Goal: Task Accomplishment & Management: Manage account settings

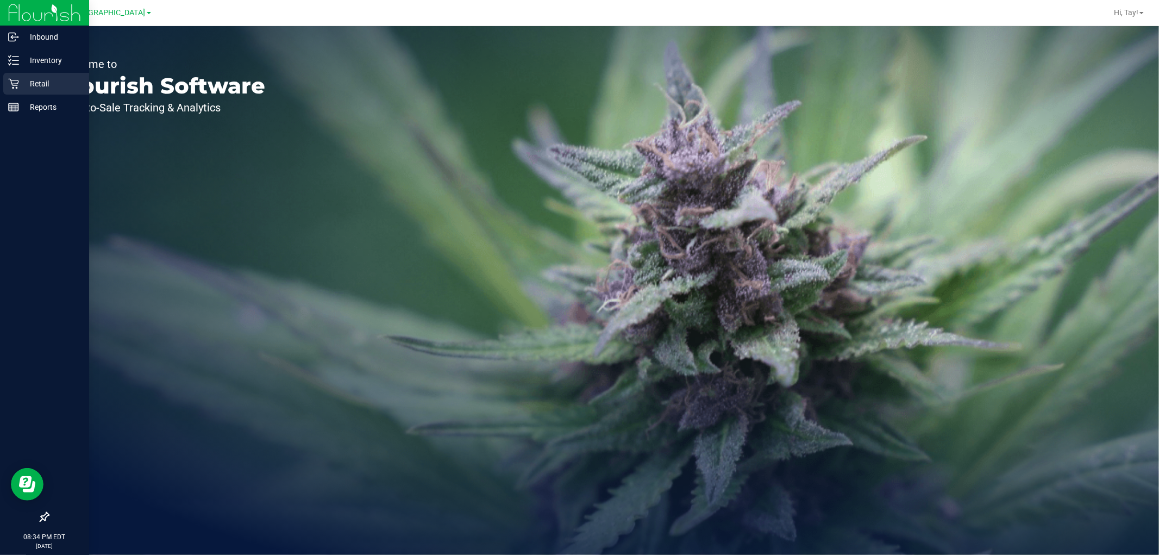
click at [32, 89] on p "Retail" at bounding box center [51, 83] width 65 height 13
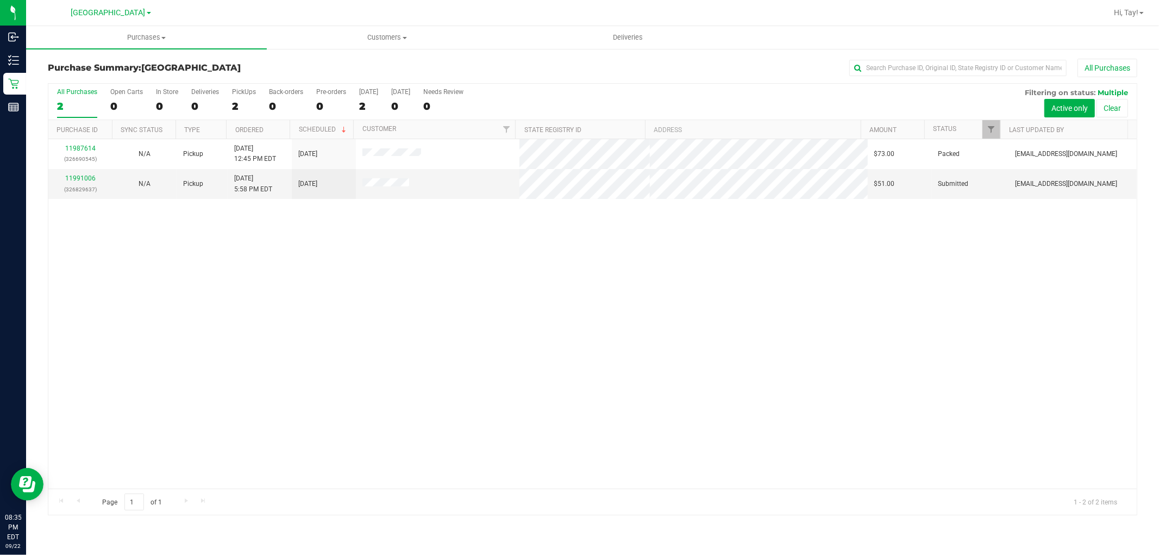
drag, startPoint x: 356, startPoint y: 223, endPoint x: 89, endPoint y: 84, distance: 301.5
click at [356, 223] on div "11987614 (326690545) N/A Pickup 9/22/2025 12:45 PM EDT 9/22/2025 $73.00 Packed …" at bounding box center [592, 313] width 1088 height 349
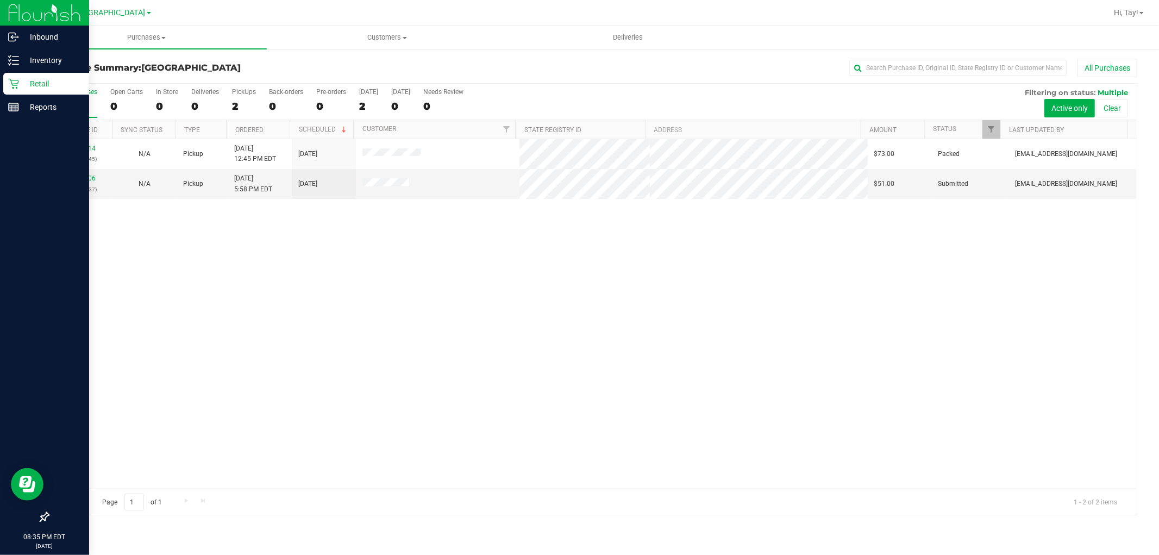
click at [17, 87] on icon at bounding box center [13, 84] width 10 height 10
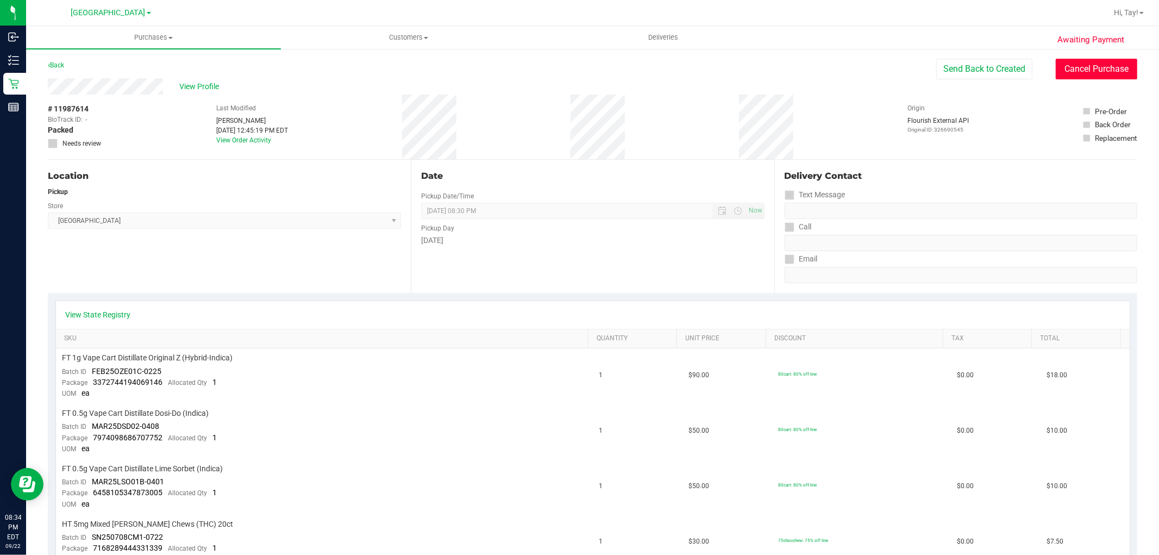
click at [1104, 71] on button "Cancel Purchase" at bounding box center [1096, 69] width 81 height 21
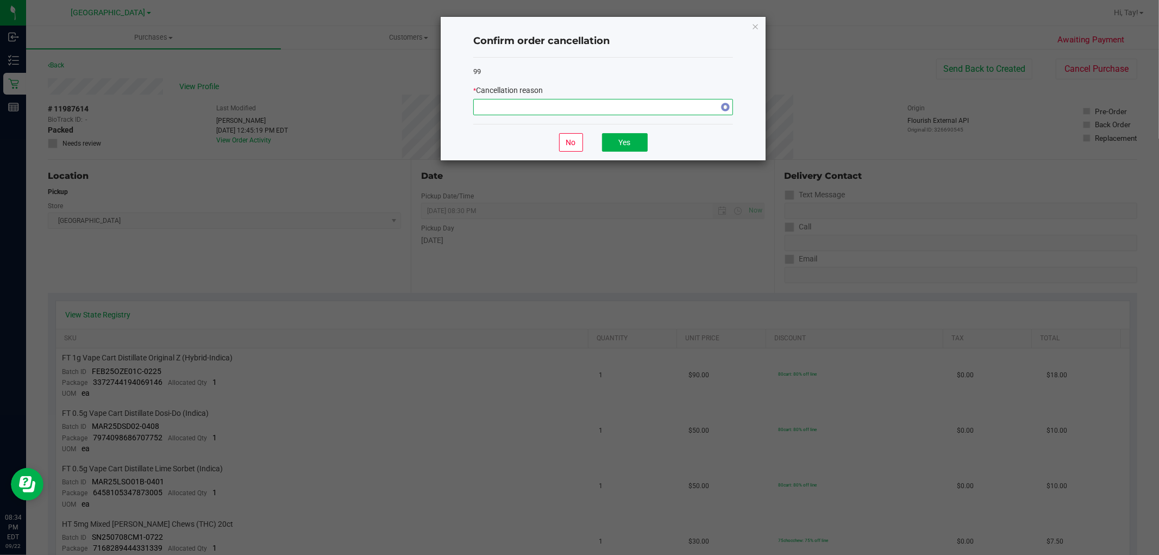
click at [600, 105] on span "NO DATA FOUND" at bounding box center [596, 106] width 245 height 15
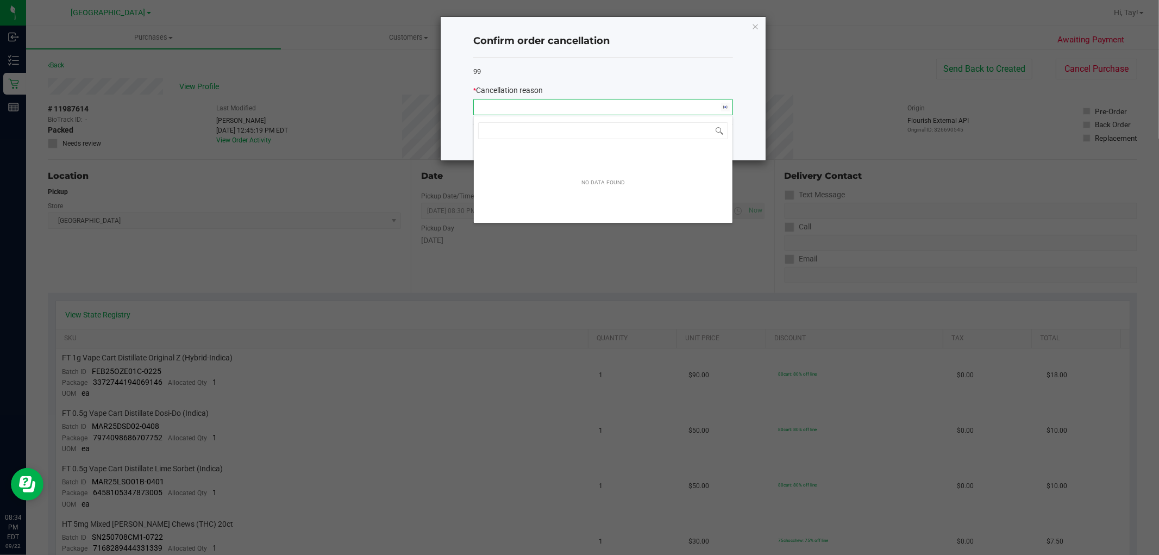
scroll to position [16, 259]
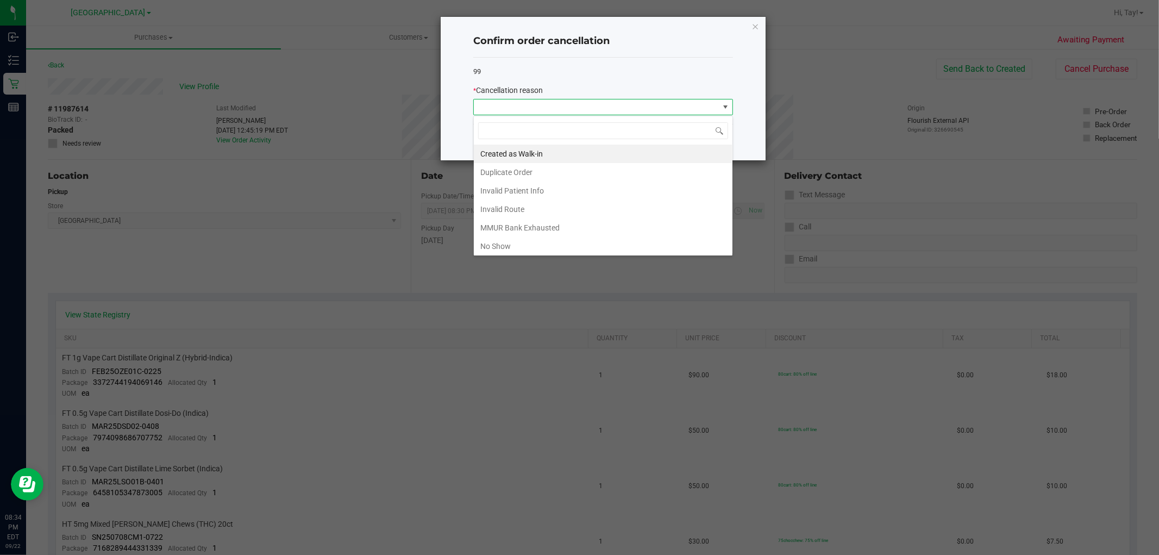
click at [535, 105] on span at bounding box center [596, 106] width 245 height 15
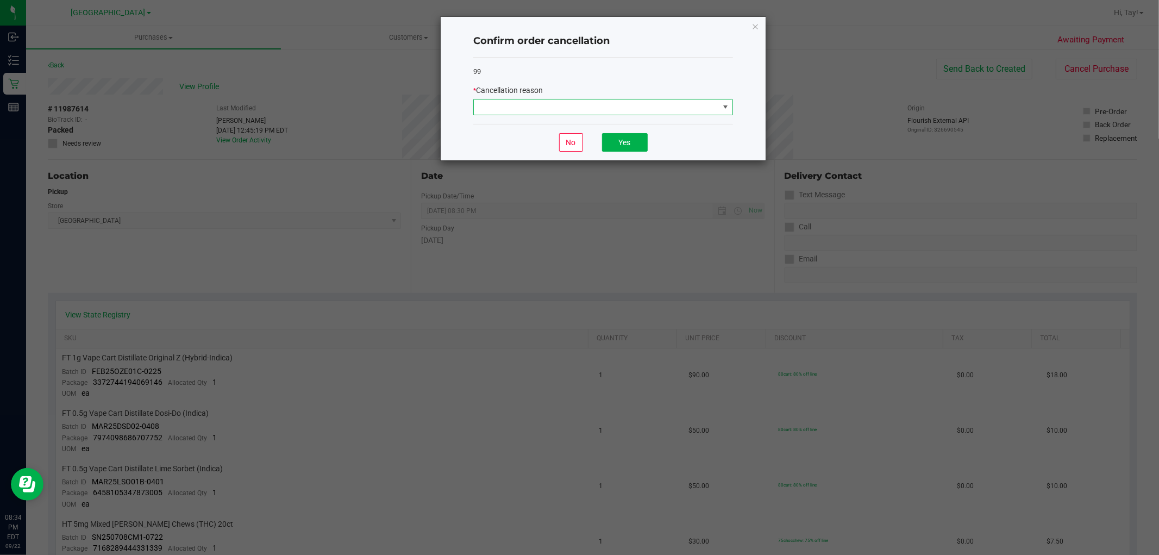
click at [533, 105] on span at bounding box center [596, 106] width 245 height 15
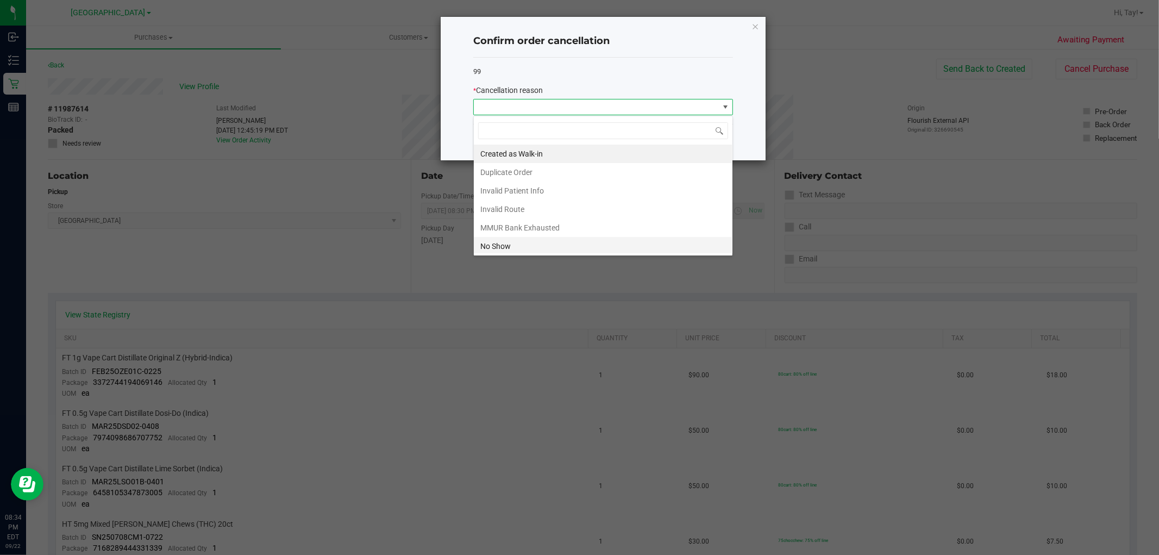
click at [520, 245] on li "No Show" at bounding box center [603, 246] width 259 height 18
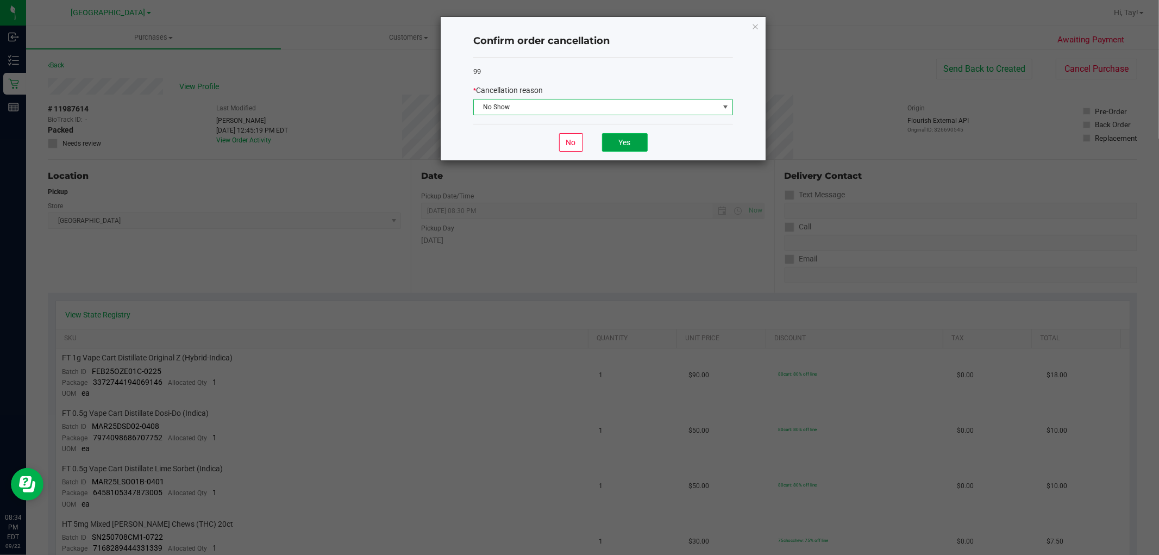
click at [627, 142] on button "Yes" at bounding box center [625, 142] width 46 height 18
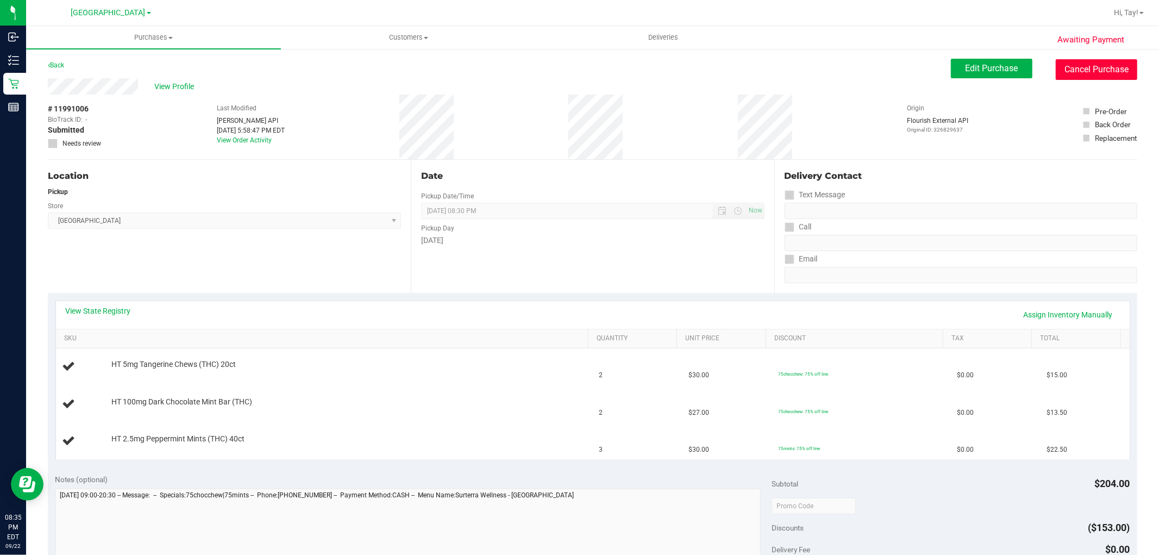
click at [1065, 77] on button "Cancel Purchase" at bounding box center [1096, 69] width 81 height 21
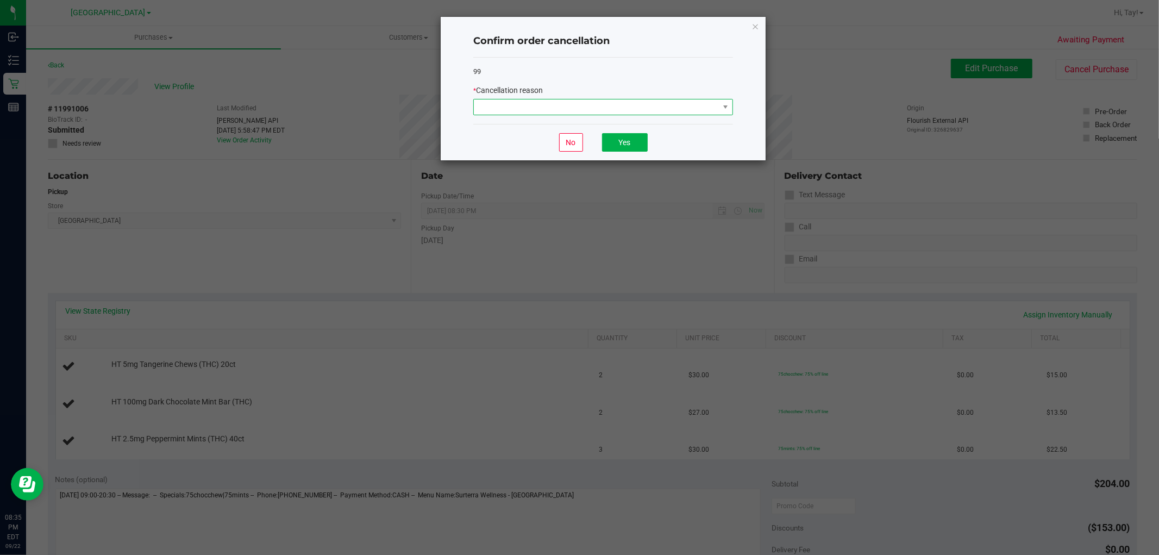
click at [688, 104] on span at bounding box center [596, 106] width 245 height 15
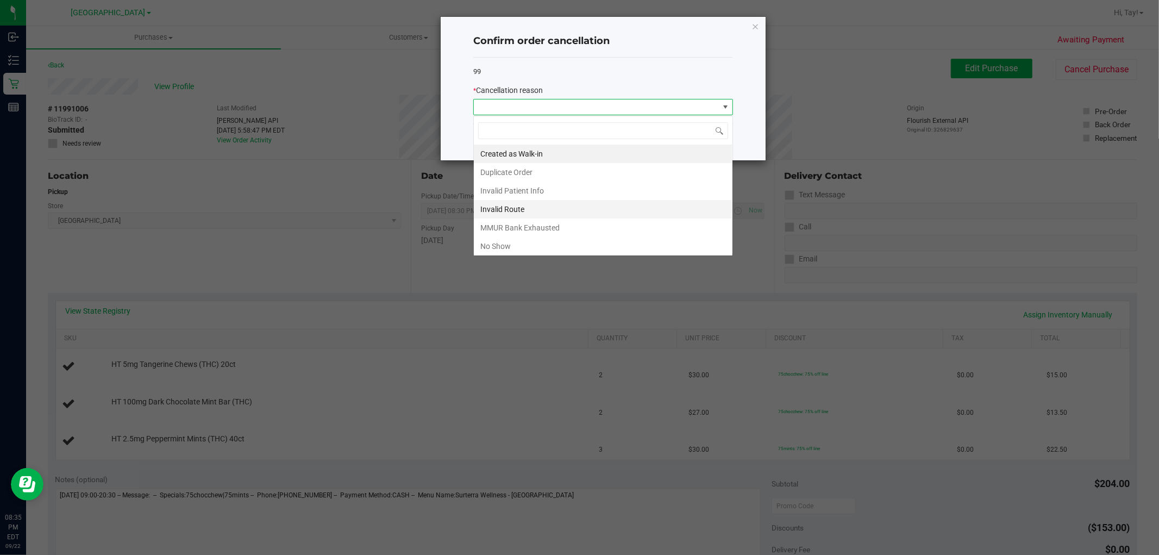
scroll to position [16, 259]
click at [527, 240] on li "No Show" at bounding box center [603, 246] width 259 height 18
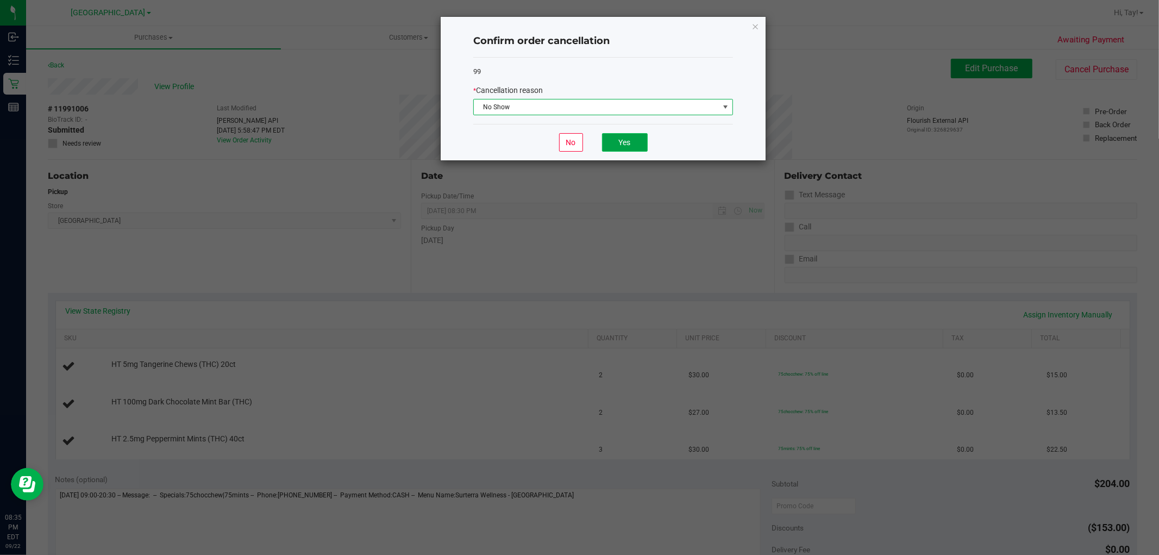
click at [618, 147] on button "Yes" at bounding box center [625, 142] width 46 height 18
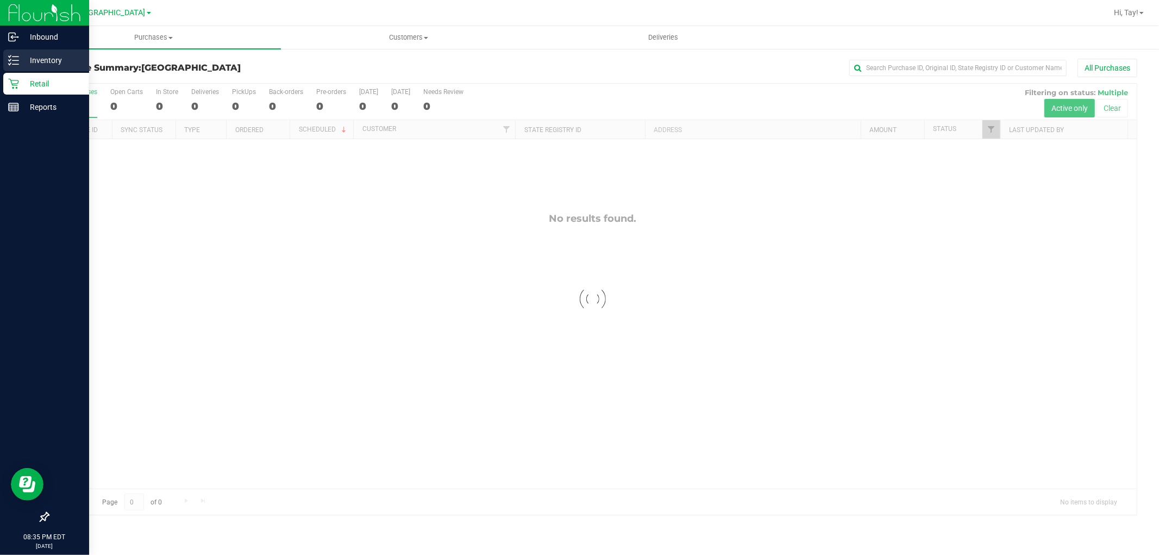
click at [24, 65] on p "Inventory" at bounding box center [51, 60] width 65 height 13
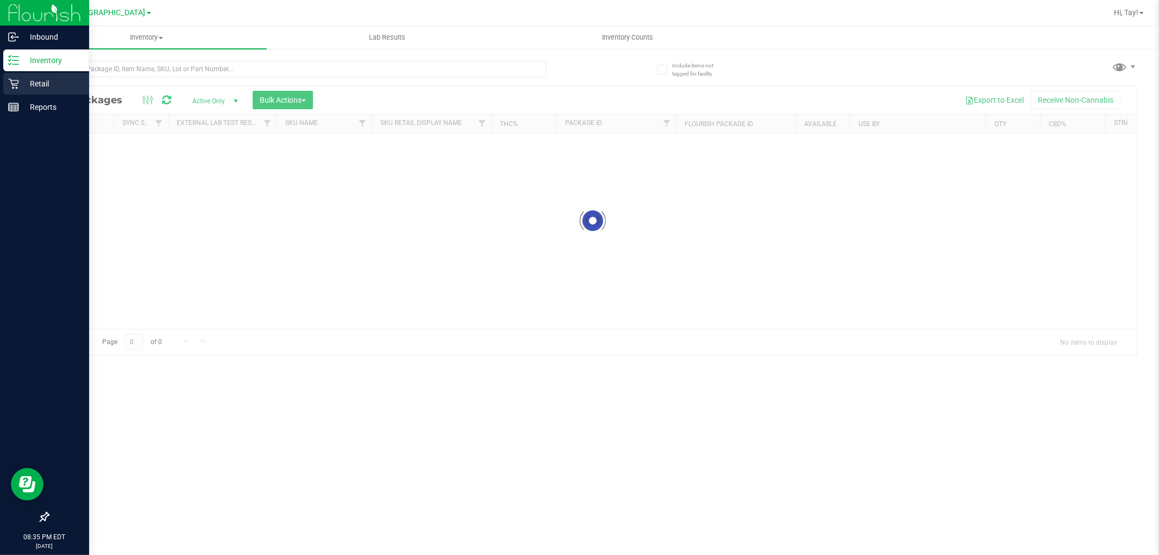
click at [20, 89] on p "Retail" at bounding box center [51, 83] width 65 height 13
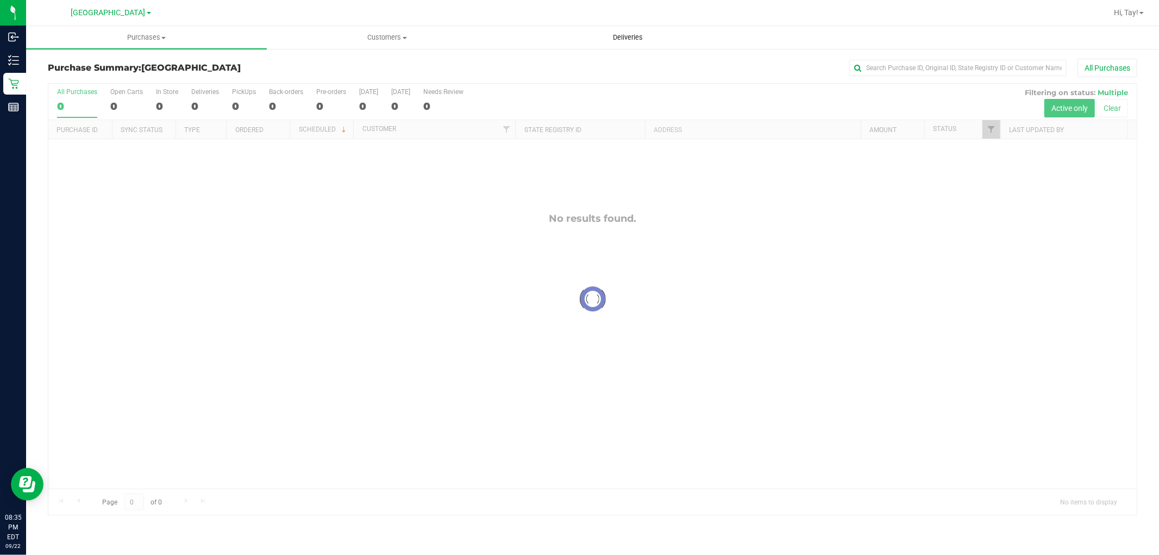
click at [624, 37] on span "Deliveries" at bounding box center [627, 38] width 59 height 10
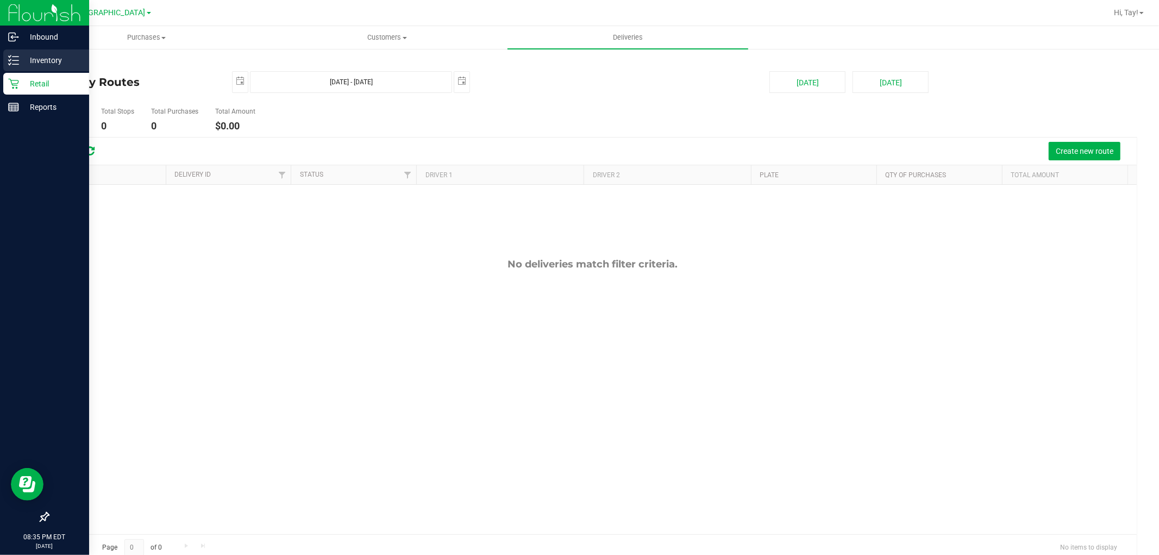
click at [29, 58] on p "Inventory" at bounding box center [51, 60] width 65 height 13
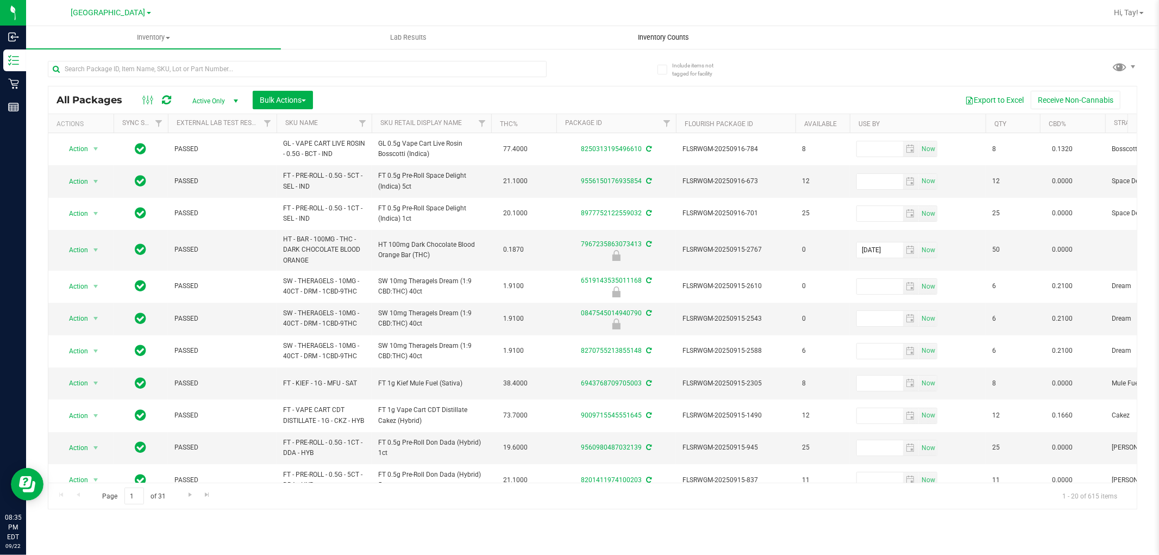
click at [660, 36] on span "Inventory Counts" at bounding box center [663, 38] width 80 height 10
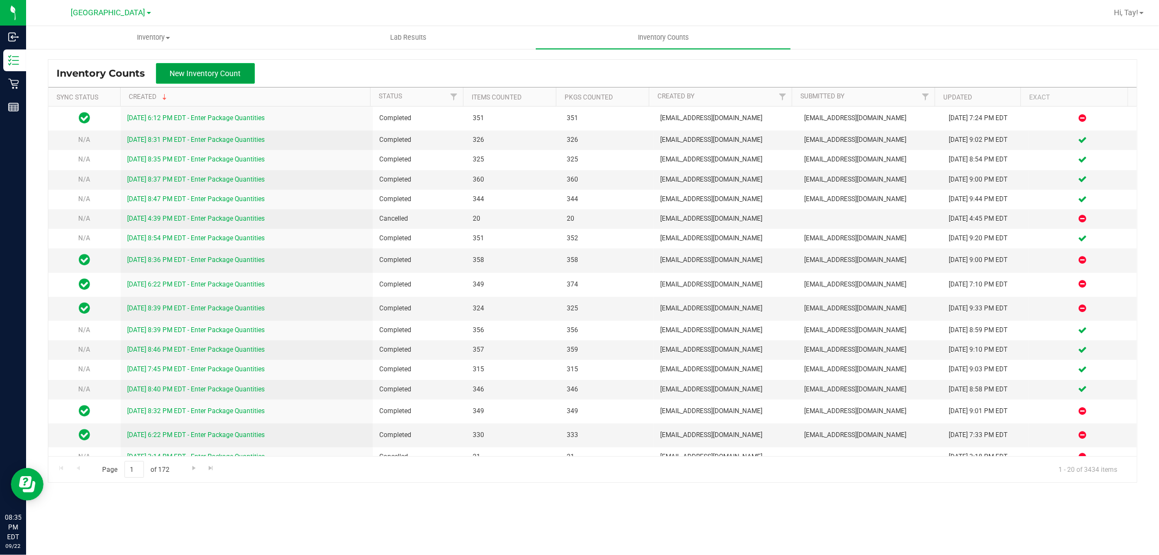
click at [202, 70] on span "New Inventory Count" at bounding box center [205, 73] width 71 height 9
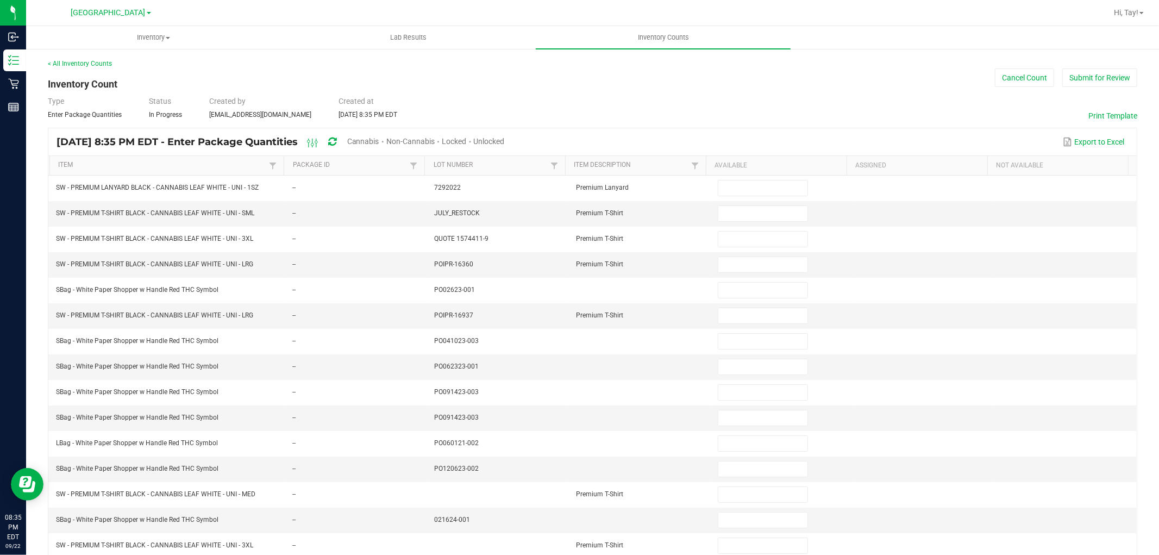
click at [379, 137] on span "Cannabis" at bounding box center [363, 141] width 32 height 9
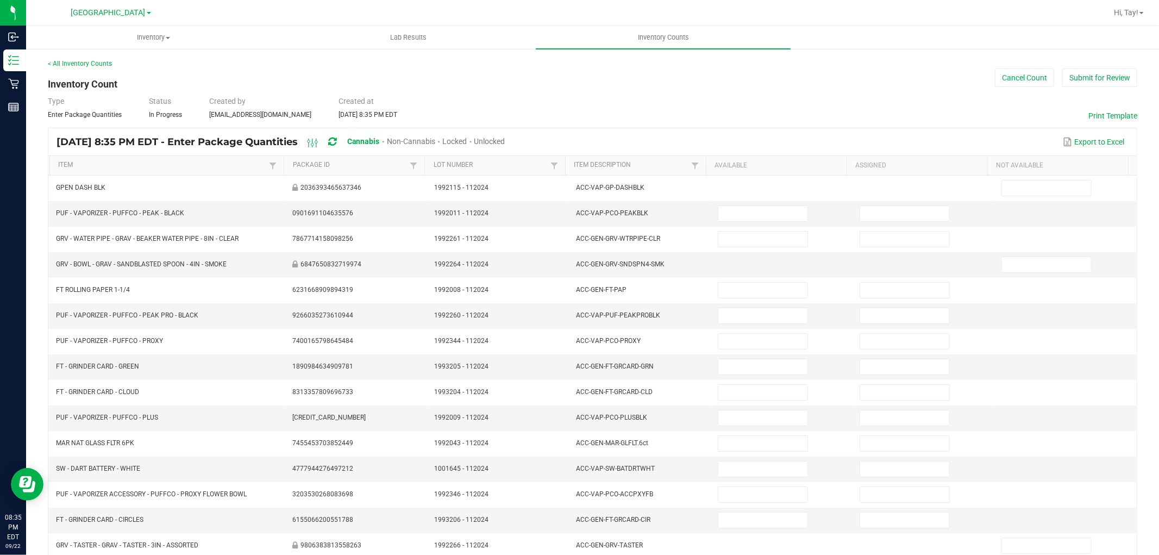
click at [505, 139] on span "Unlocked" at bounding box center [489, 141] width 31 height 9
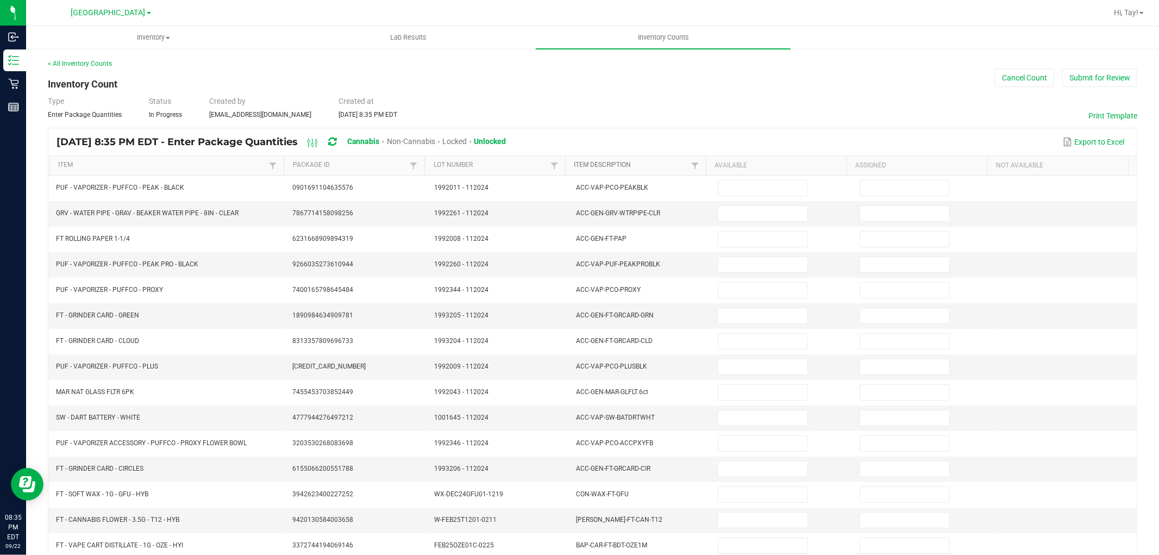
click at [656, 167] on link "Item Description" at bounding box center [631, 165] width 114 height 9
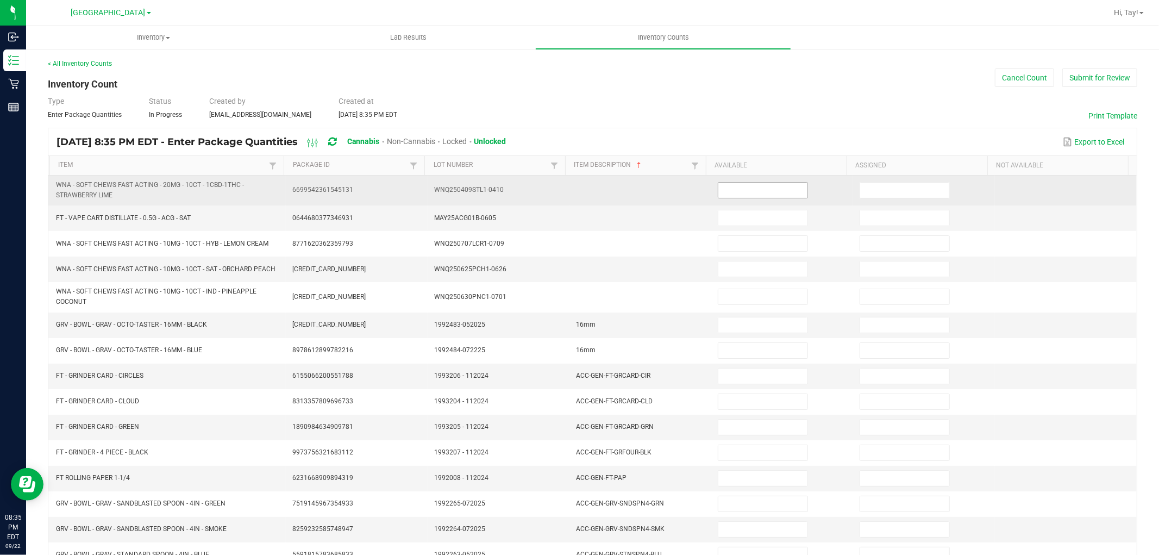
click at [756, 186] on input at bounding box center [762, 190] width 89 height 15
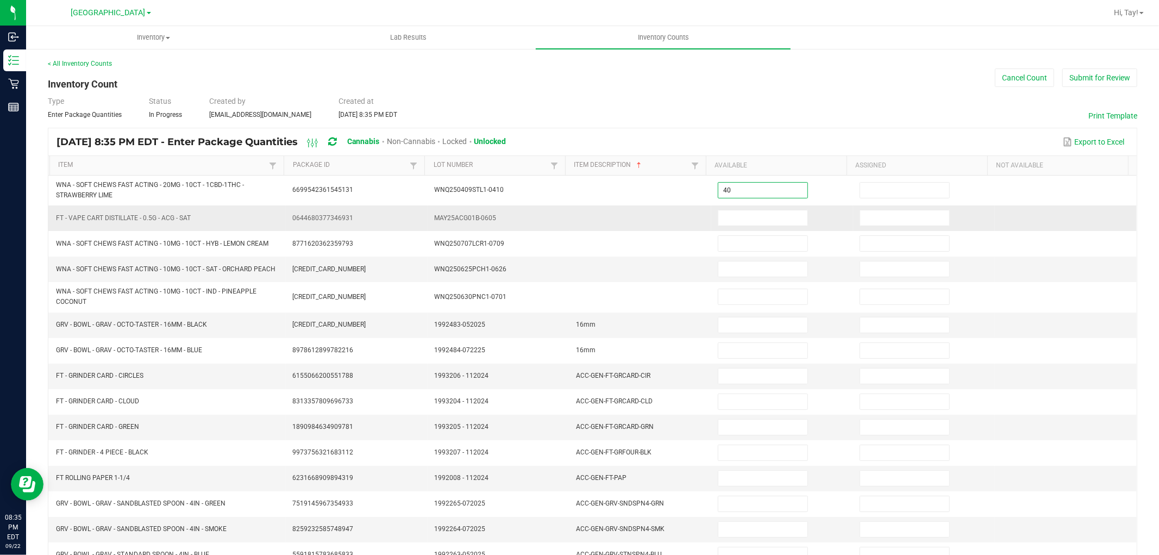
type input "40"
type input "5"
type input "18"
type input "28"
type input "34"
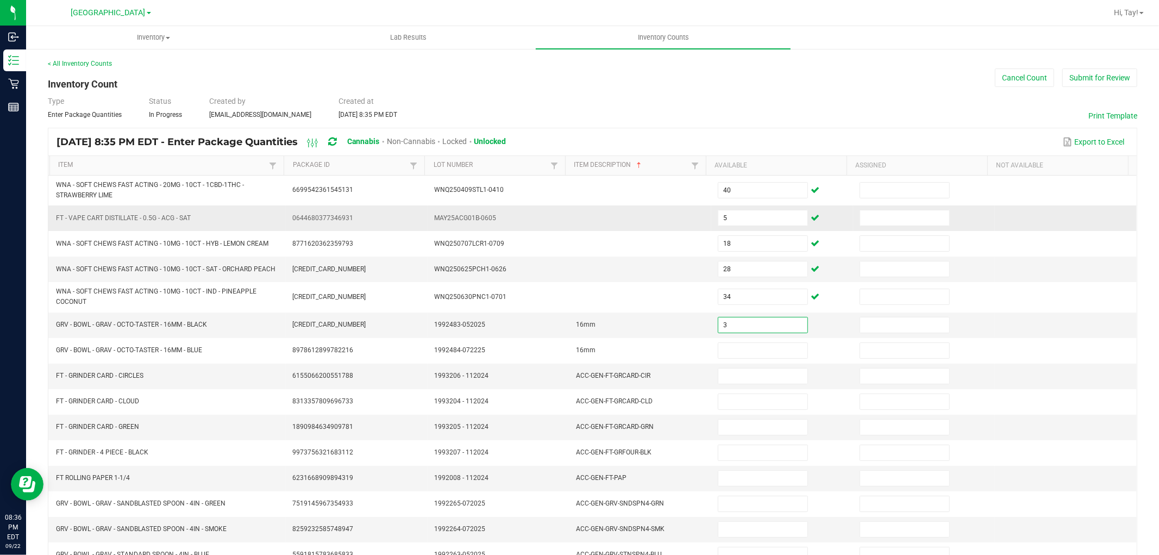
type input "3"
type input "10"
type input "1"
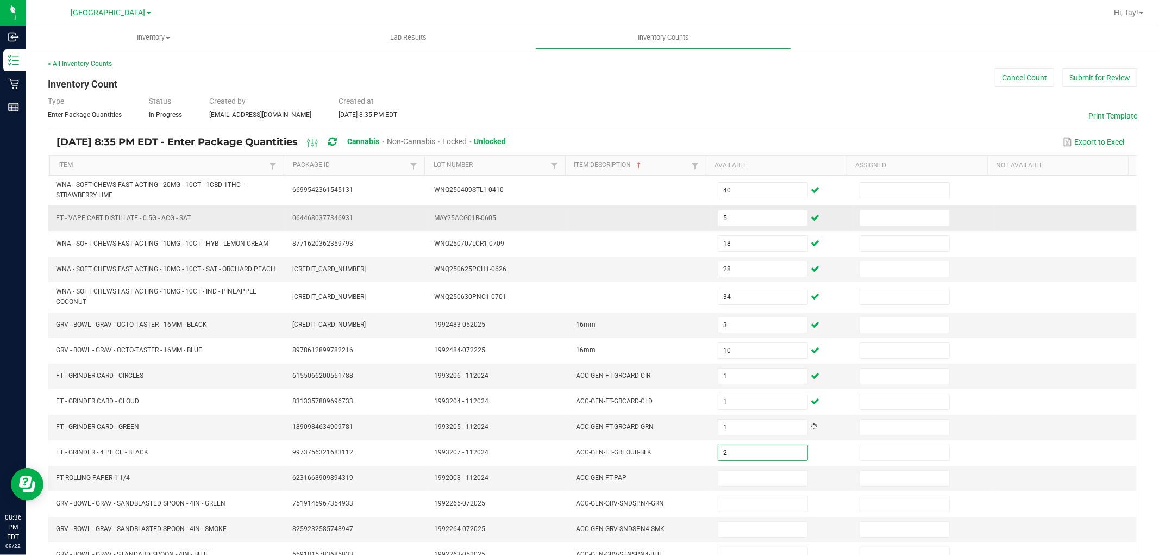
type input "2"
type input "1"
type input "4"
type input "7"
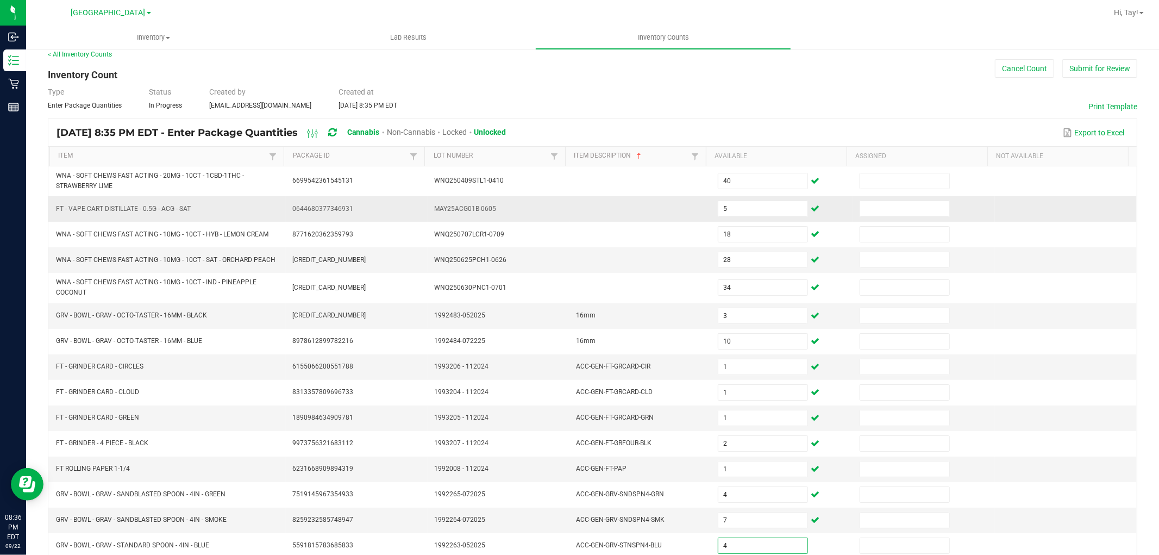
type input "4"
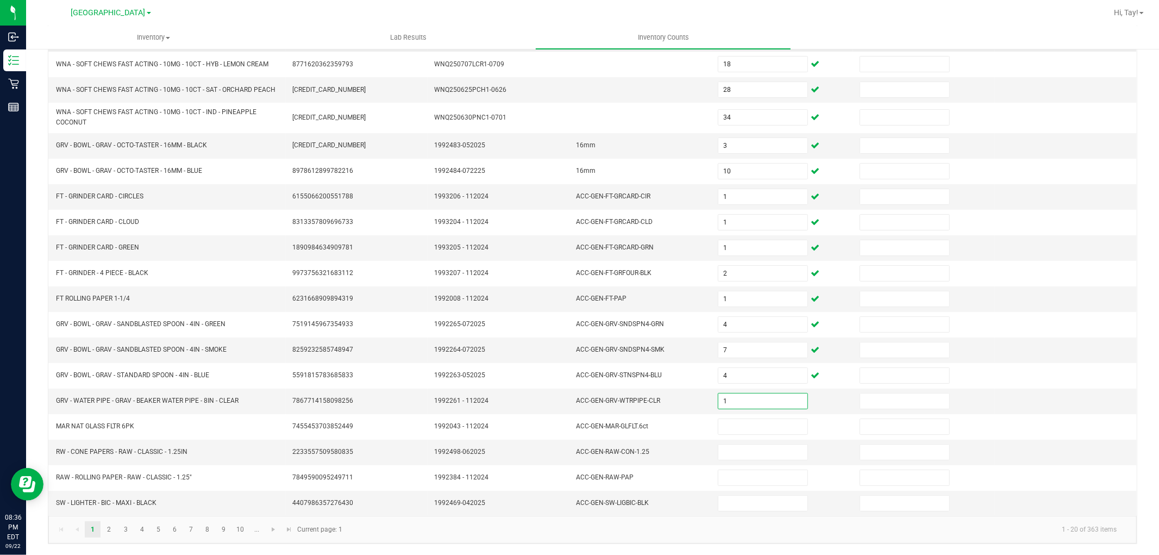
type input "1"
type input "24"
type input "1"
type input "25"
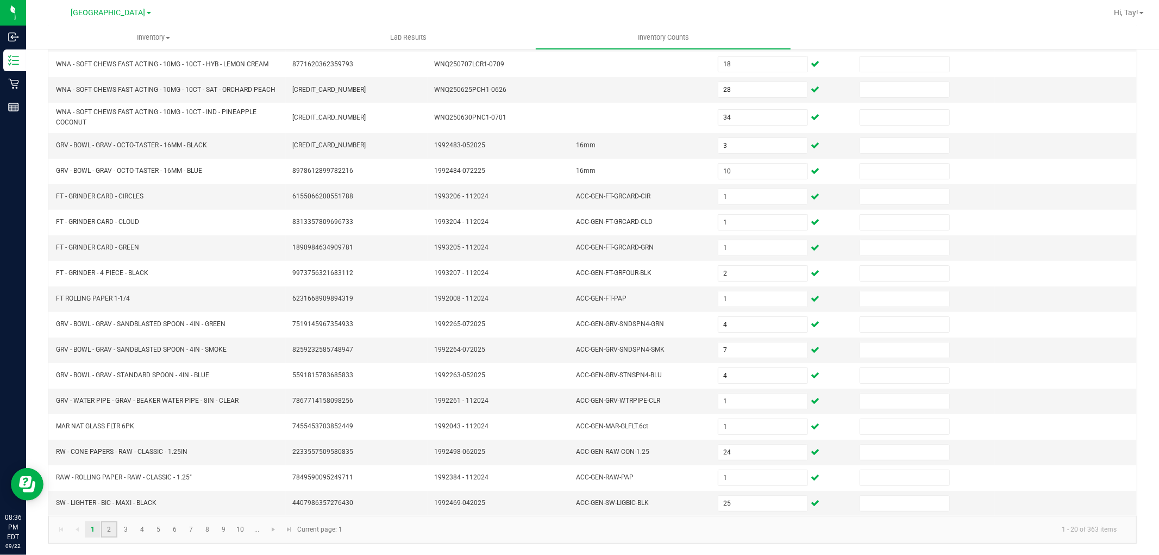
click at [109, 532] on link "2" at bounding box center [109, 529] width 16 height 16
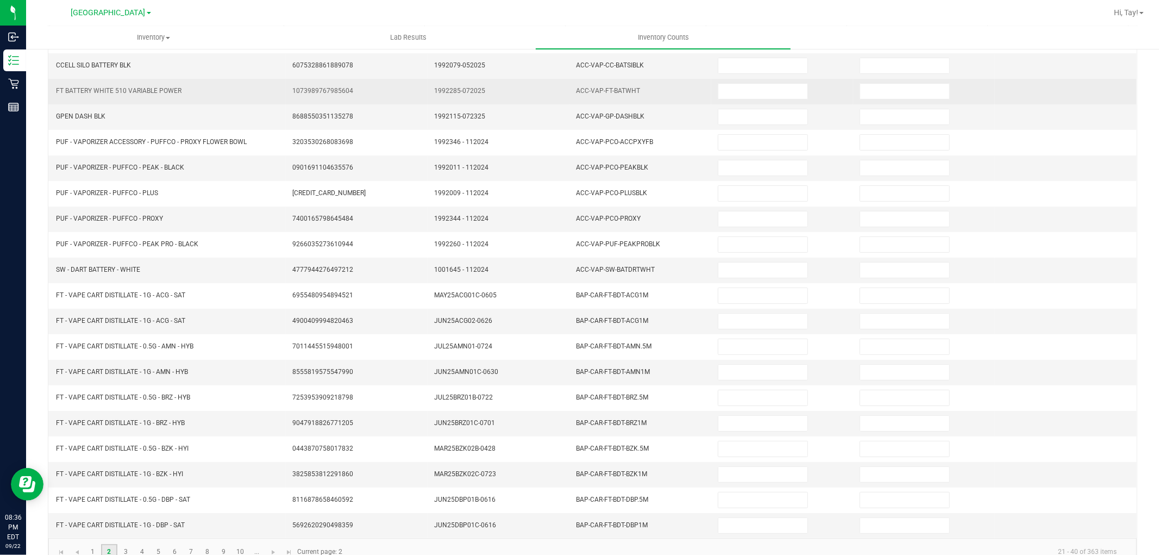
scroll to position [0, 0]
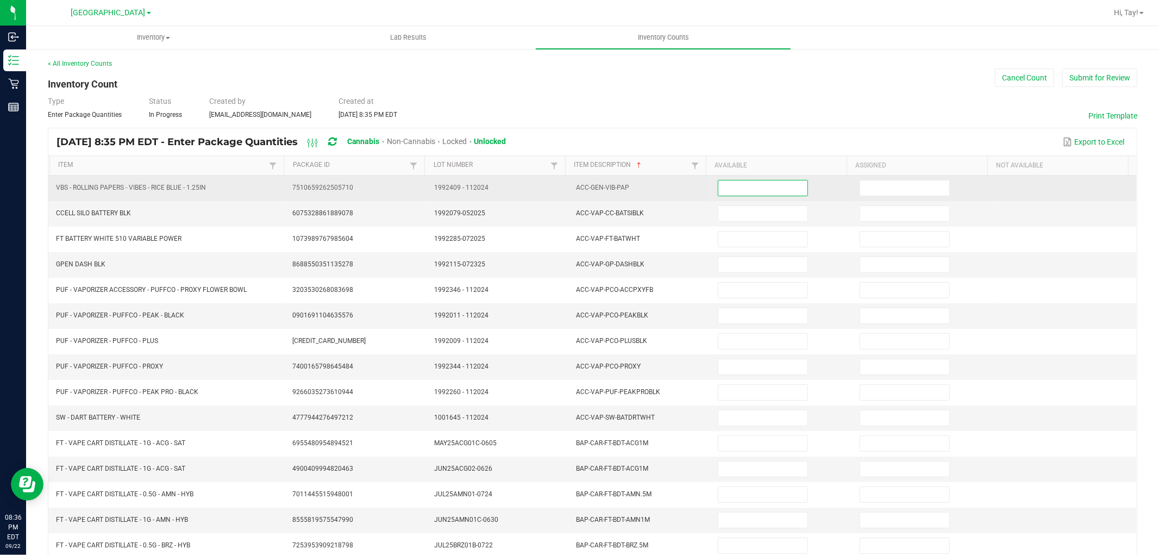
click at [737, 184] on input at bounding box center [762, 187] width 89 height 15
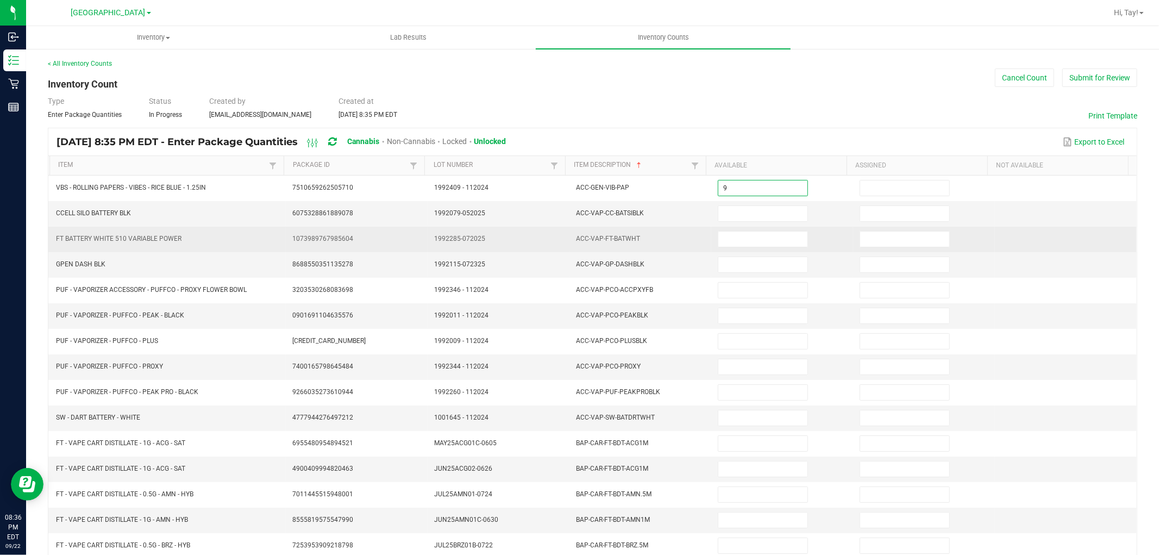
type input "9"
type input "1"
type input "19"
type input "3"
type input "4"
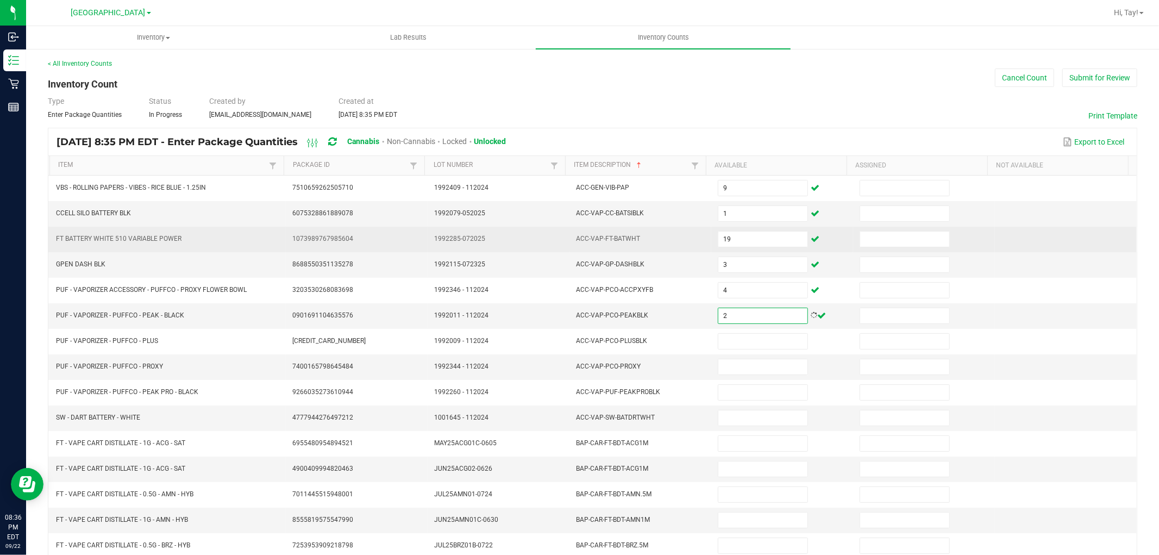
type input "2"
type input "3"
type input "4"
type input "1"
type input "2"
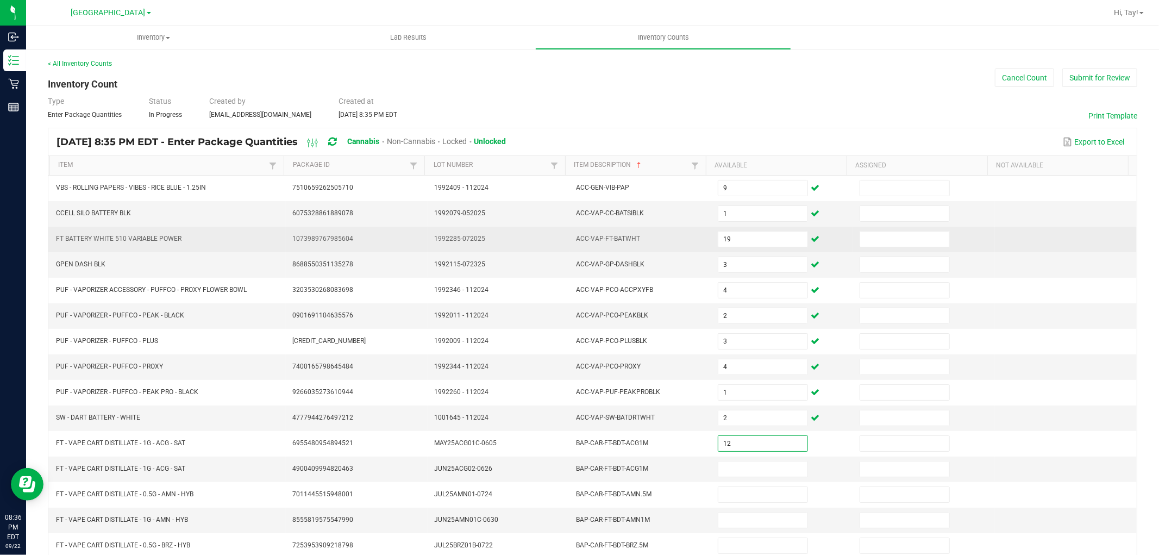
type input "12"
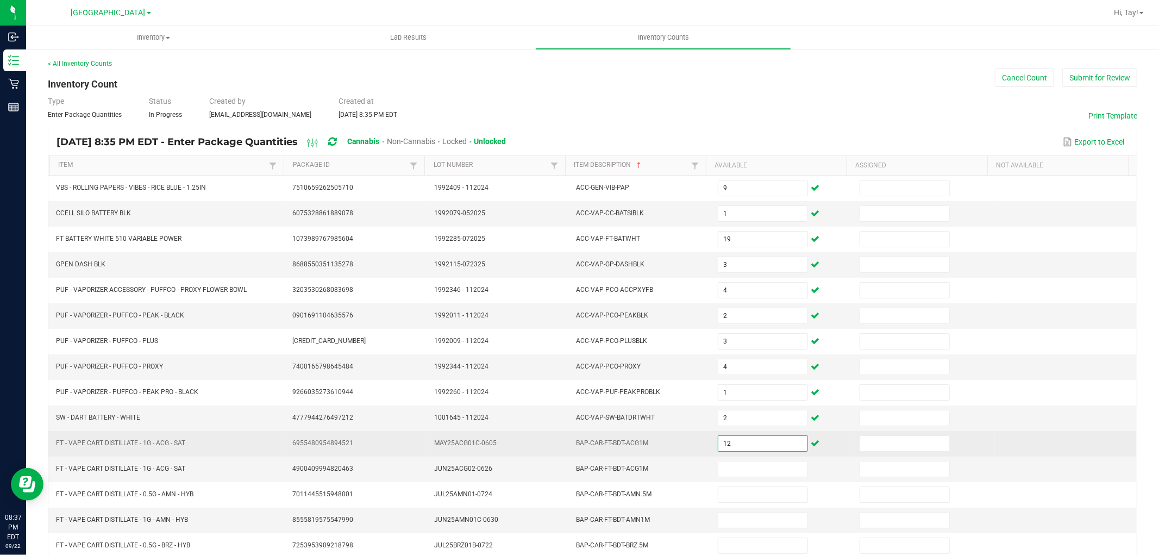
click at [734, 447] on input "12" at bounding box center [762, 443] width 89 height 15
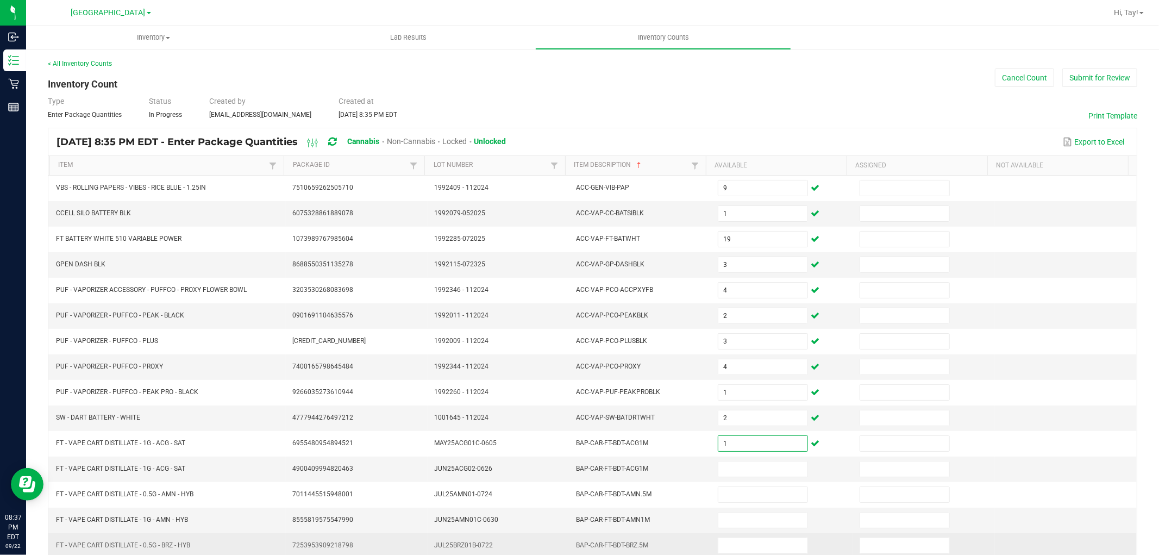
type input "1"
type input "12"
type input "9"
type input "6"
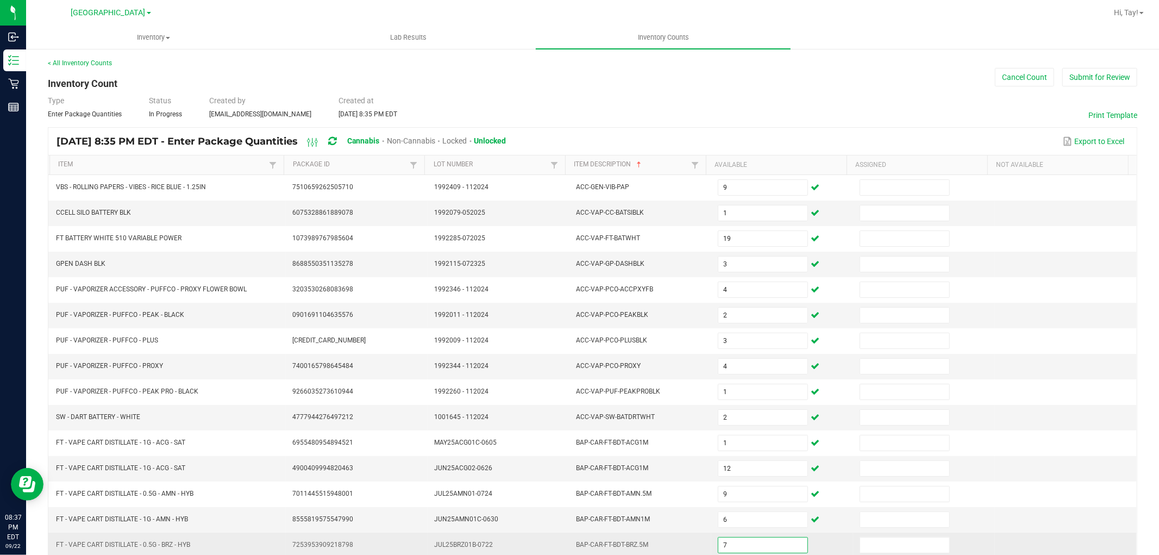
type input "7"
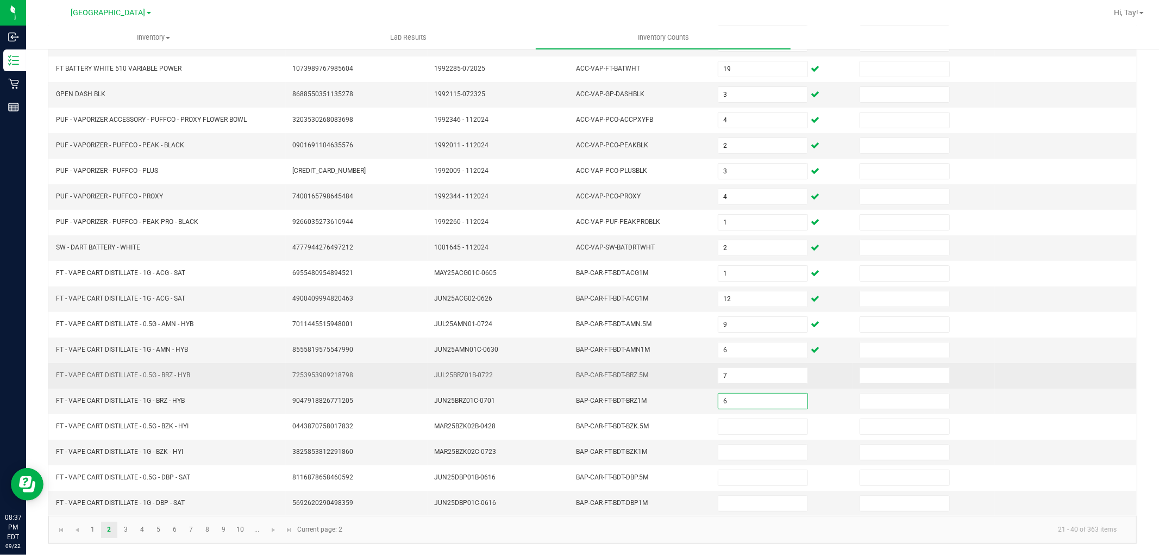
type input "6"
type input "8"
type input "1"
type input "4"
type input "10"
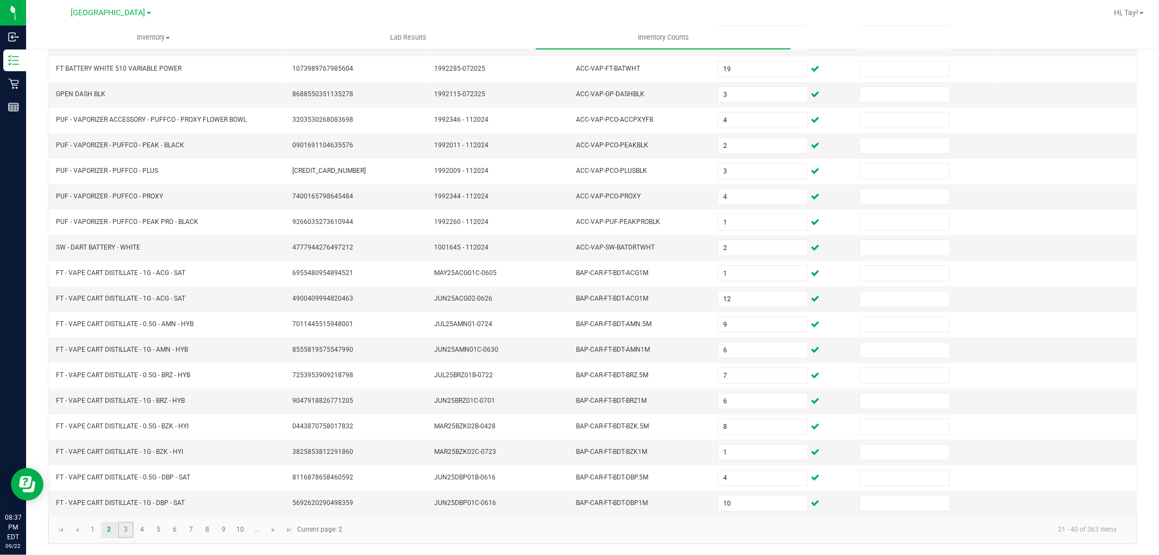
click at [126, 535] on link "3" at bounding box center [126, 530] width 16 height 16
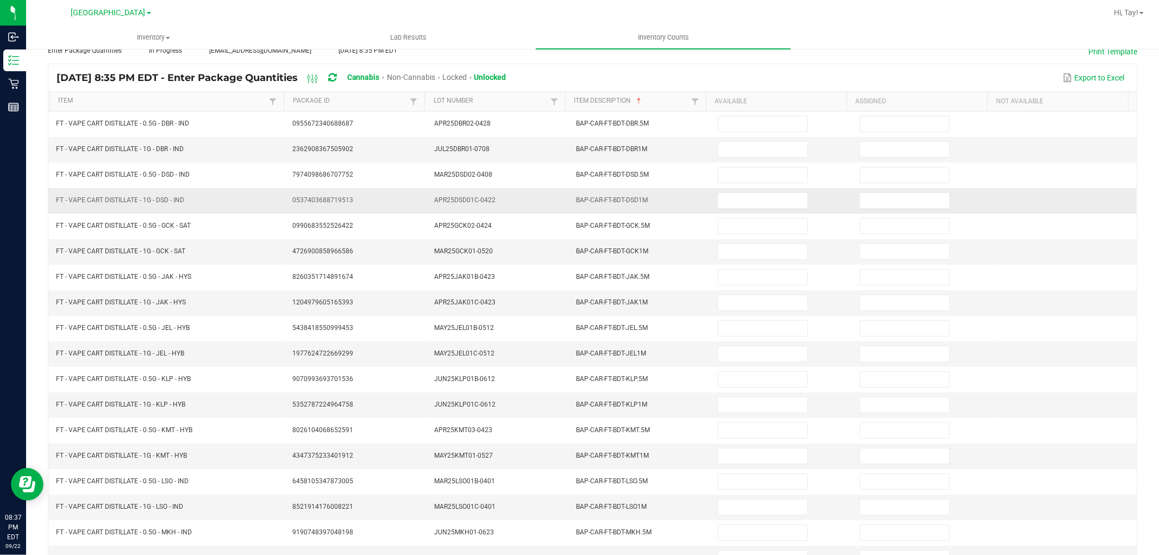
scroll to position [0, 0]
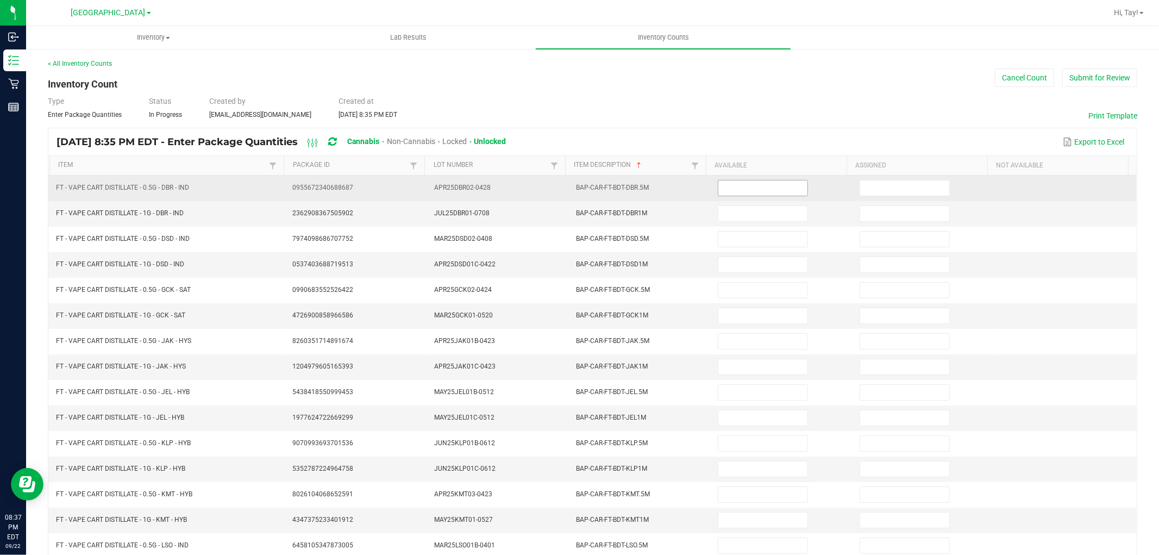
click at [718, 185] on input at bounding box center [762, 187] width 89 height 15
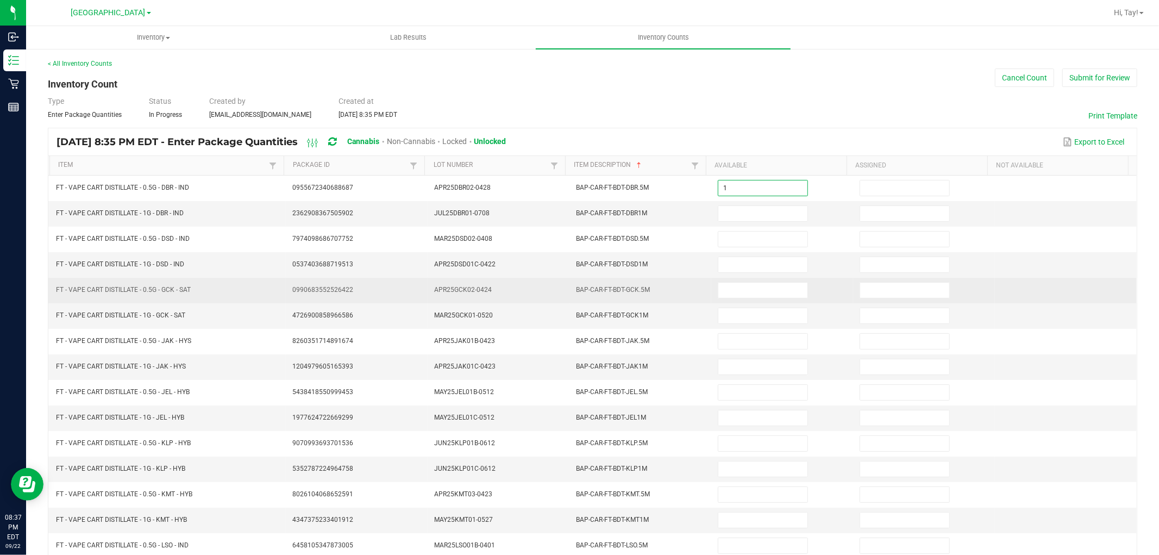
type input "1"
type input "3"
type input "4"
type input "2"
type input "6"
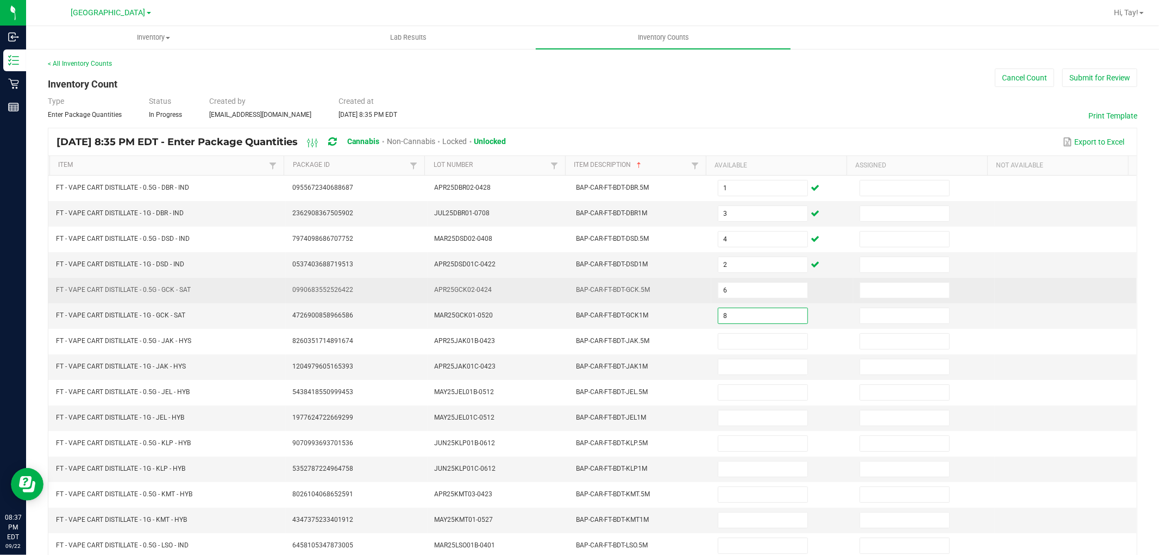
type input "8"
type input "4"
type input "6"
type input "1"
type input "6"
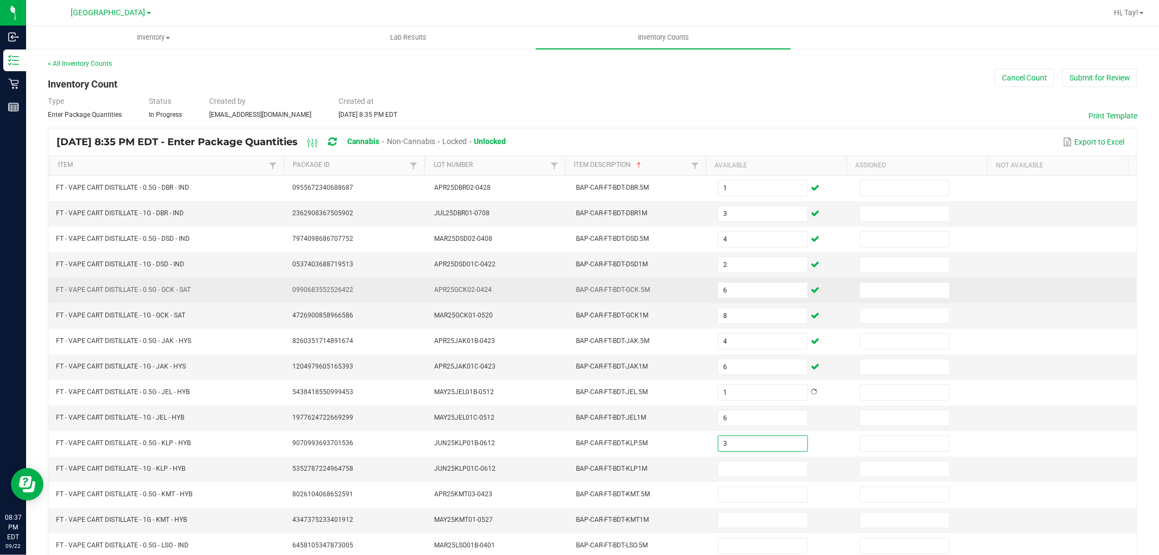
type input "3"
type input "1"
type input "7"
type input "11"
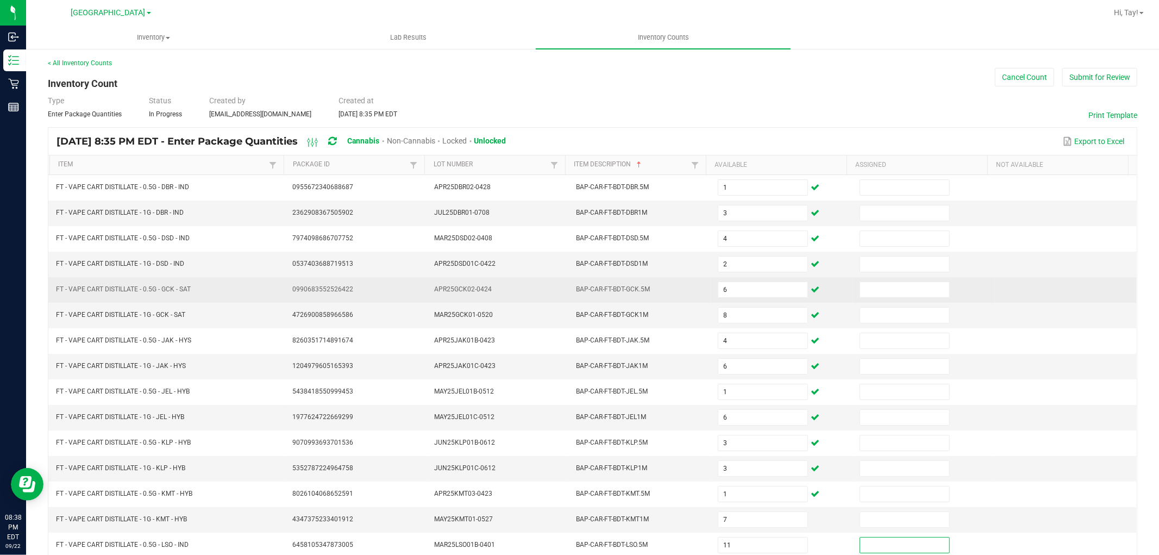
scroll to position [173, 0]
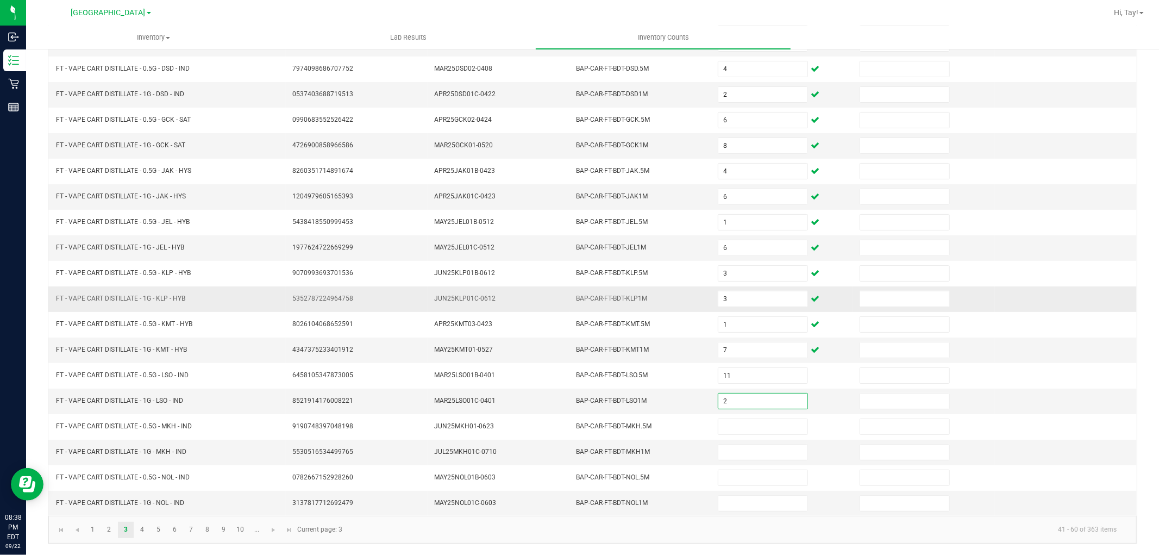
type input "2"
type input "1"
type input "3"
type input "1"
type input "2"
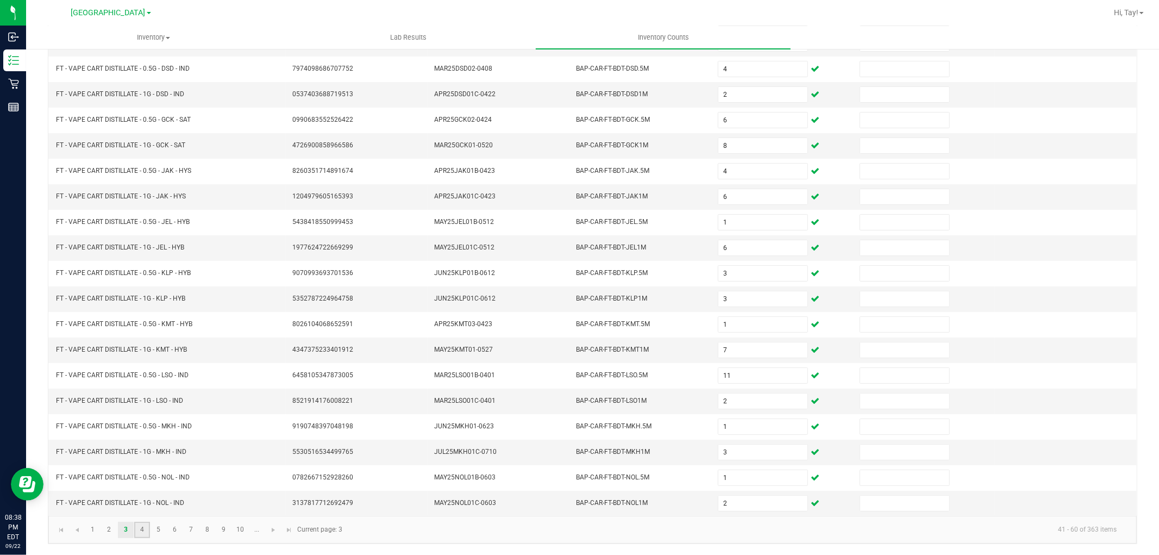
click at [134, 524] on link "4" at bounding box center [142, 530] width 16 height 16
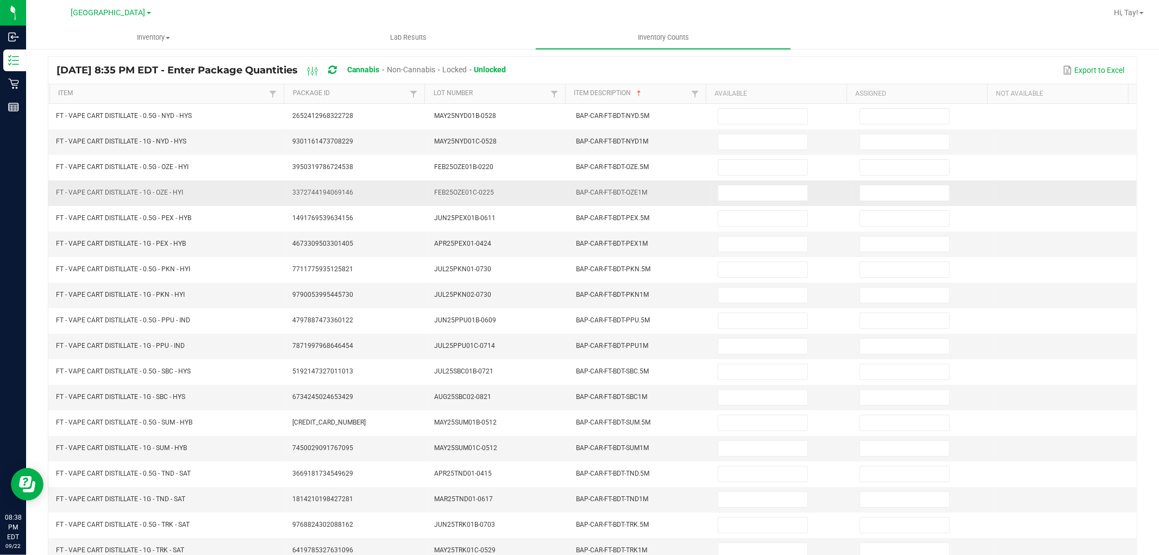
scroll to position [0, 0]
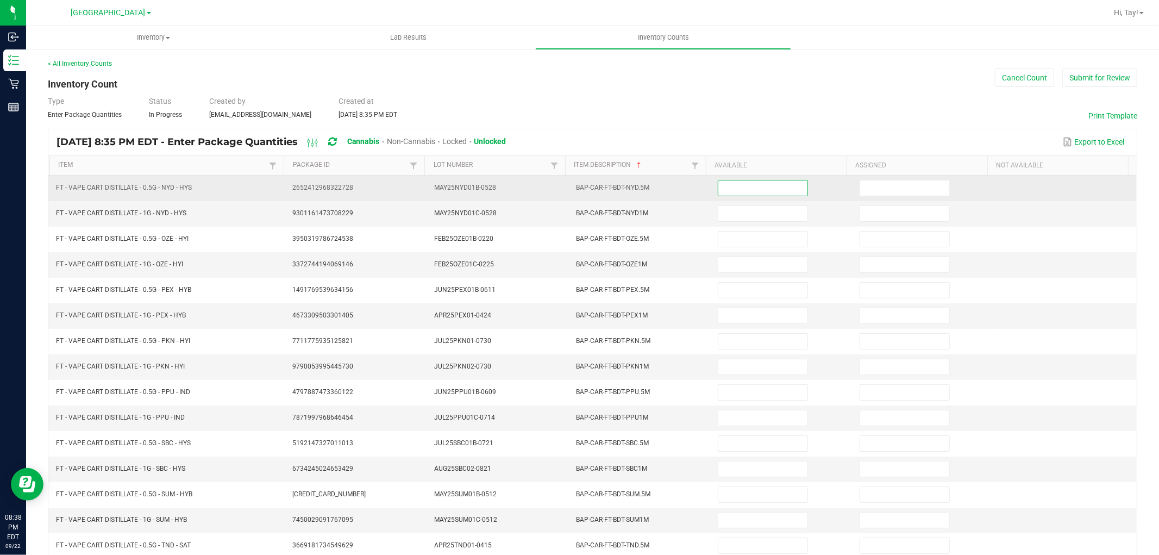
click at [759, 185] on input at bounding box center [762, 187] width 89 height 15
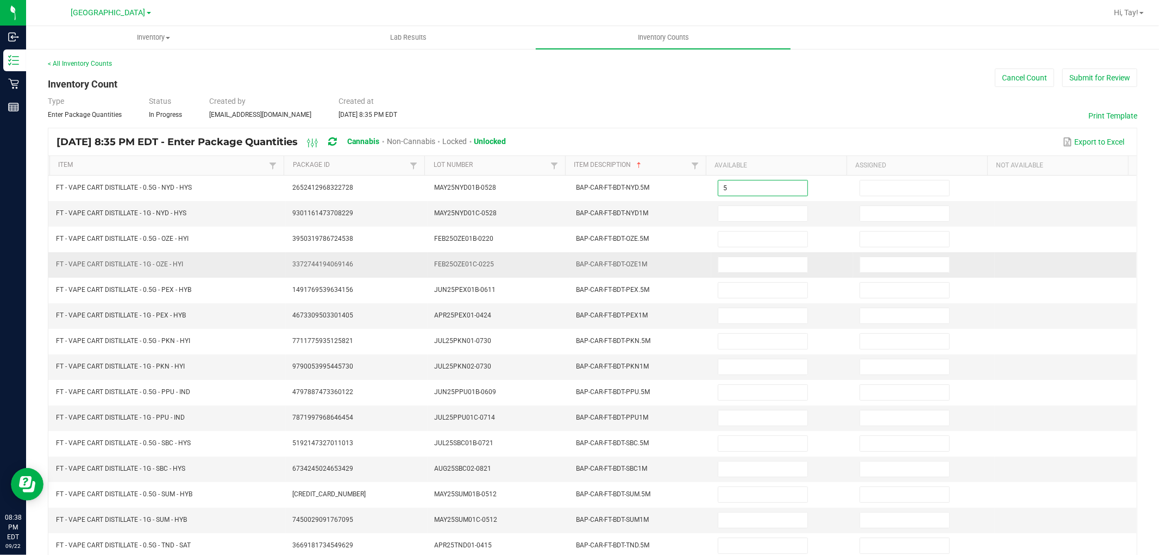
type input "5"
type input "7"
type input "12"
type input "3"
type input "6"
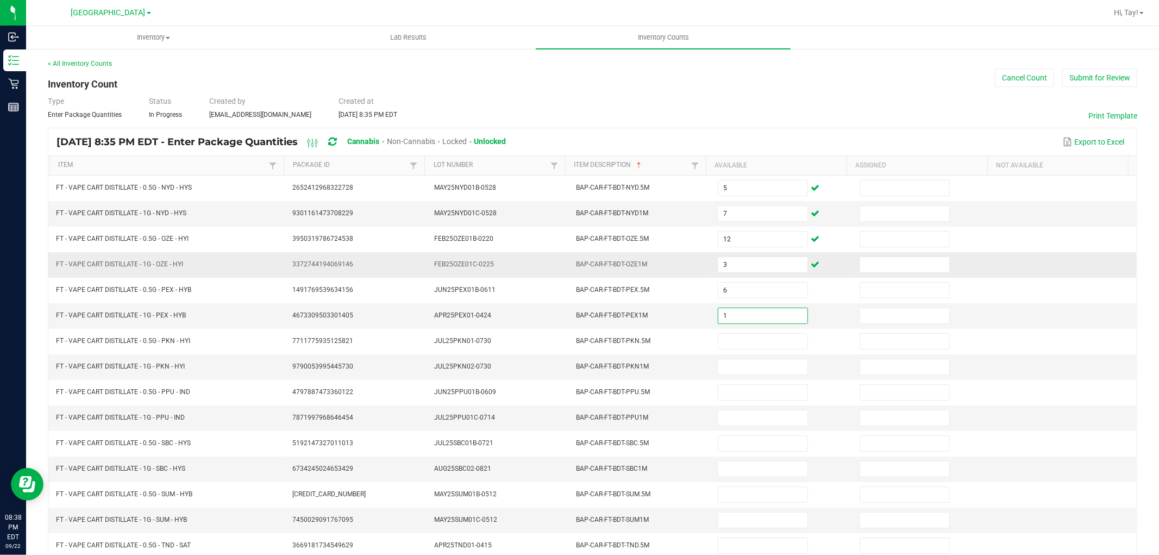
type input "1"
type input "10"
type input "3"
type input "9"
type input "12"
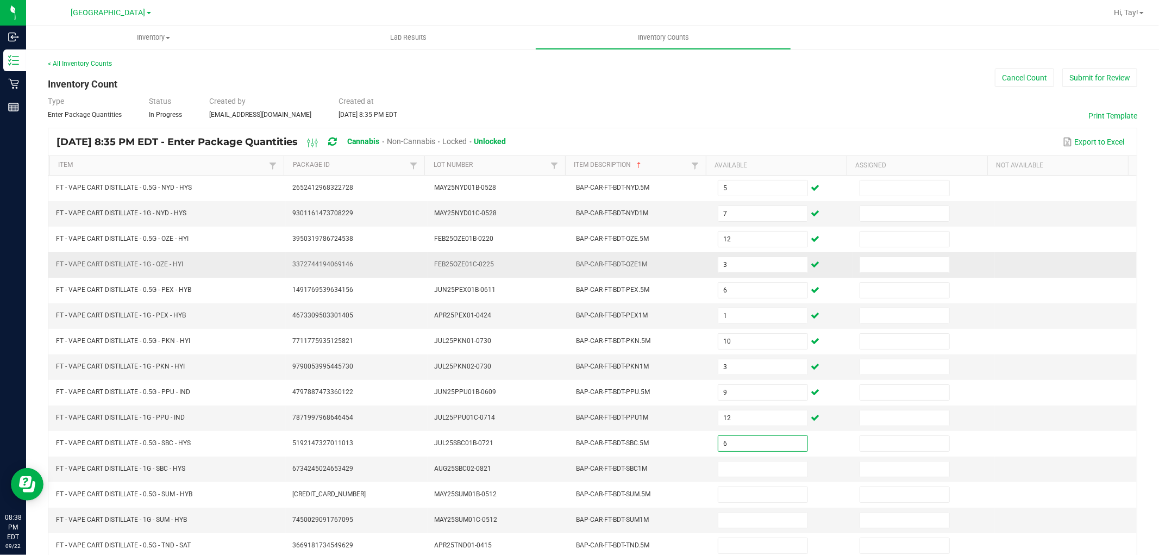
type input "6"
type input "7"
type input "1"
type input "2"
type input "1"
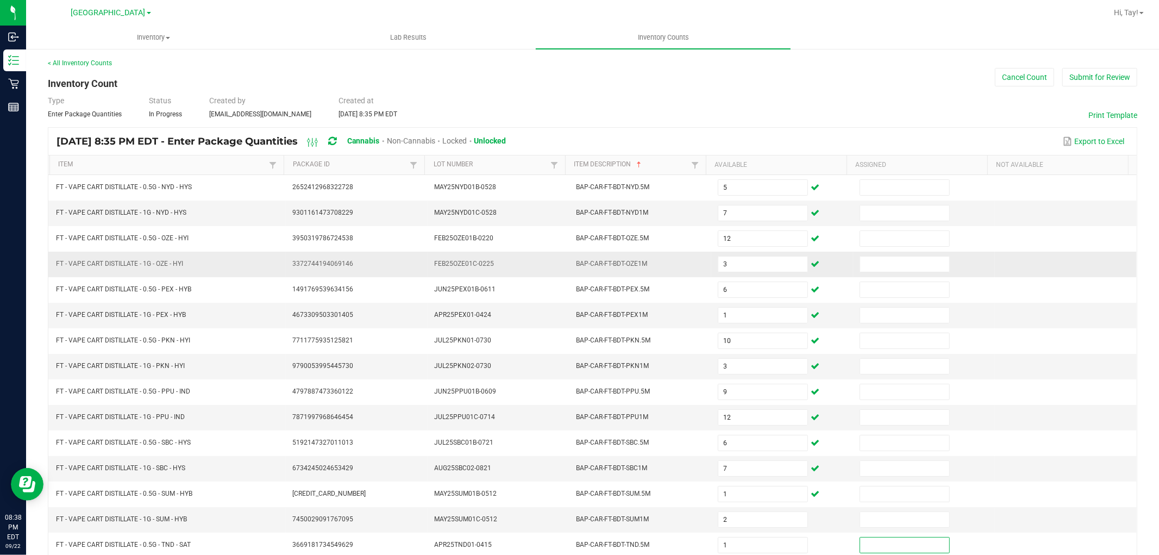
scroll to position [173, 0]
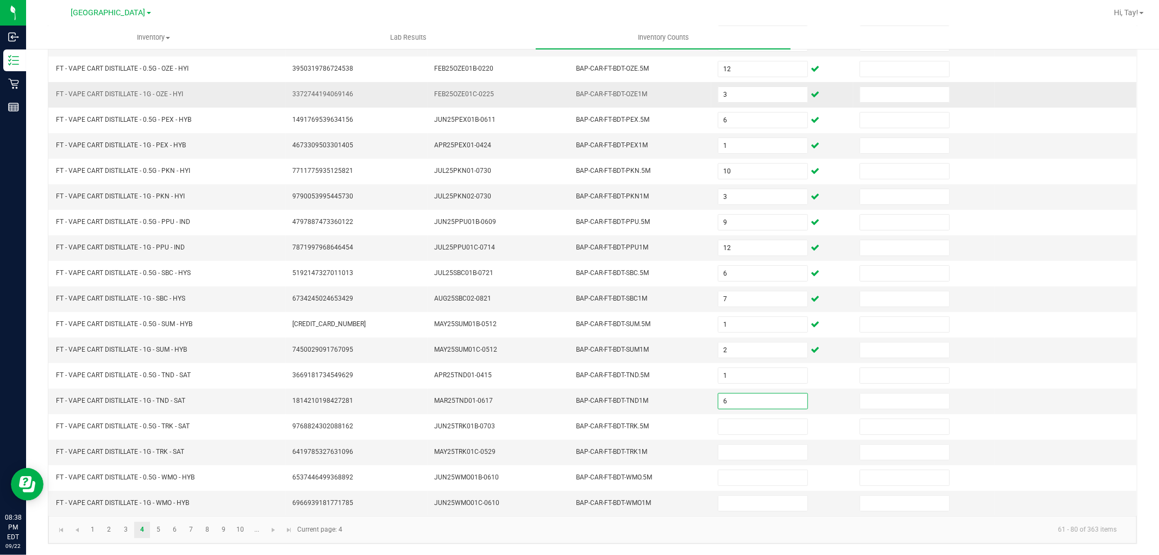
type input "6"
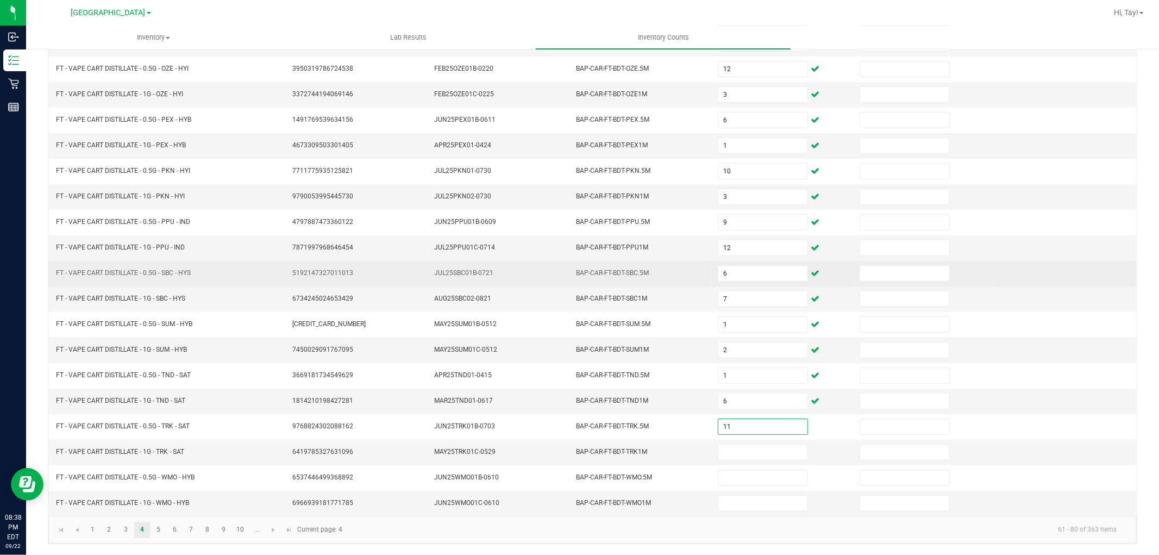
type input "11"
type input "8"
type input "11"
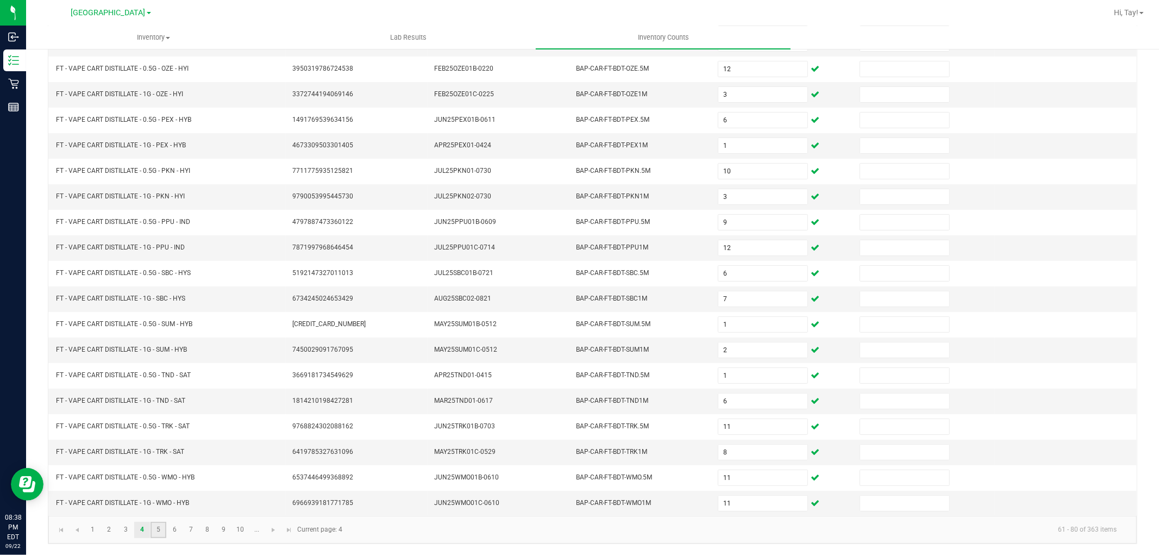
click at [161, 529] on link "5" at bounding box center [158, 530] width 16 height 16
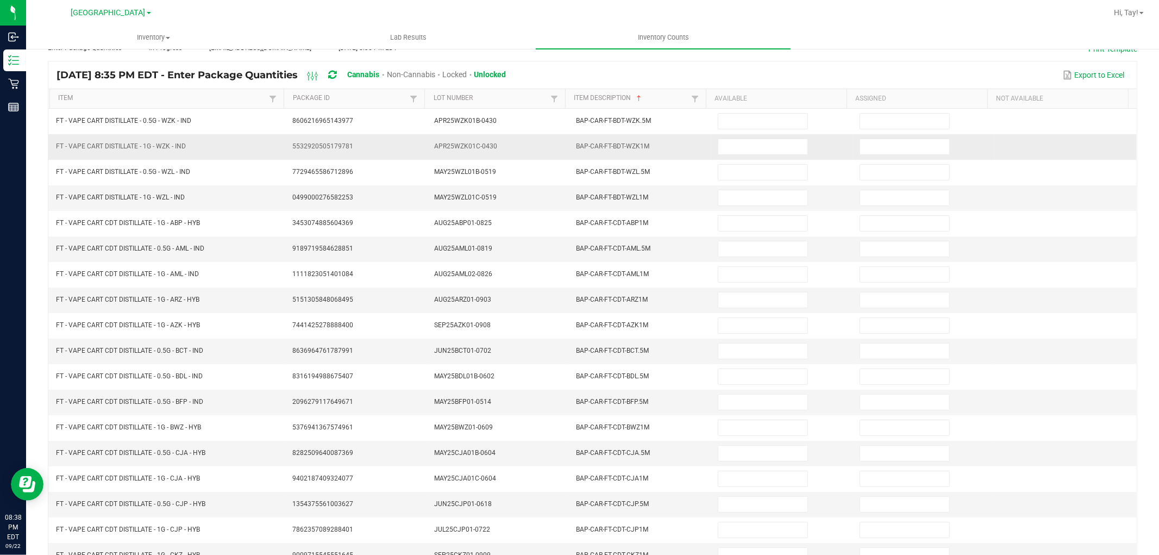
scroll to position [0, 0]
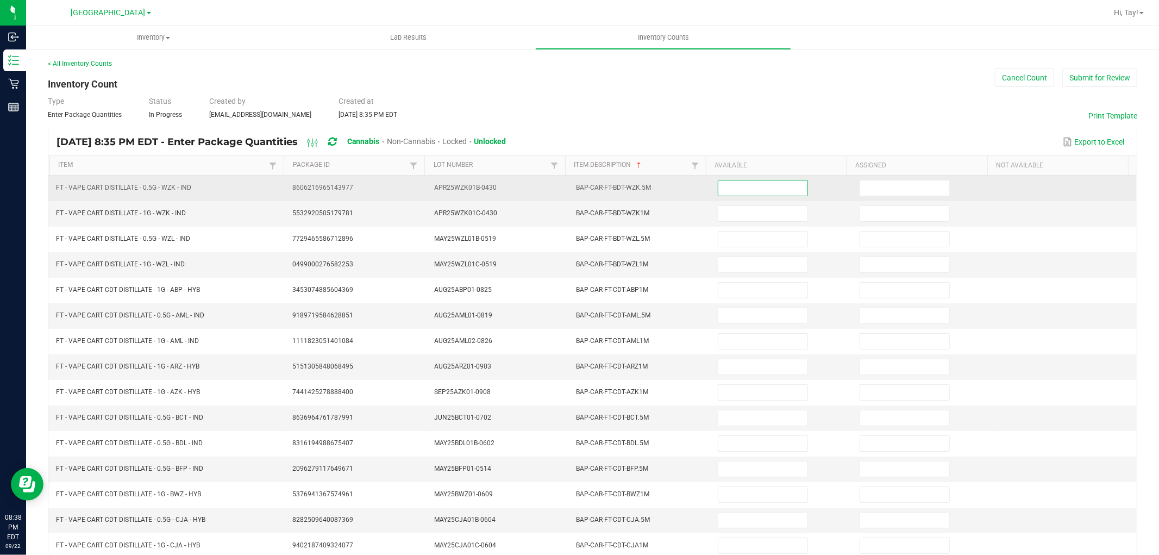
click at [758, 189] on input at bounding box center [762, 187] width 89 height 15
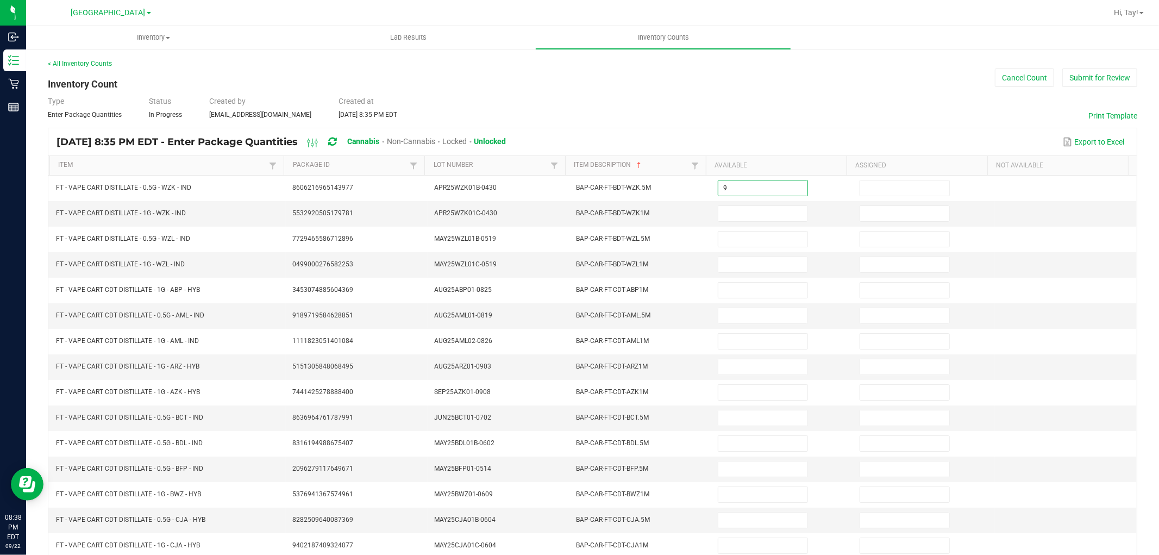
type input "9"
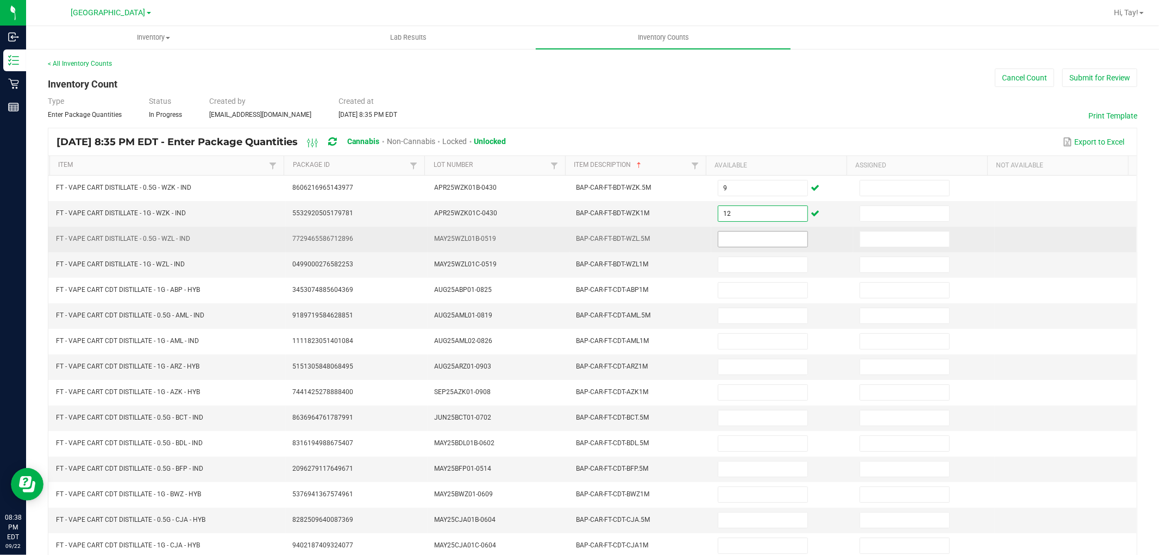
type input "12"
click at [748, 240] on input at bounding box center [762, 238] width 89 height 15
type input "10"
type input "11"
type input "7"
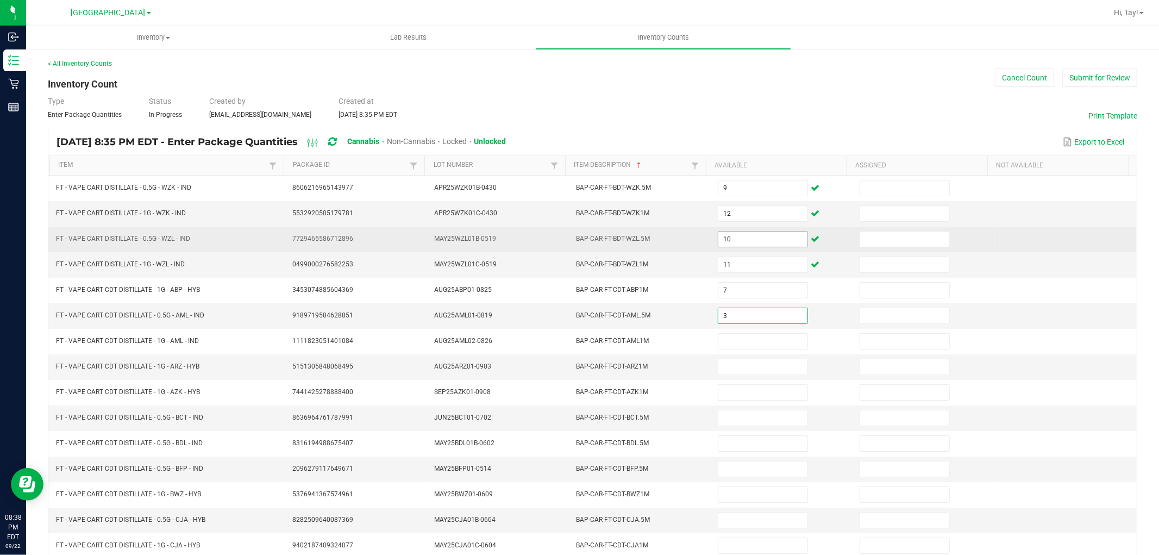
type input "3"
type input "7"
type input "5"
type input "12"
type input "3"
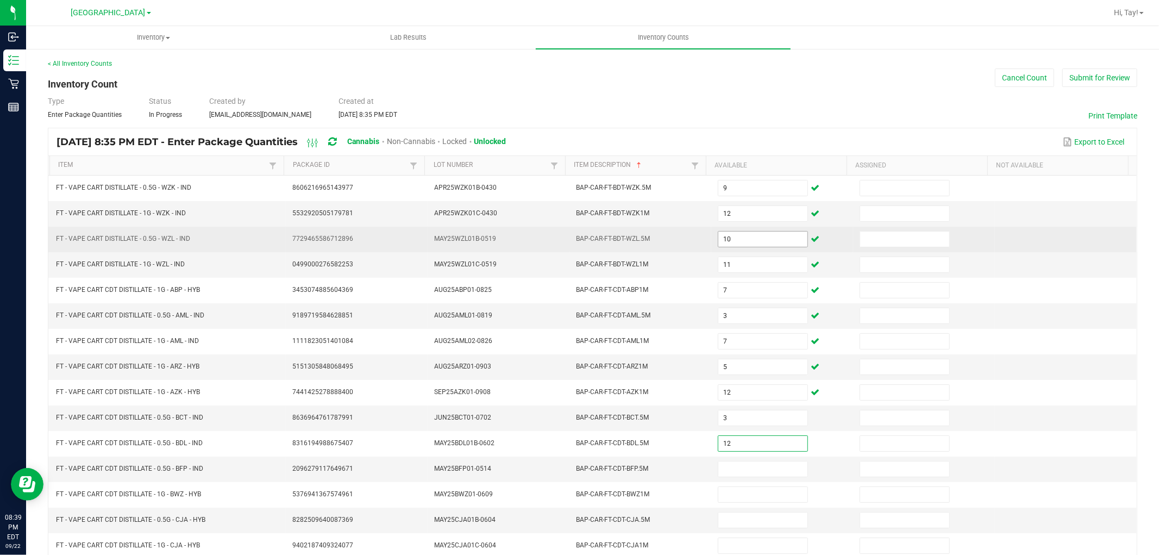
type input "12"
type input "9"
type input "1"
type input "7"
type input "3"
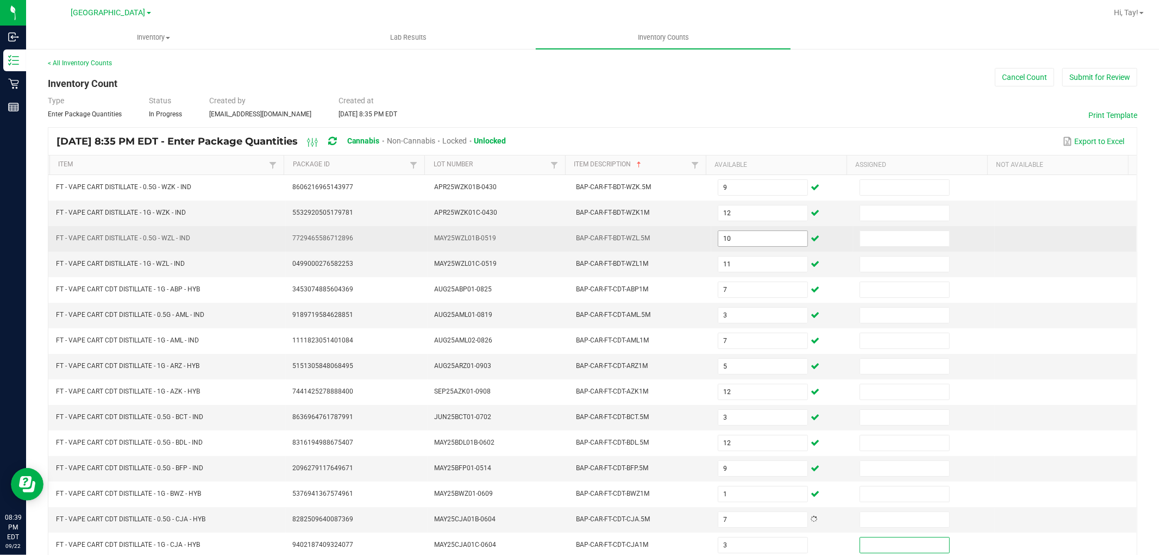
scroll to position [173, 0]
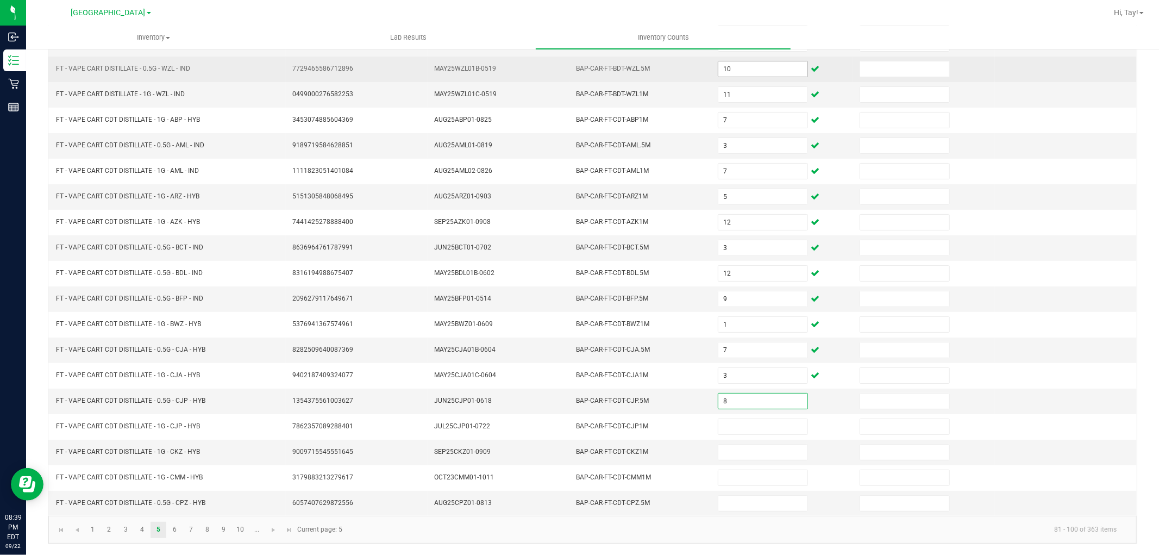
type input "8"
type input "4"
type input "12"
type input "1"
type input "7"
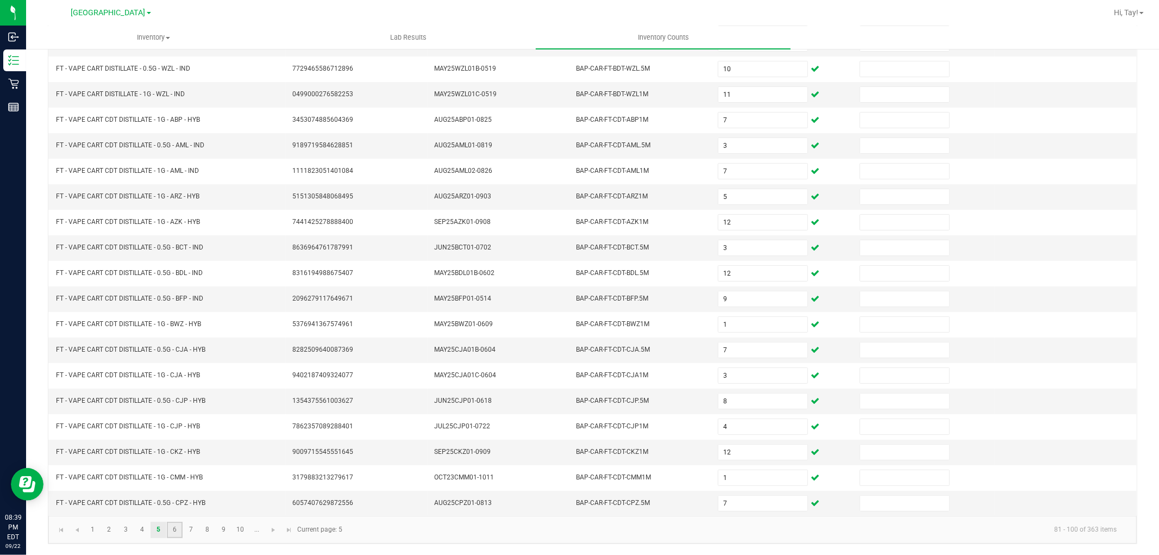
click at [176, 529] on link "6" at bounding box center [175, 530] width 16 height 16
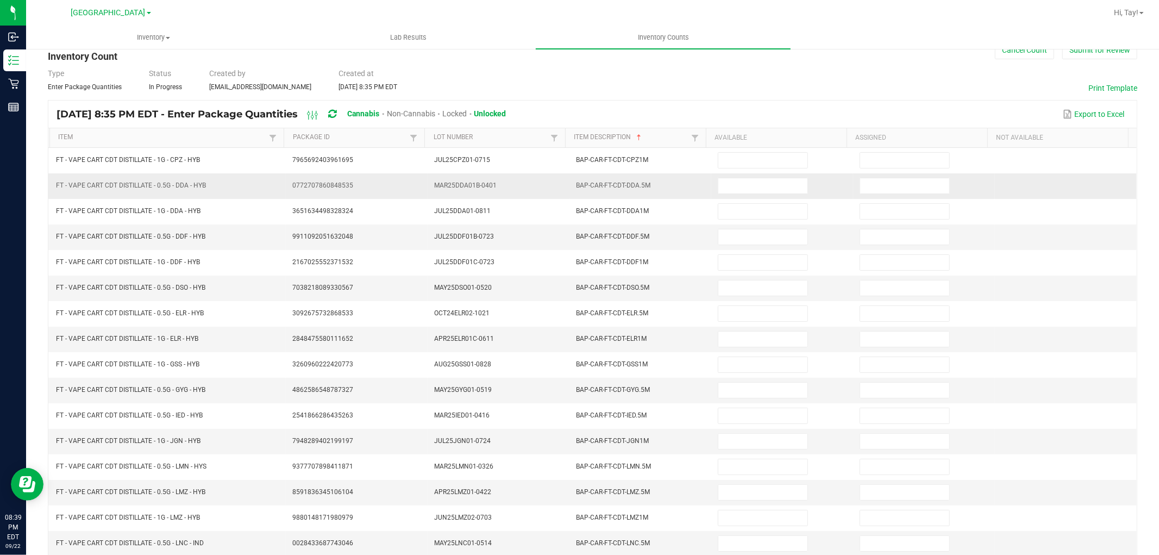
scroll to position [0, 0]
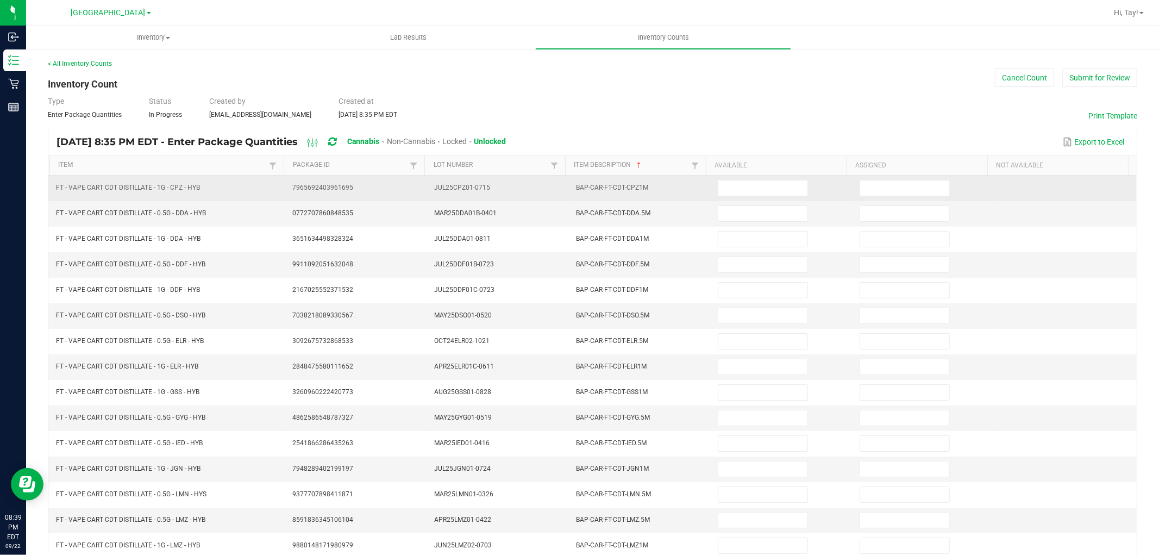
click at [752, 178] on td at bounding box center [782, 188] width 142 height 26
click at [751, 185] on input at bounding box center [762, 187] width 89 height 15
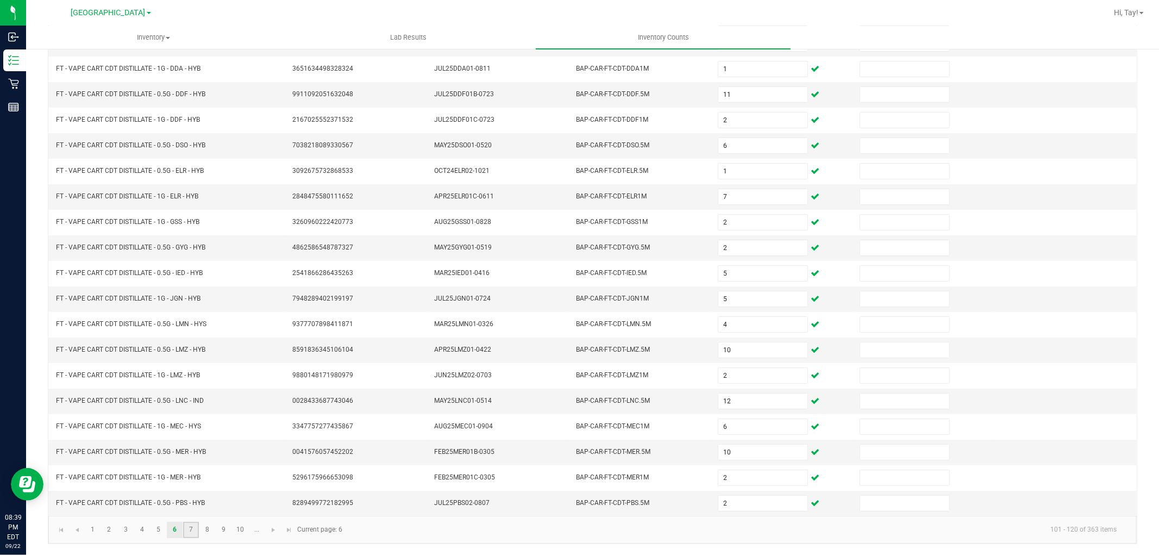
click at [194, 523] on link "7" at bounding box center [191, 530] width 16 height 16
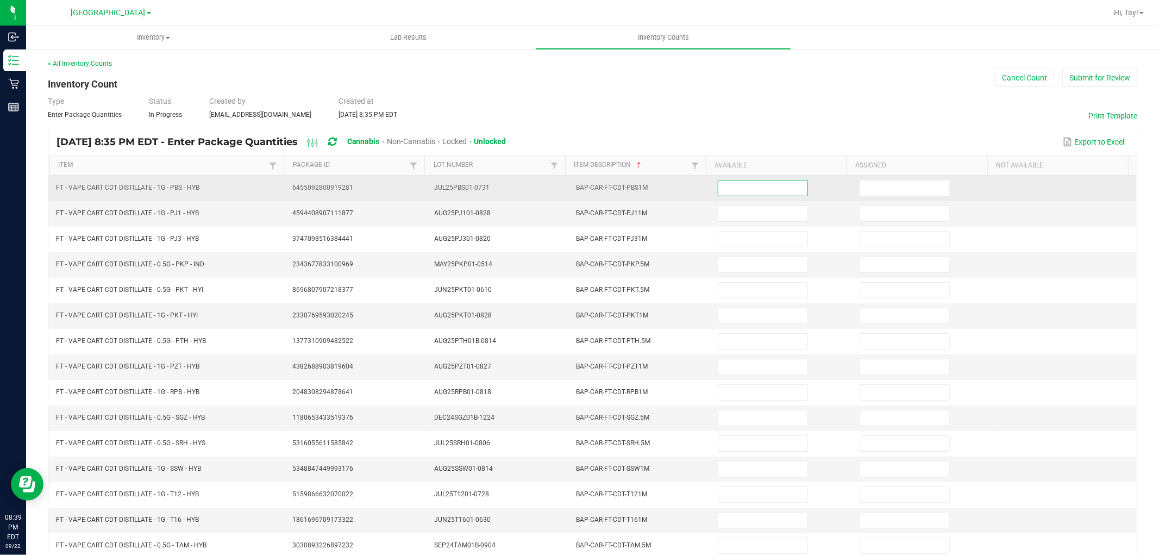
click at [739, 192] on input at bounding box center [762, 187] width 89 height 15
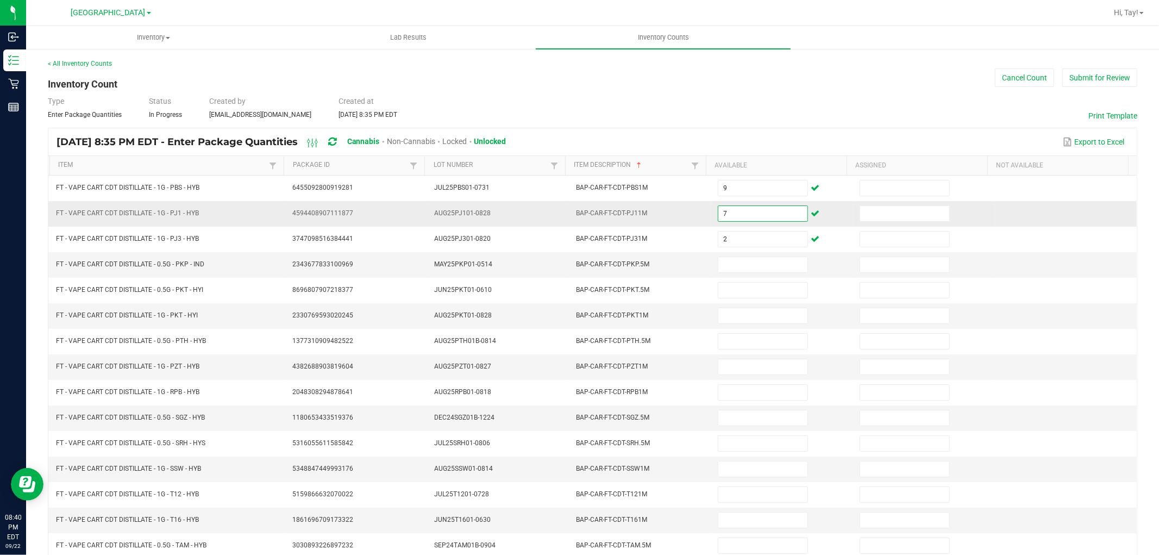
click at [736, 214] on input "7" at bounding box center [762, 213] width 89 height 15
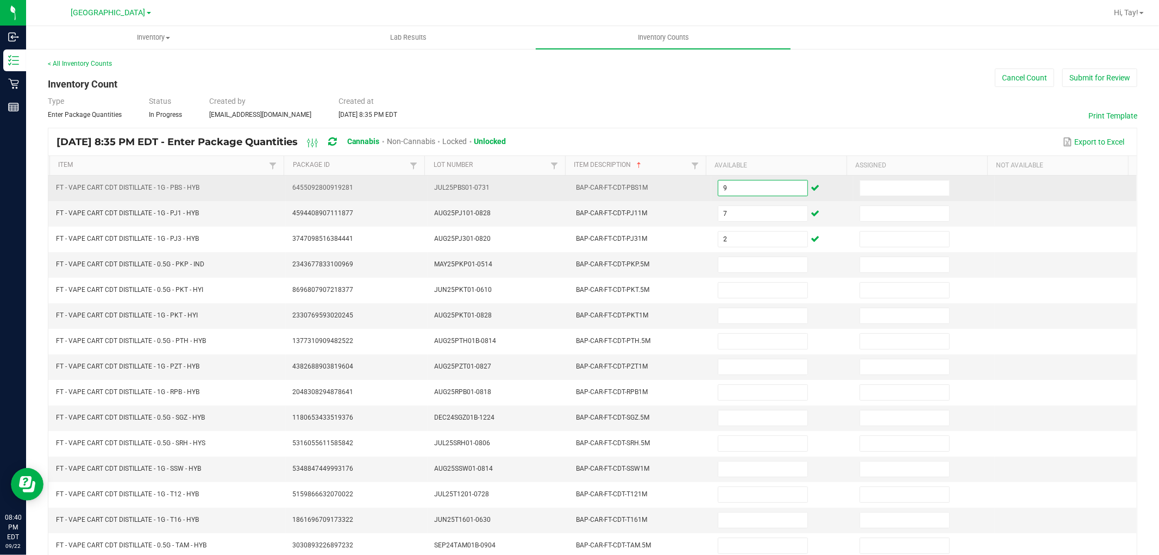
click at [740, 187] on input "9" at bounding box center [762, 187] width 89 height 15
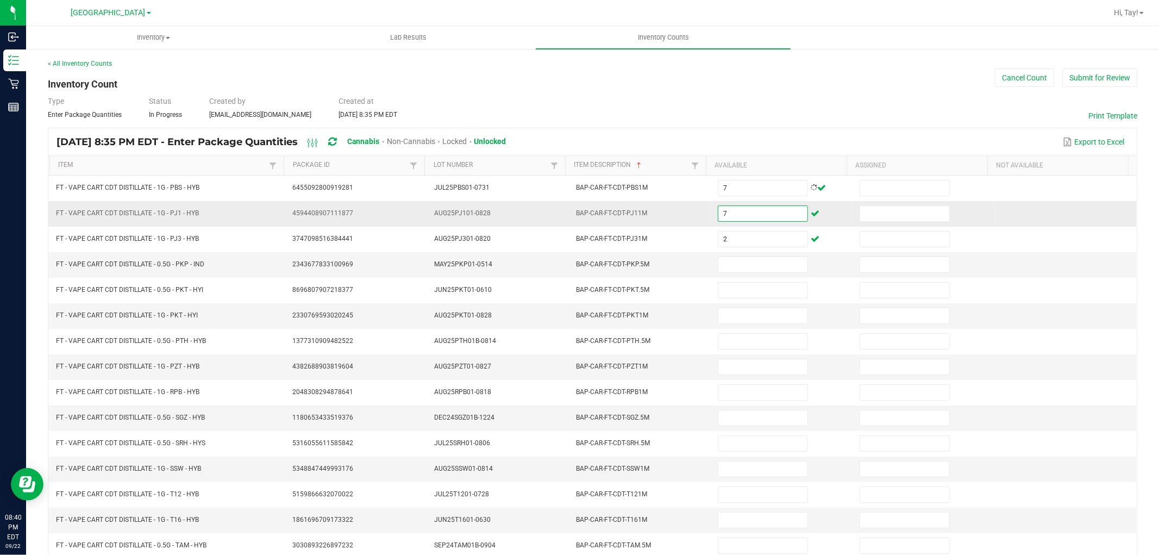
click at [738, 217] on input "7" at bounding box center [762, 213] width 89 height 15
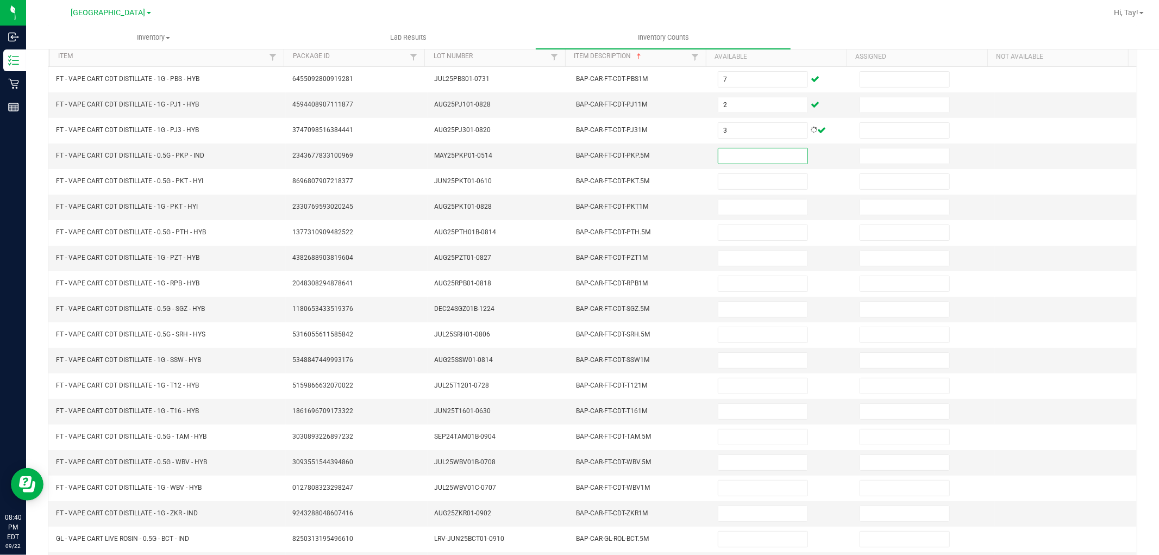
scroll to position [173, 0]
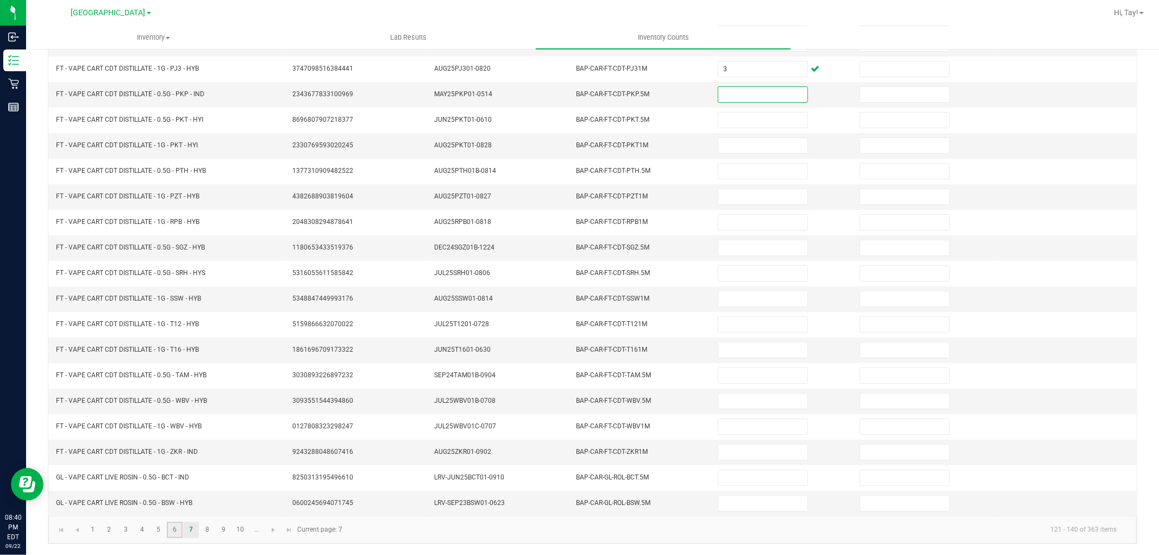
click at [178, 529] on link "6" at bounding box center [175, 530] width 16 height 16
click at [752, 507] on input "2" at bounding box center [762, 502] width 89 height 15
click at [197, 529] on link "7" at bounding box center [191, 530] width 16 height 16
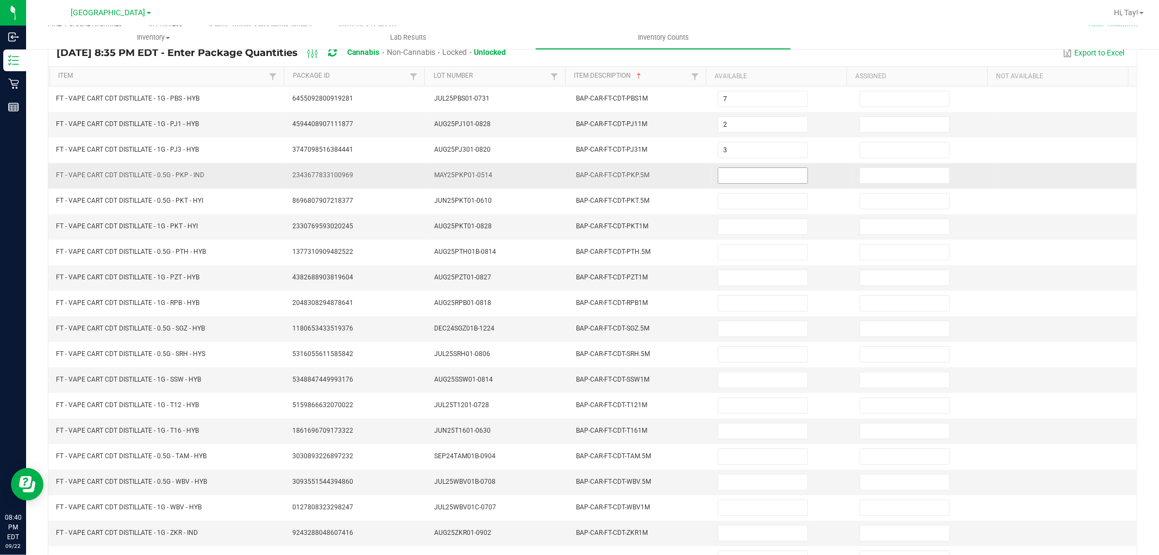
scroll to position [0, 0]
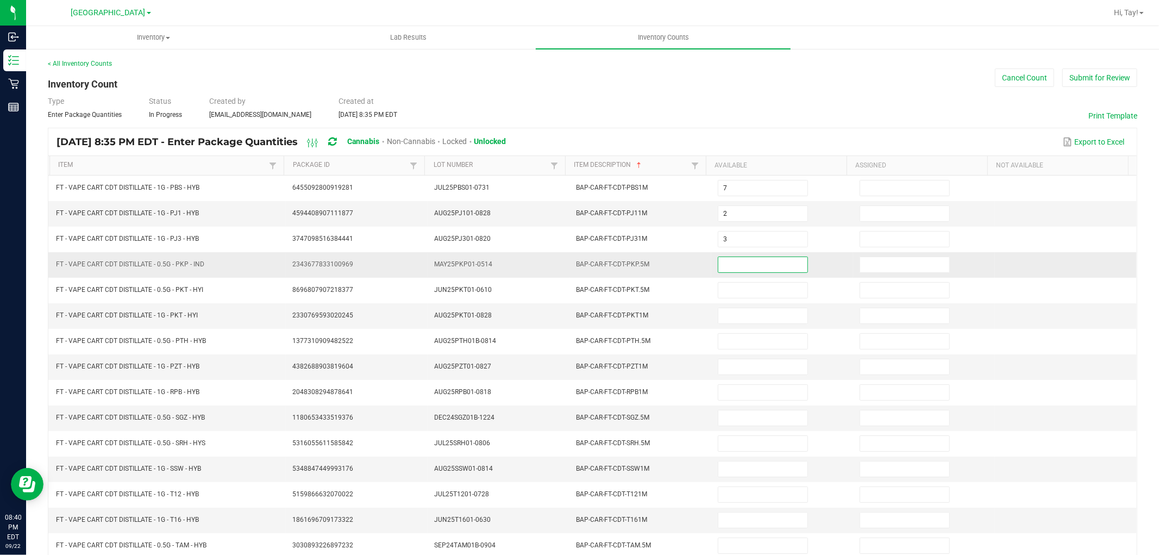
click at [734, 266] on input at bounding box center [762, 264] width 89 height 15
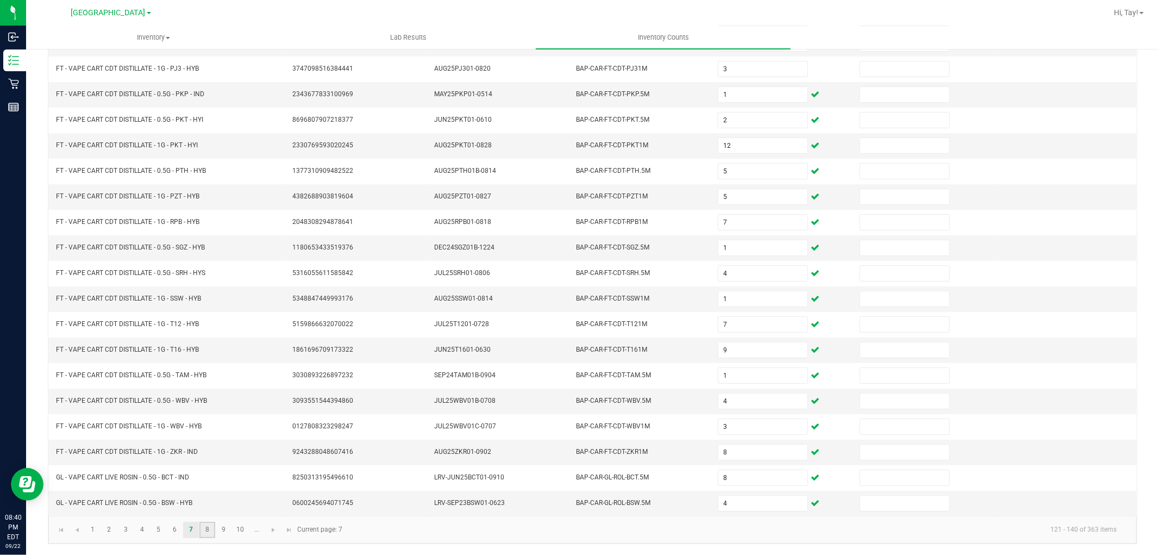
click at [199, 527] on link "8" at bounding box center [207, 530] width 16 height 16
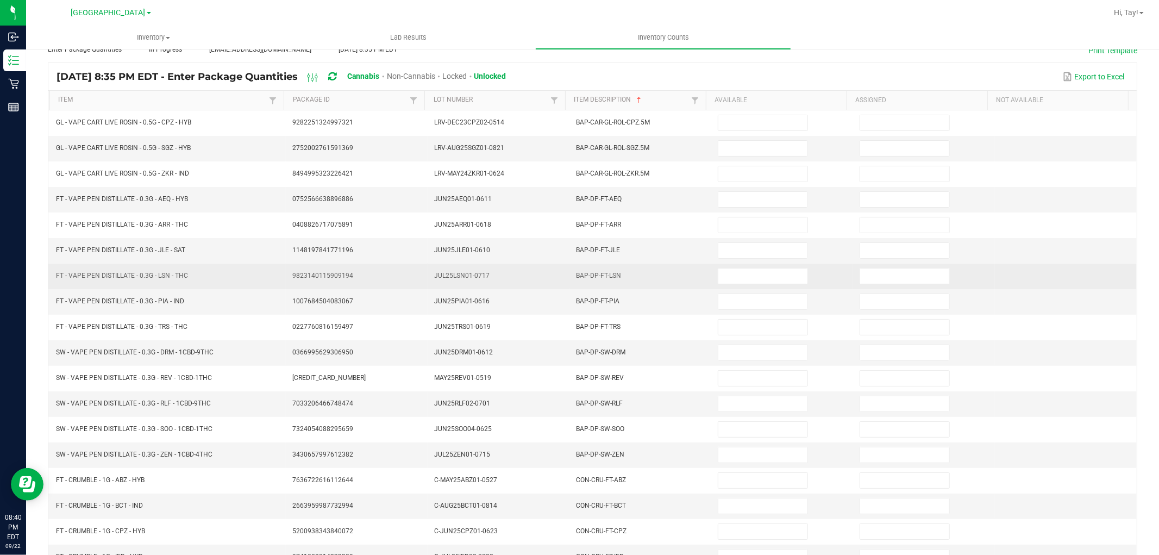
scroll to position [0, 0]
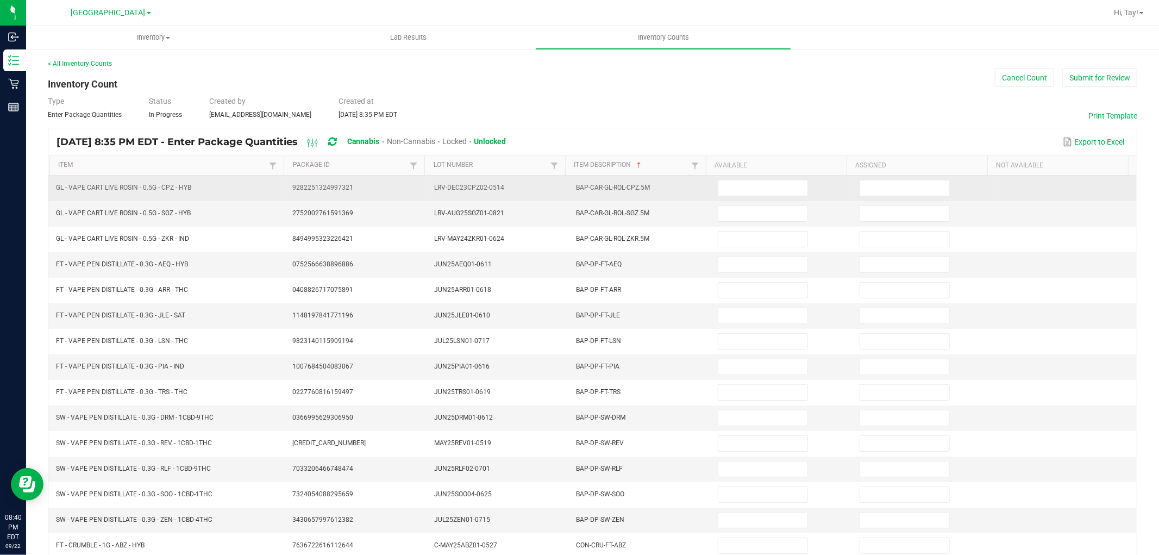
click at [744, 198] on td at bounding box center [782, 188] width 142 height 26
click at [745, 192] on input at bounding box center [762, 187] width 89 height 15
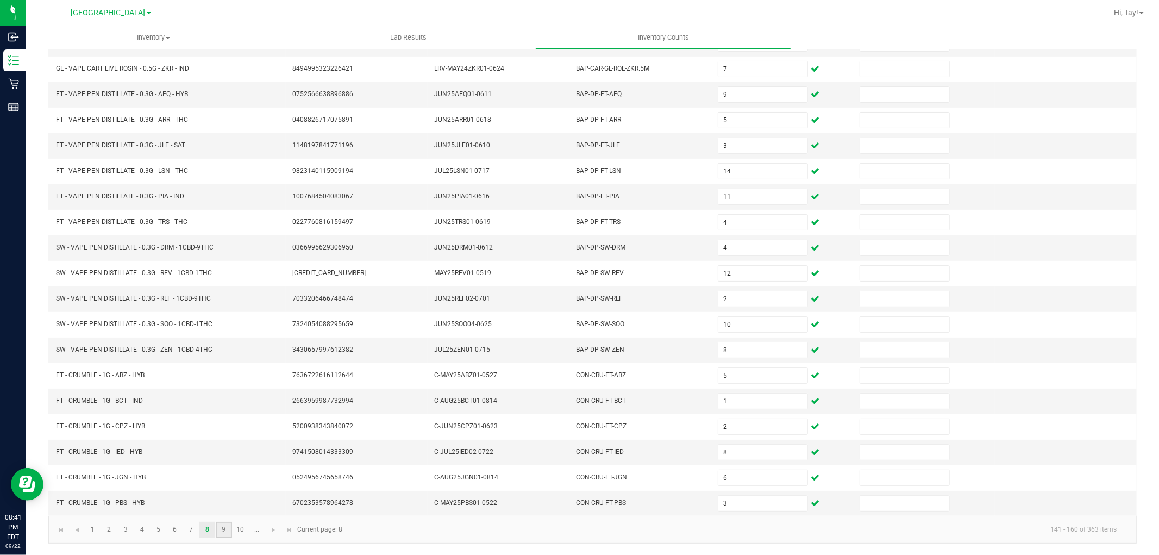
click at [228, 530] on link "9" at bounding box center [224, 530] width 16 height 16
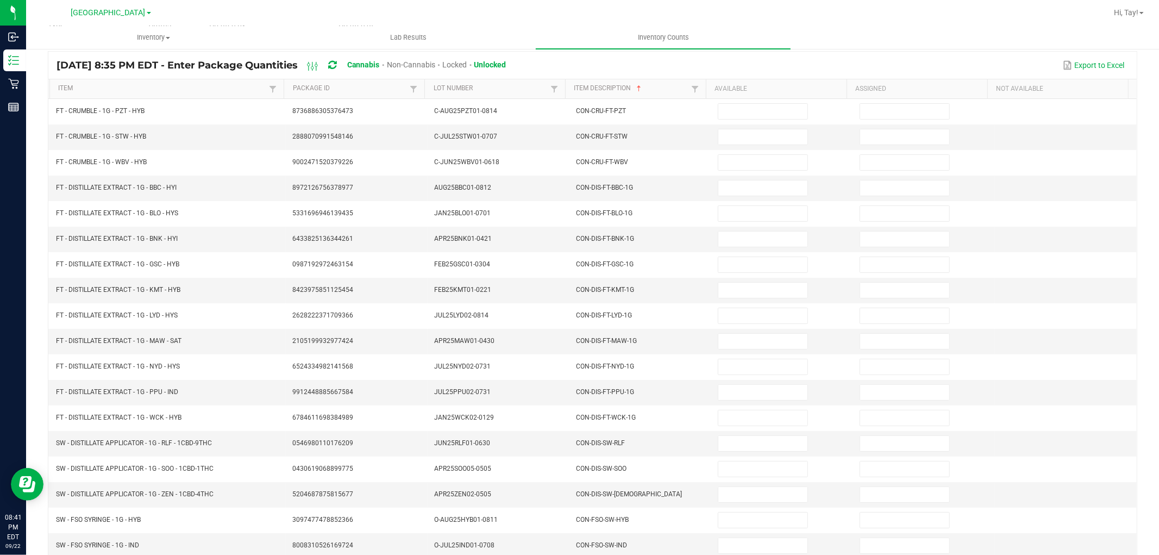
scroll to position [0, 0]
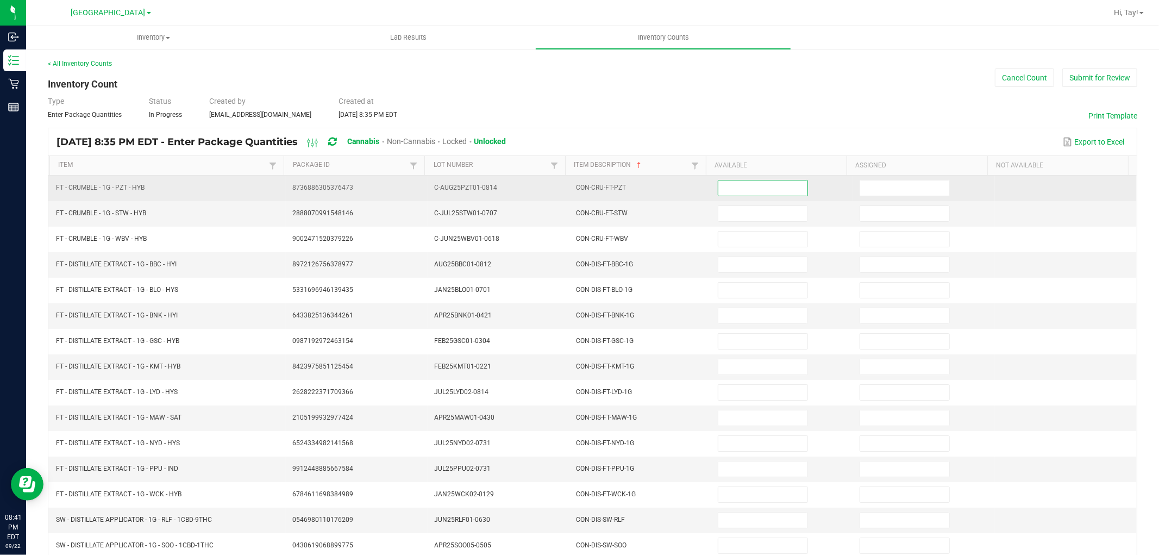
click at [746, 193] on input at bounding box center [762, 187] width 89 height 15
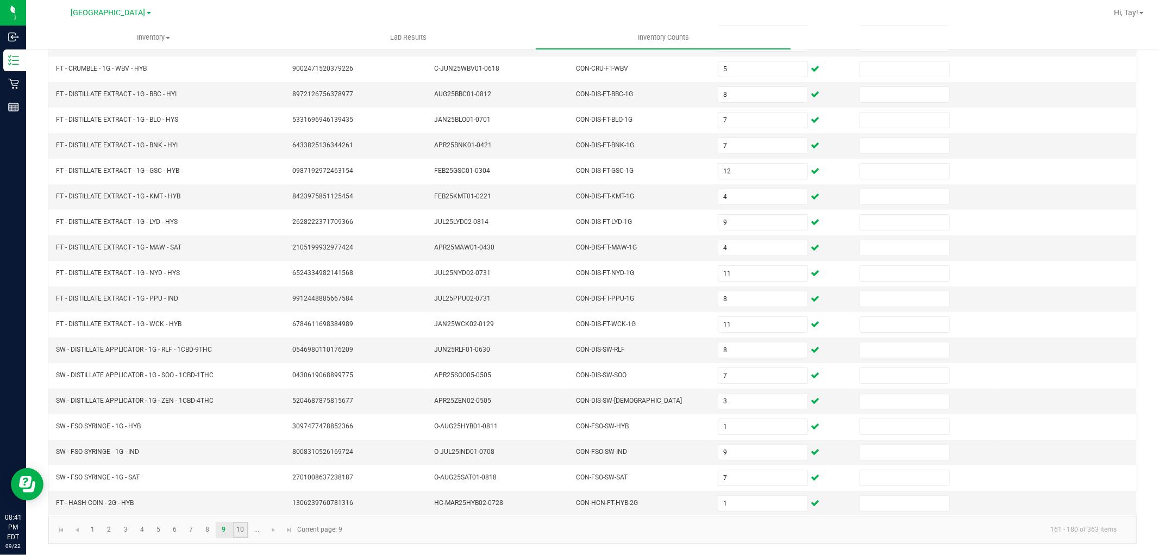
click at [245, 530] on link "10" at bounding box center [241, 530] width 16 height 16
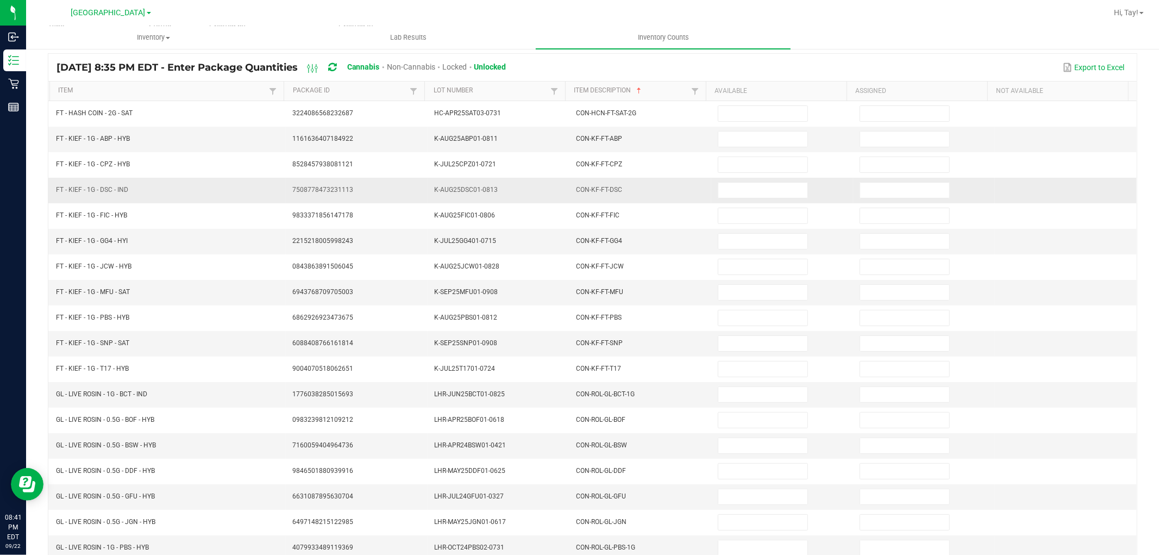
scroll to position [0, 0]
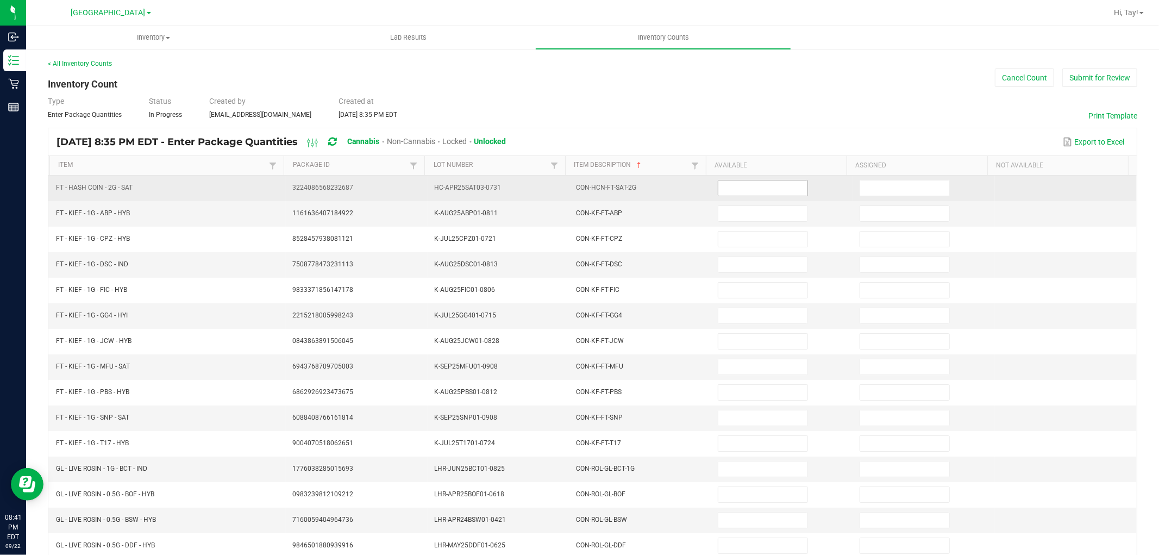
click at [756, 193] on input at bounding box center [762, 187] width 89 height 15
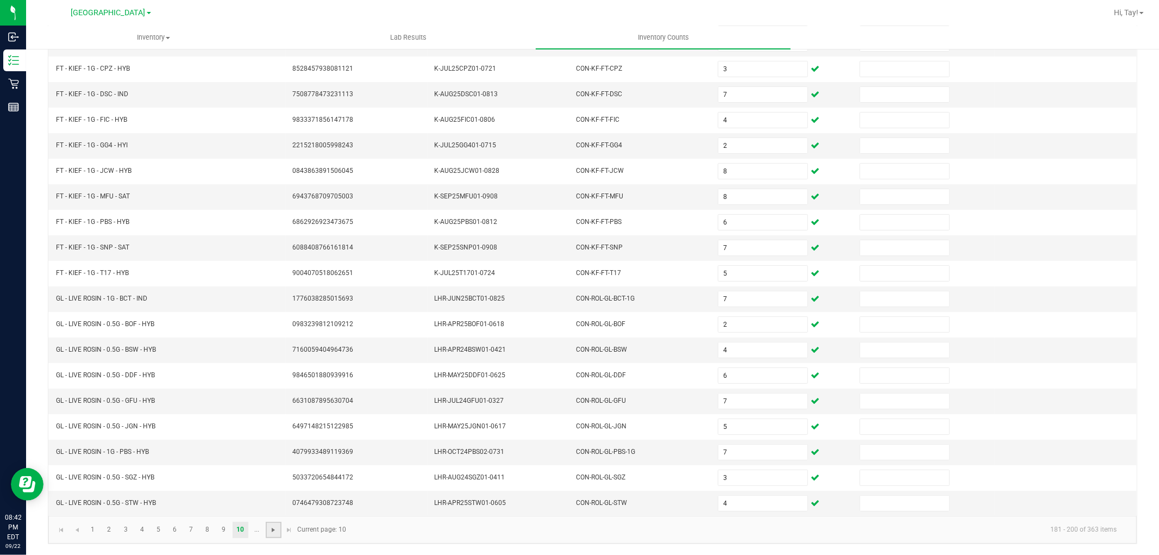
click at [270, 530] on span "Go to the next page" at bounding box center [273, 529] width 9 height 9
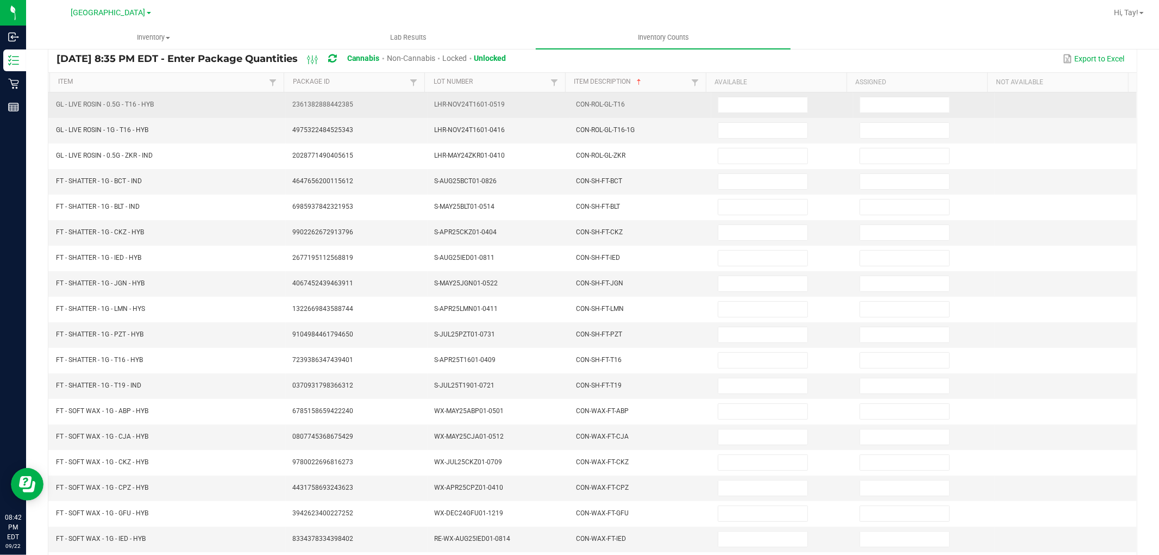
scroll to position [0, 0]
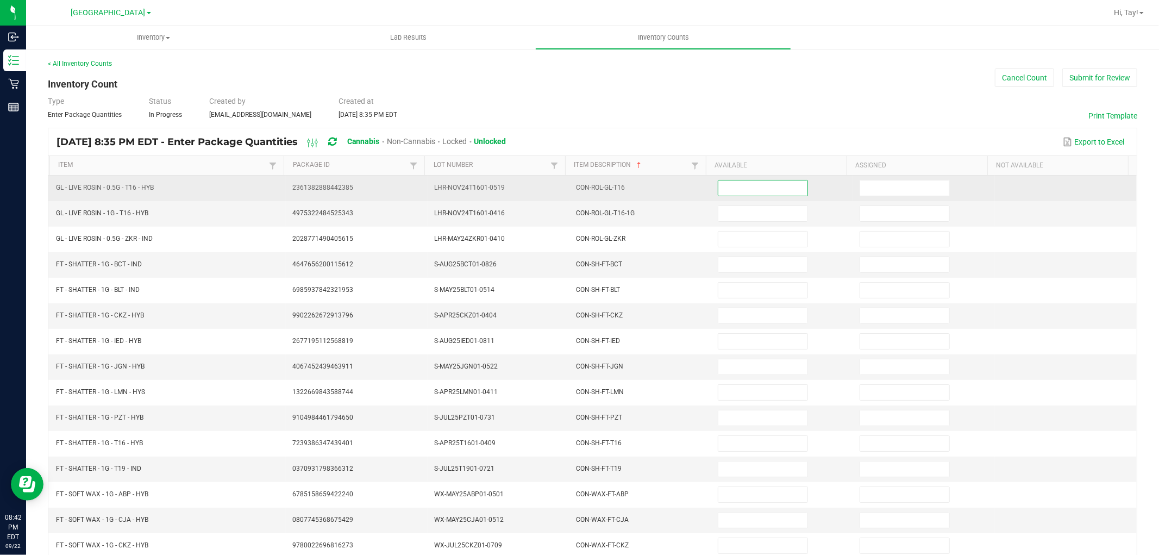
click at [718, 190] on input at bounding box center [762, 187] width 89 height 15
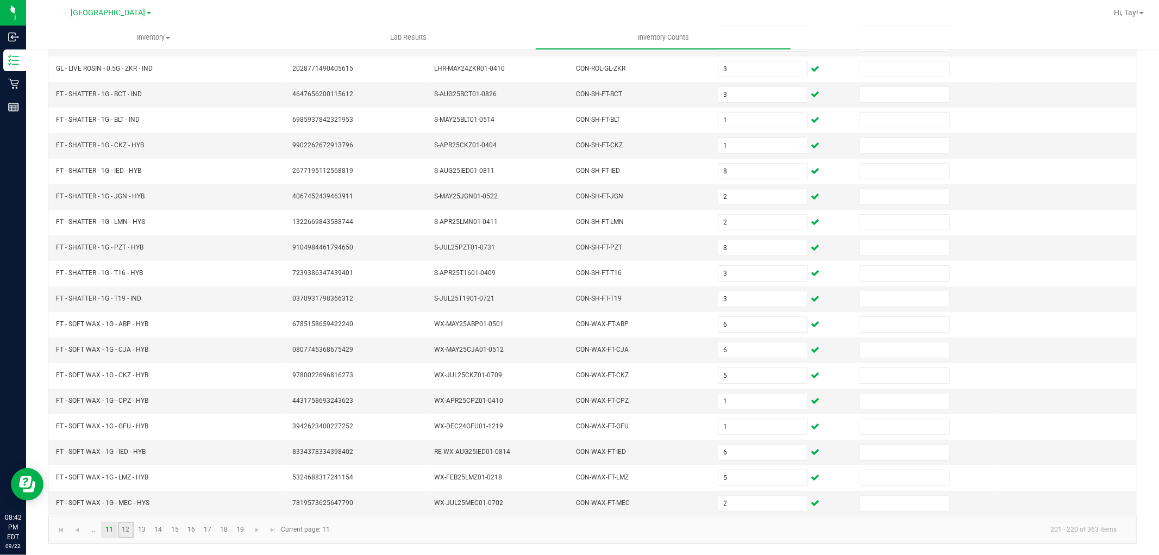
click at [127, 532] on link "12" at bounding box center [126, 530] width 16 height 16
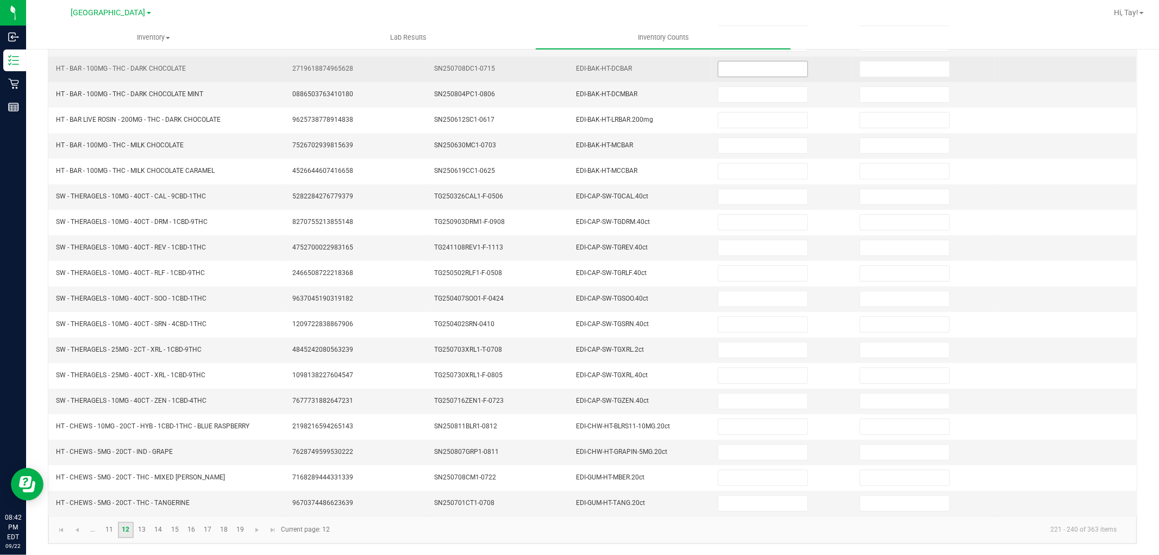
scroll to position [0, 0]
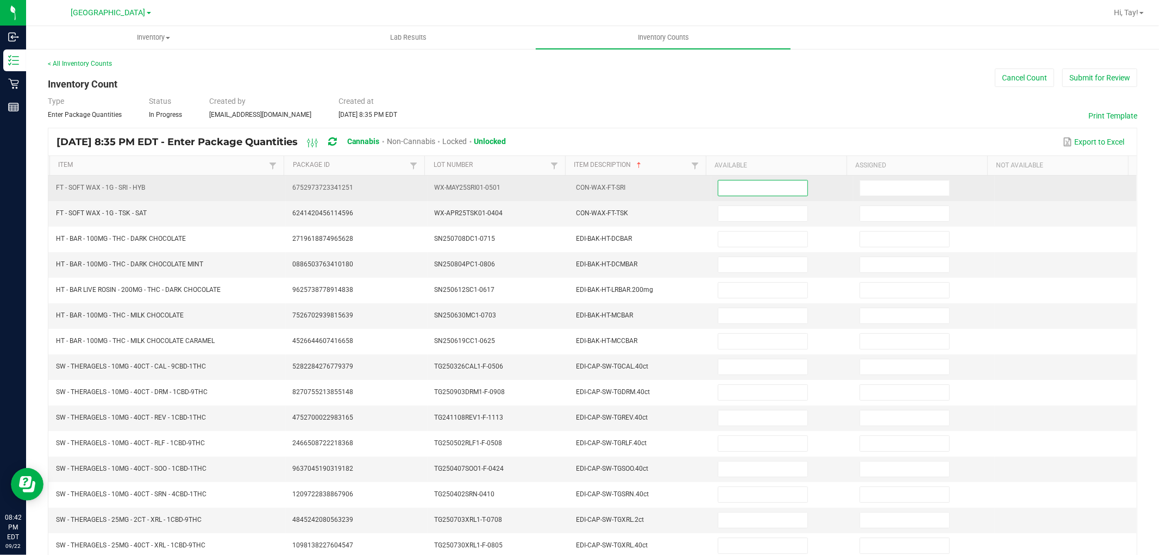
click at [751, 187] on input at bounding box center [762, 187] width 89 height 15
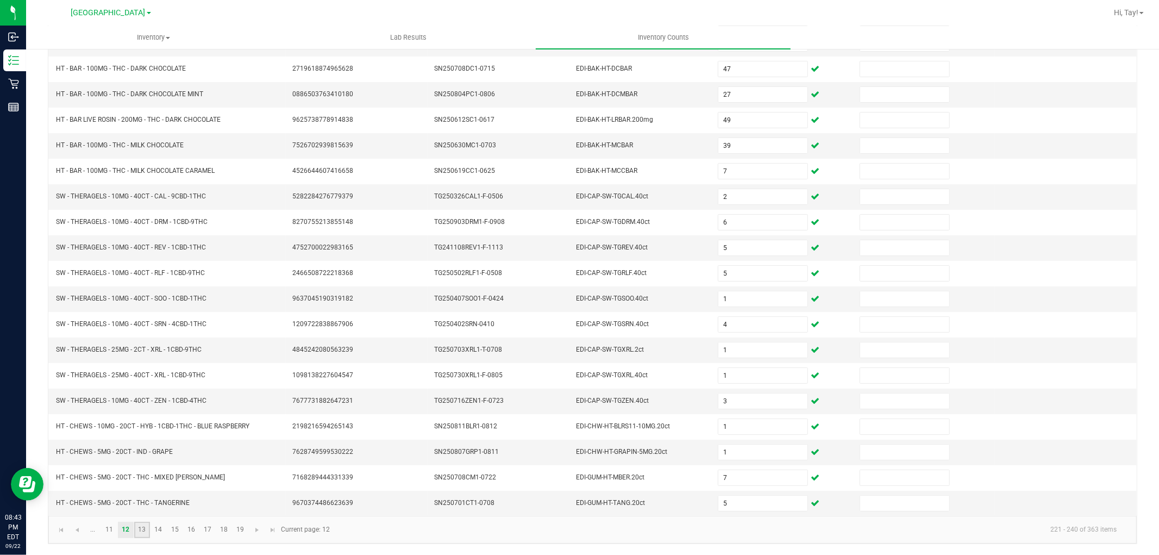
click at [140, 529] on link "13" at bounding box center [142, 530] width 16 height 16
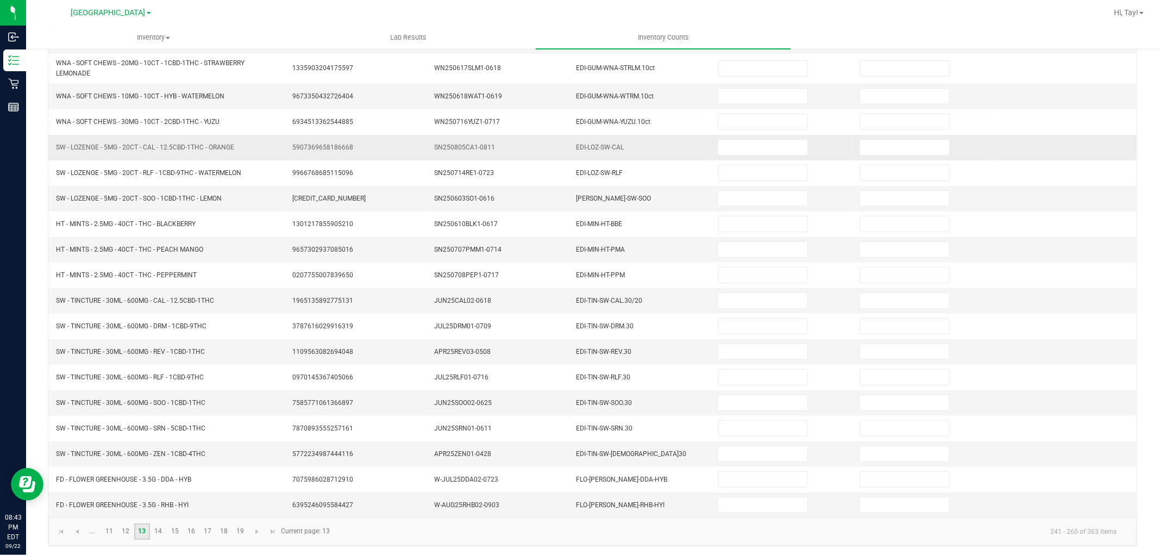
scroll to position [0, 0]
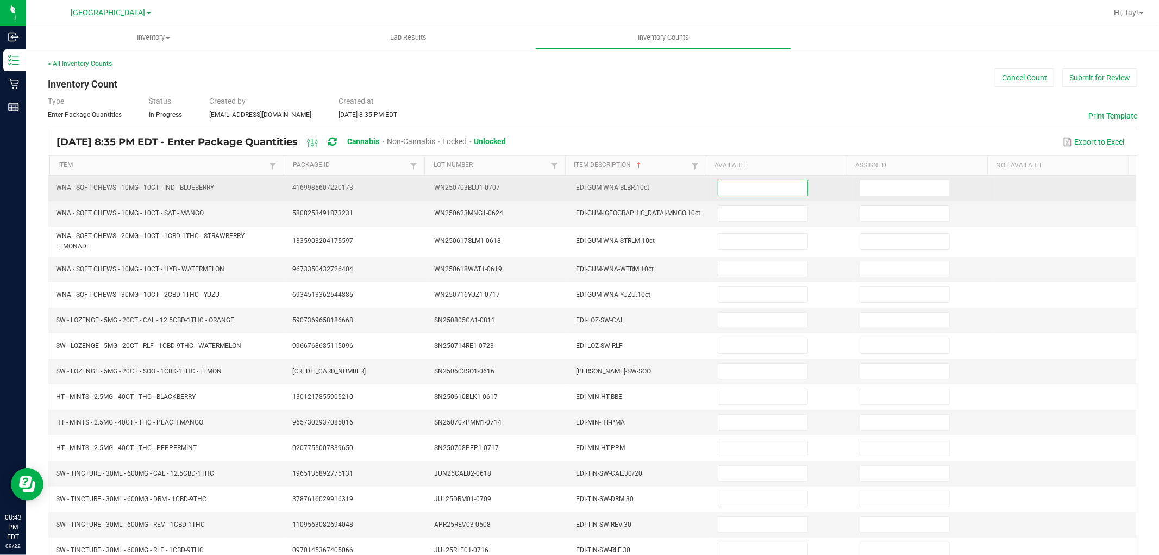
click at [749, 192] on input at bounding box center [762, 187] width 89 height 15
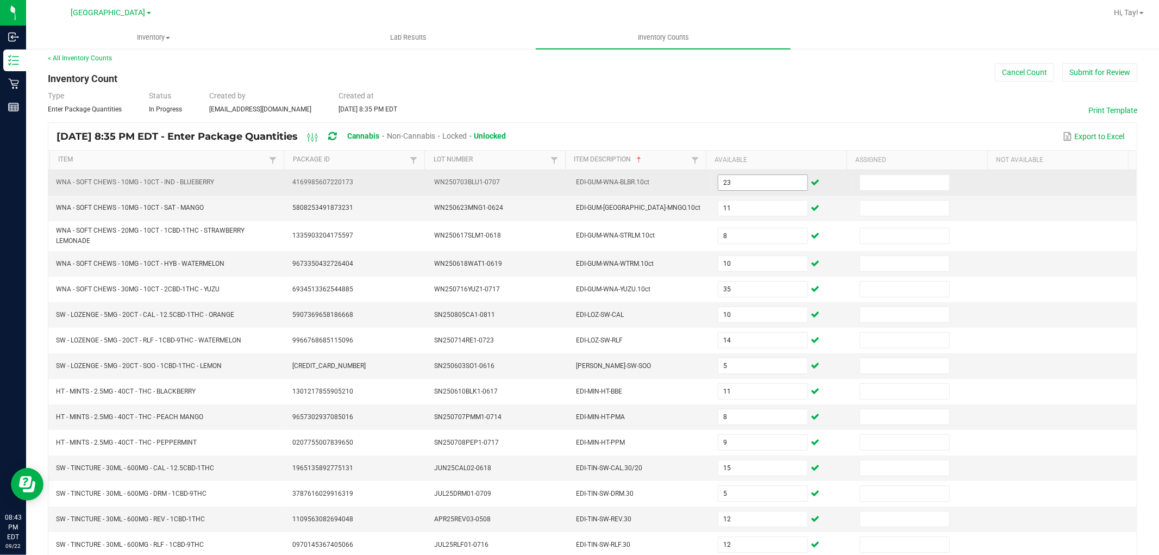
scroll to position [178, 0]
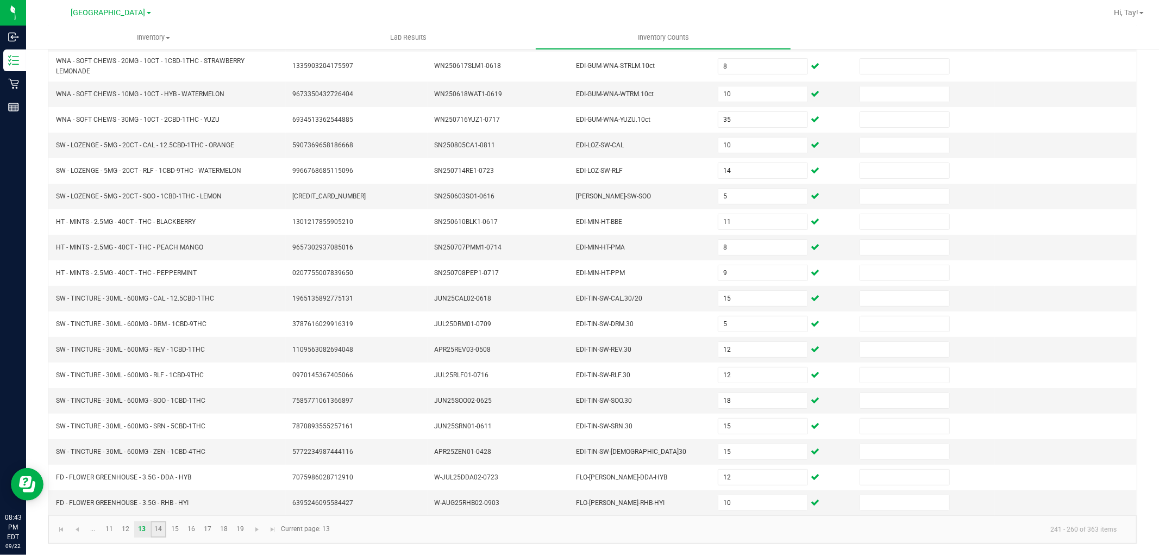
click at [153, 528] on link "14" at bounding box center [158, 529] width 16 height 16
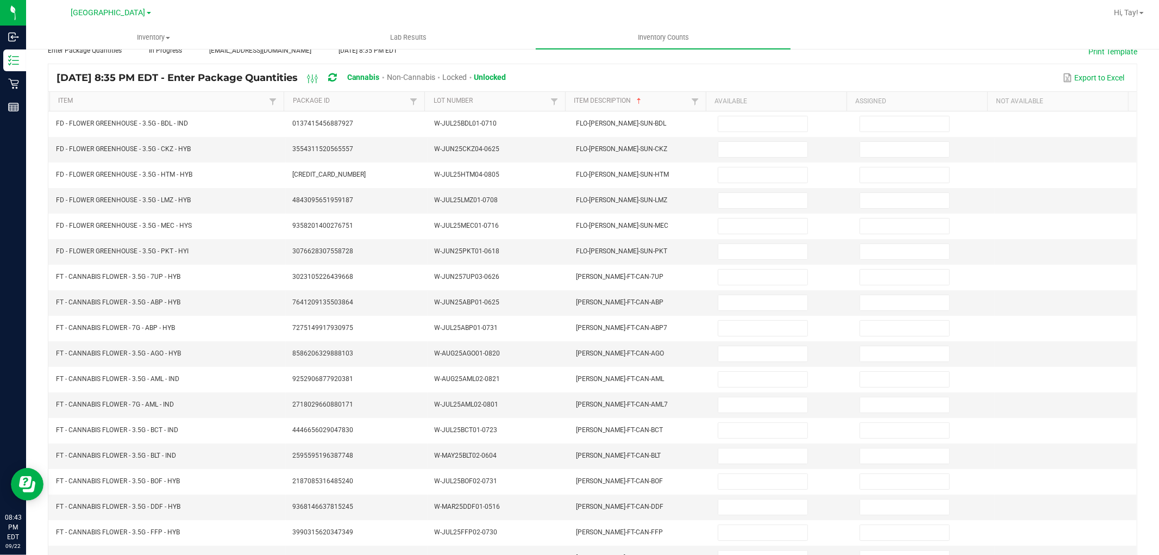
scroll to position [0, 0]
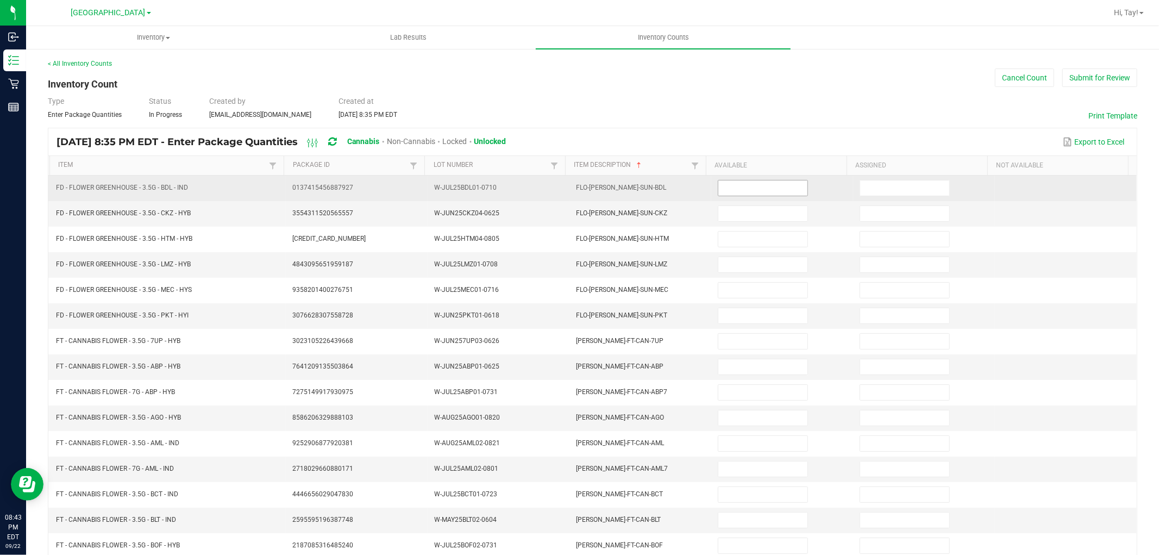
click at [725, 185] on input at bounding box center [762, 187] width 89 height 15
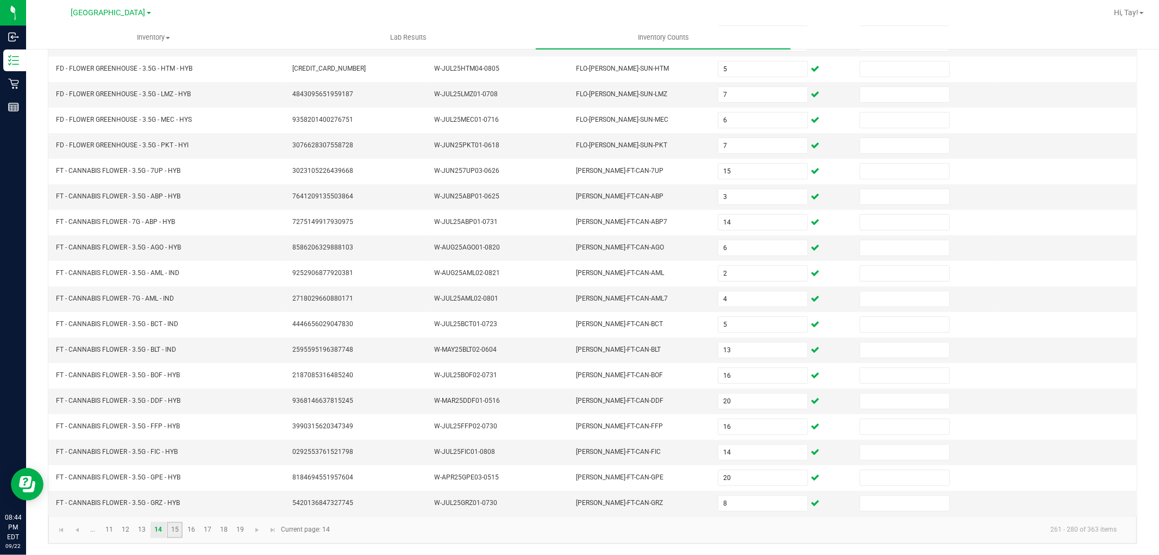
click at [178, 533] on link "15" at bounding box center [175, 530] width 16 height 16
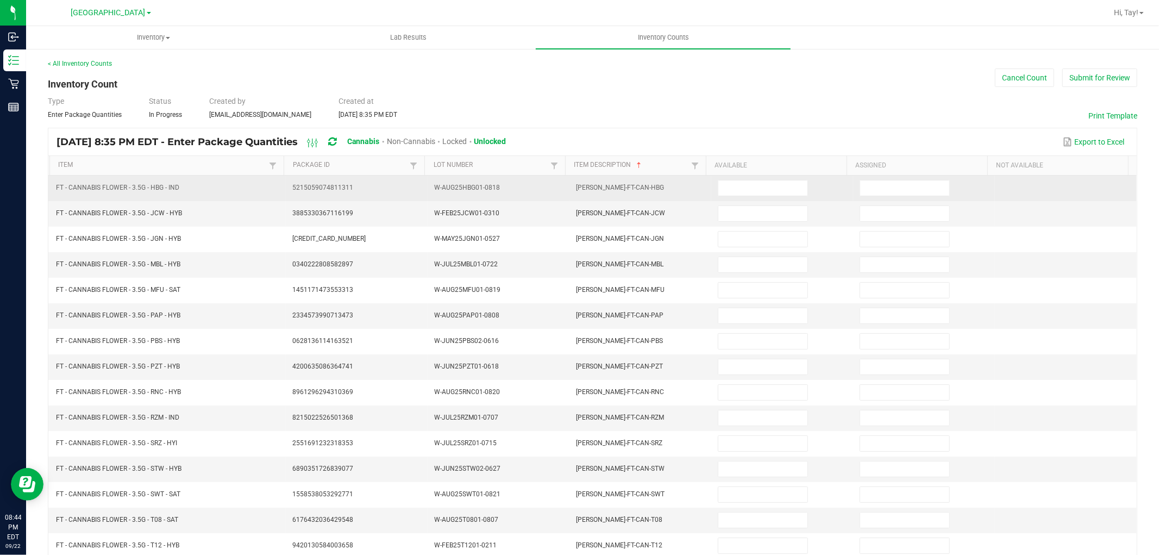
click at [746, 197] on td at bounding box center [782, 188] width 142 height 26
click at [763, 190] on input at bounding box center [762, 187] width 89 height 15
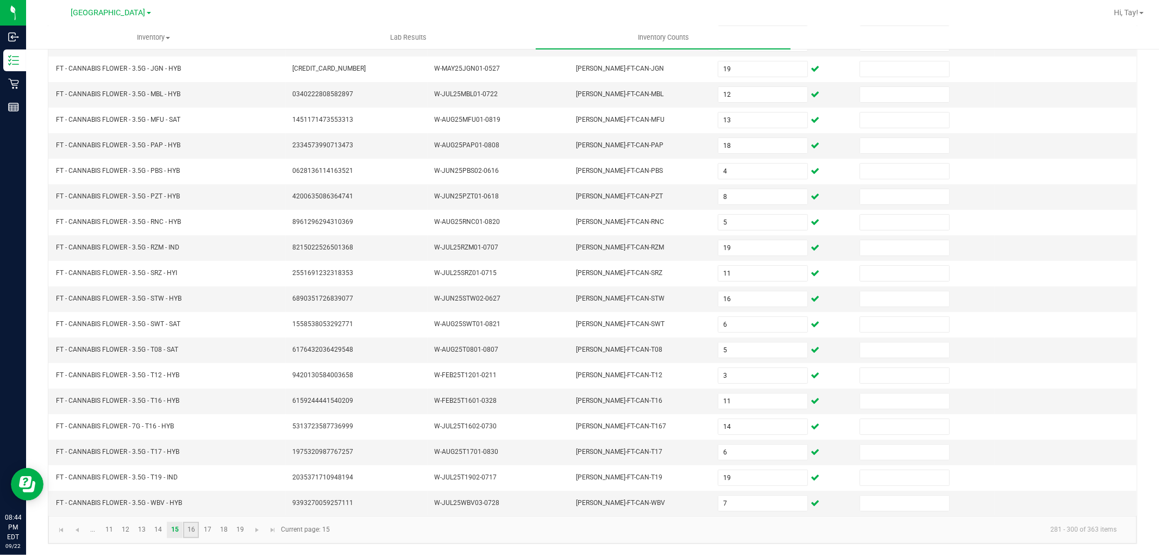
click at [192, 530] on link "16" at bounding box center [191, 530] width 16 height 16
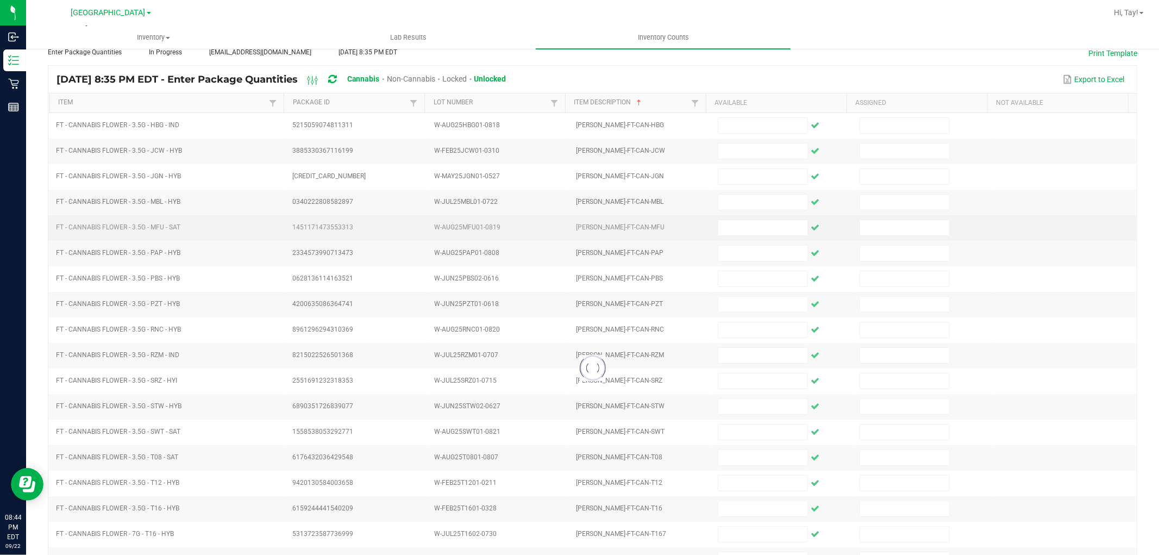
scroll to position [0, 0]
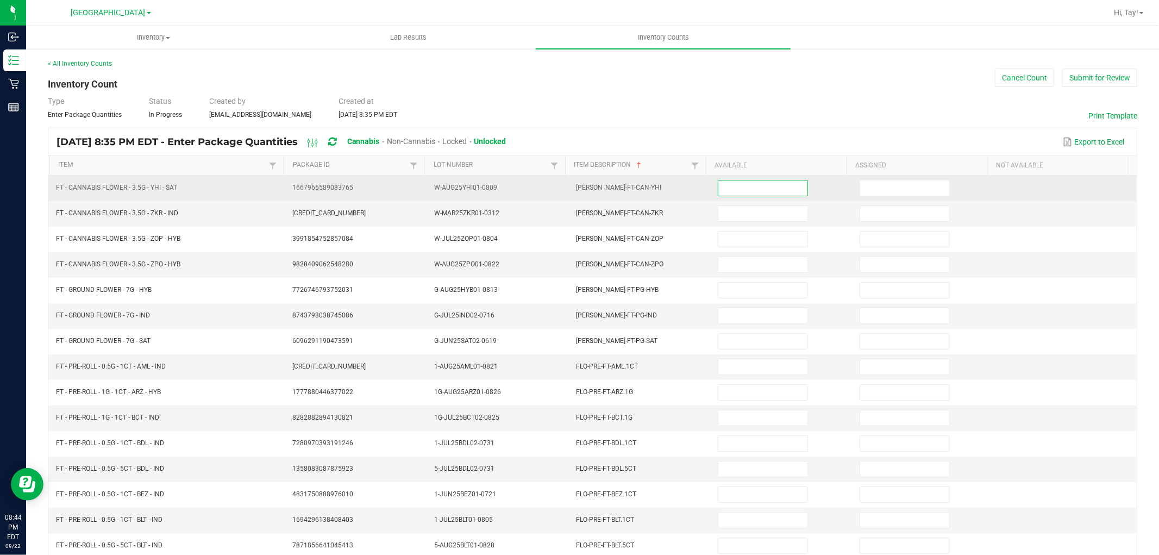
click at [732, 192] on input at bounding box center [762, 187] width 89 height 15
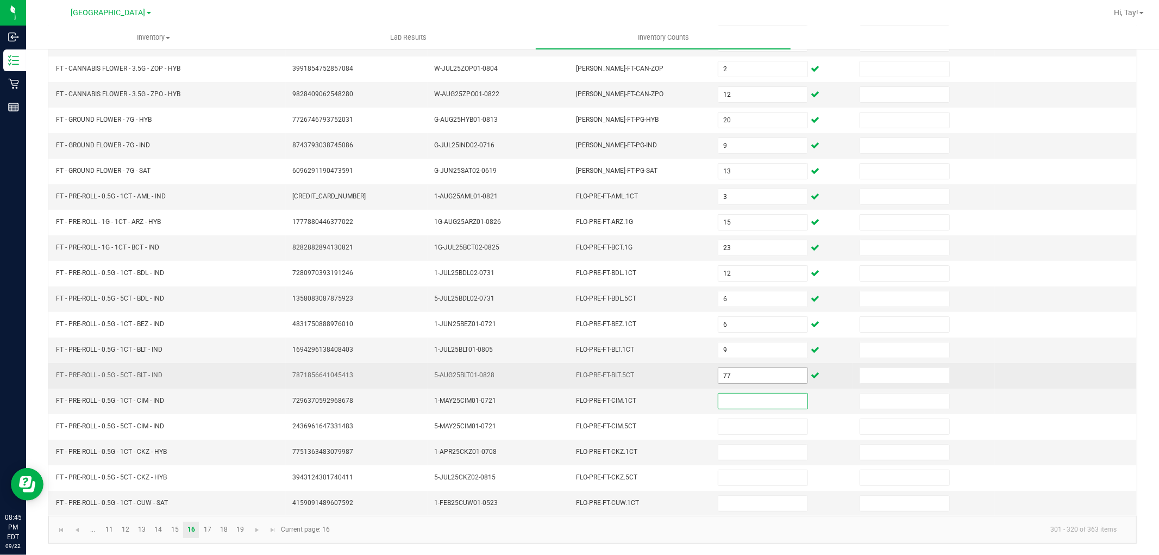
click at [740, 378] on input "77" at bounding box center [762, 375] width 89 height 15
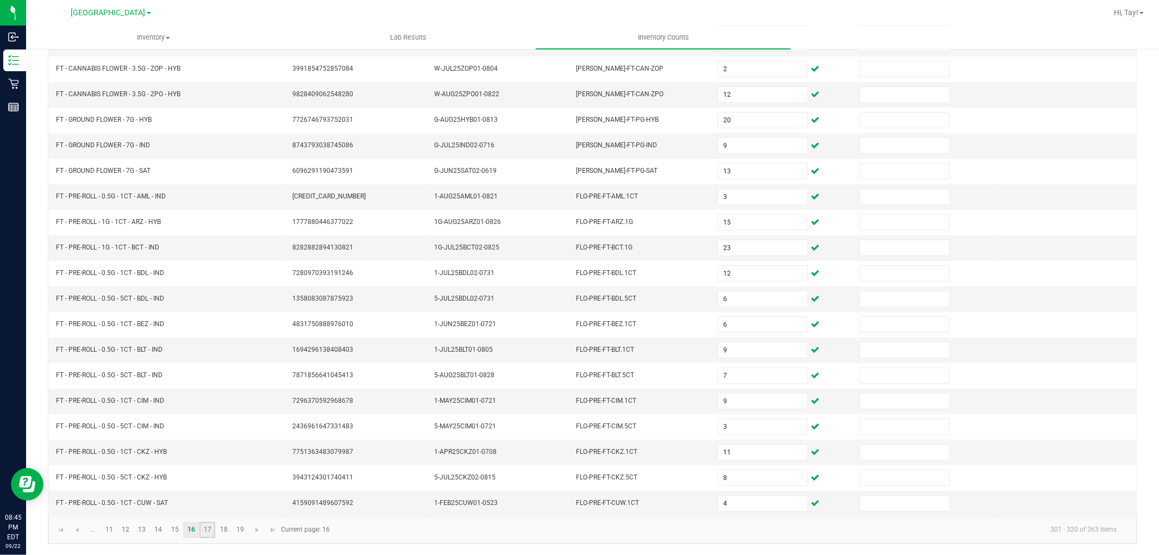
click at [210, 527] on link "17" at bounding box center [207, 530] width 16 height 16
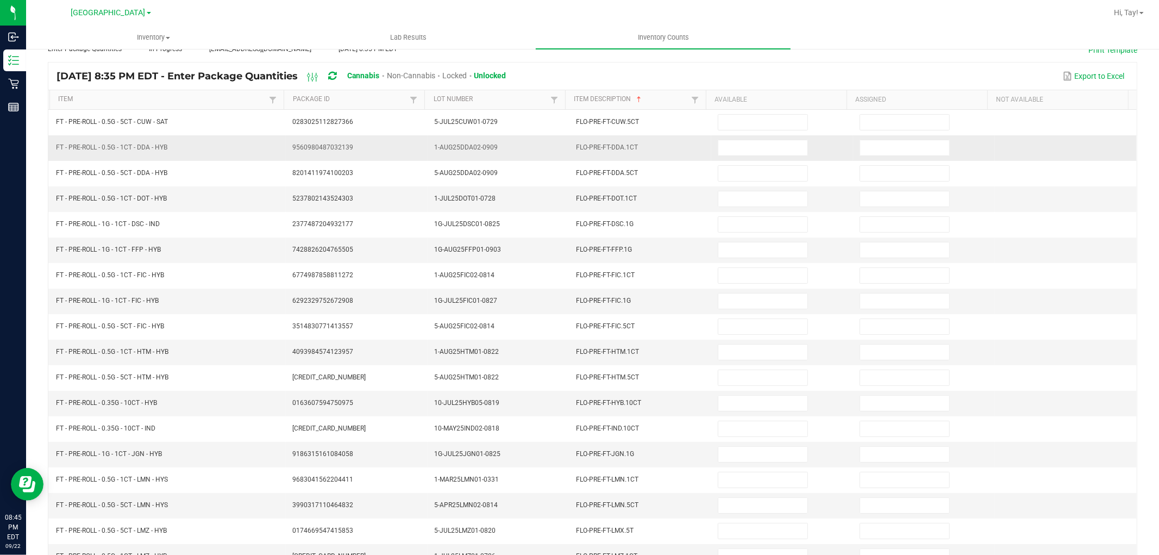
scroll to position [0, 0]
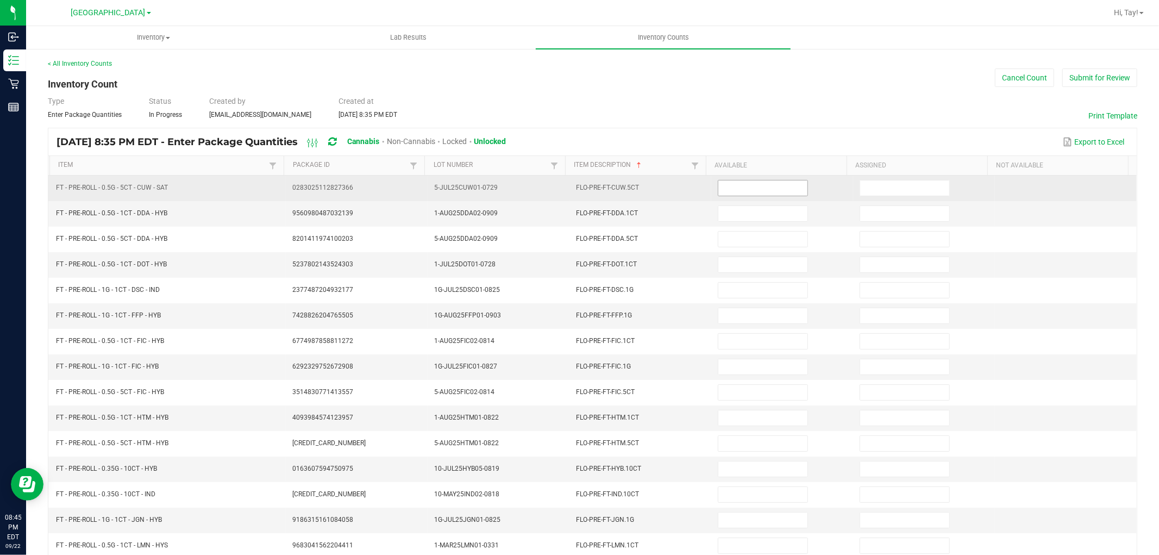
click at [735, 191] on input at bounding box center [762, 187] width 89 height 15
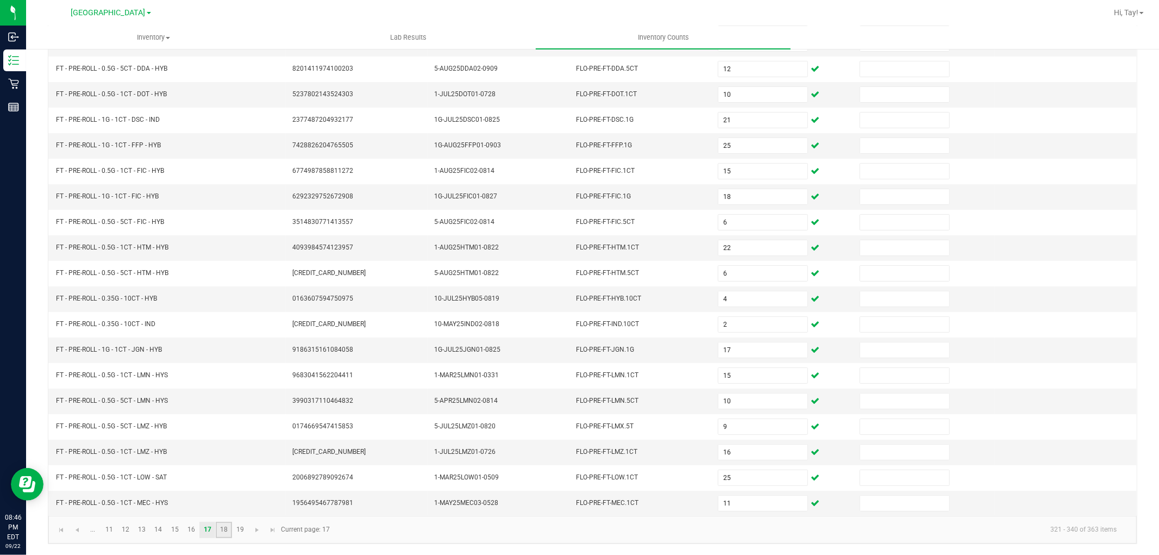
click at [223, 523] on link "18" at bounding box center [224, 530] width 16 height 16
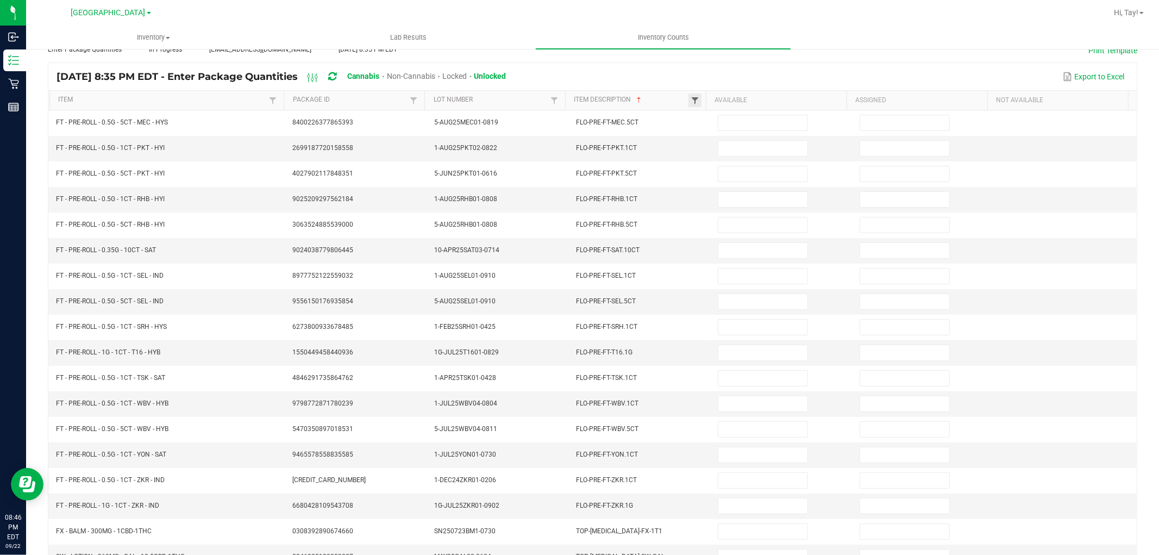
scroll to position [0, 0]
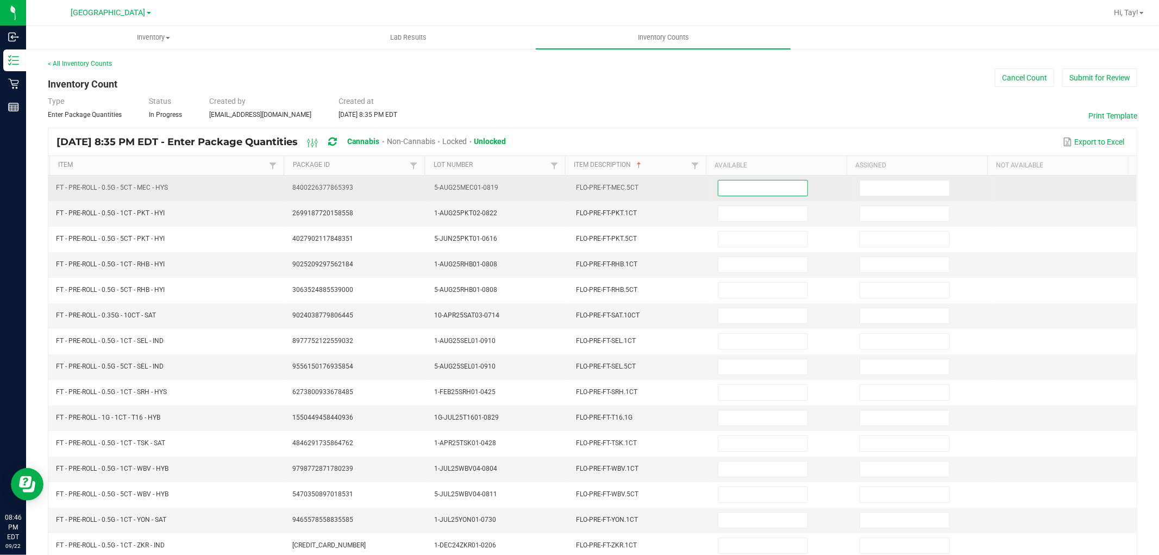
click at [734, 192] on input at bounding box center [762, 187] width 89 height 15
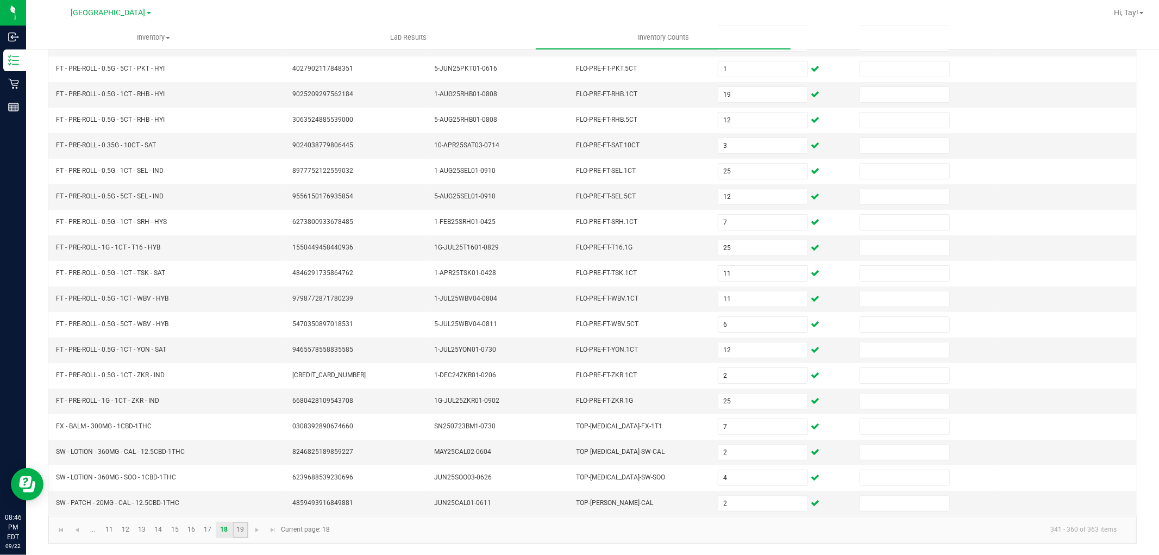
click at [246, 531] on link "19" at bounding box center [241, 530] width 16 height 16
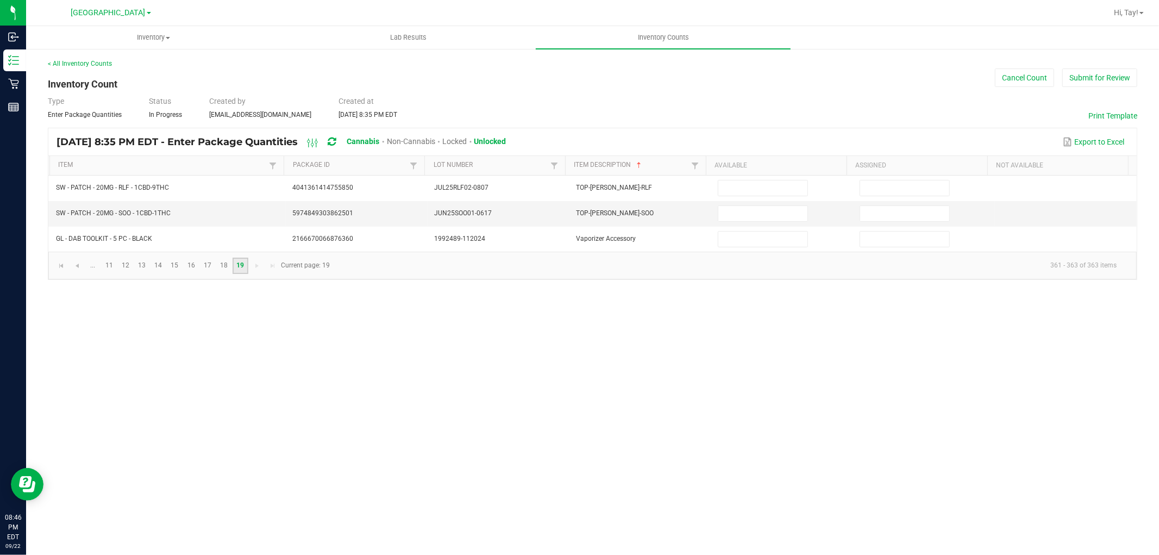
scroll to position [0, 0]
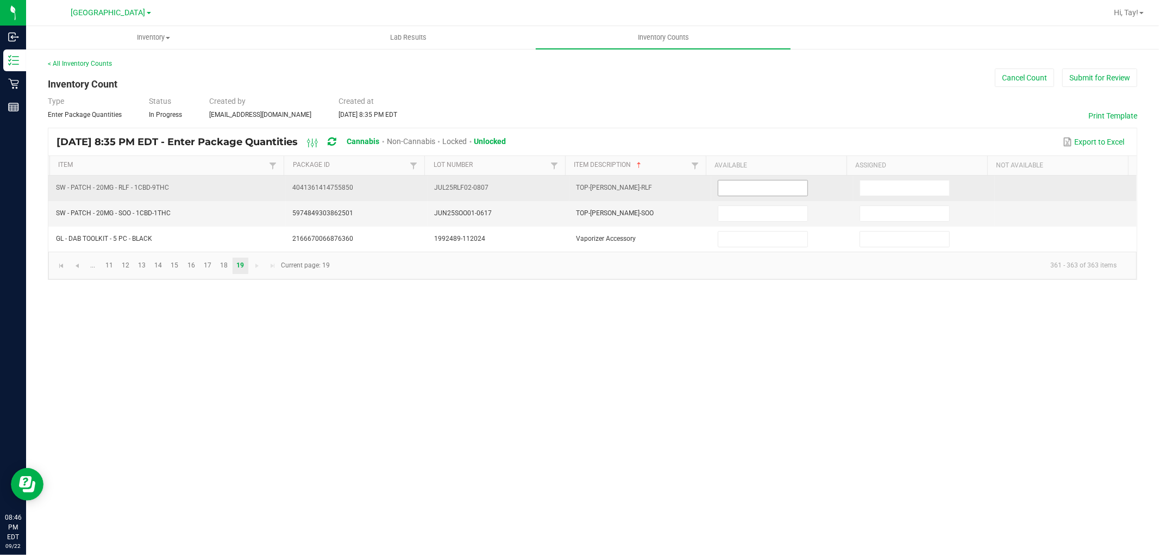
click at [762, 187] on input at bounding box center [762, 187] width 89 height 15
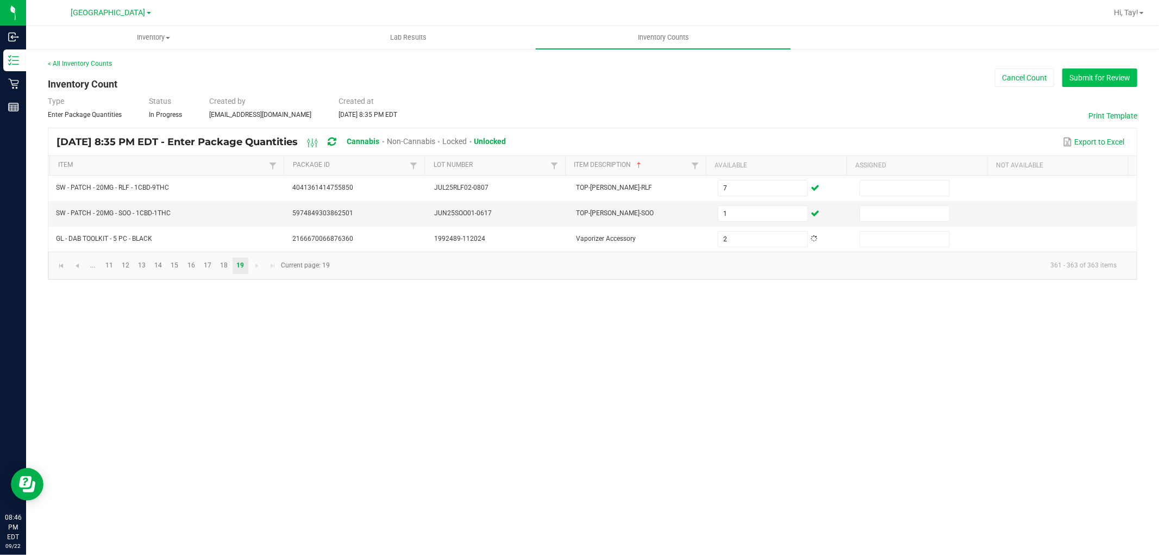
click at [1066, 78] on button "Submit for Review" at bounding box center [1099, 77] width 75 height 18
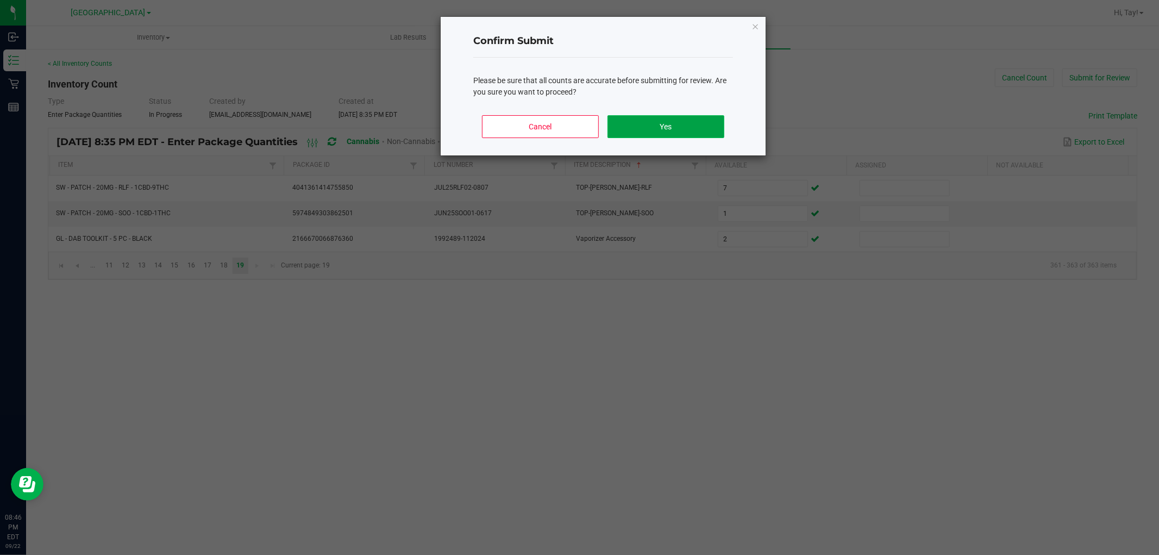
click at [636, 126] on button "Yes" at bounding box center [665, 126] width 117 height 23
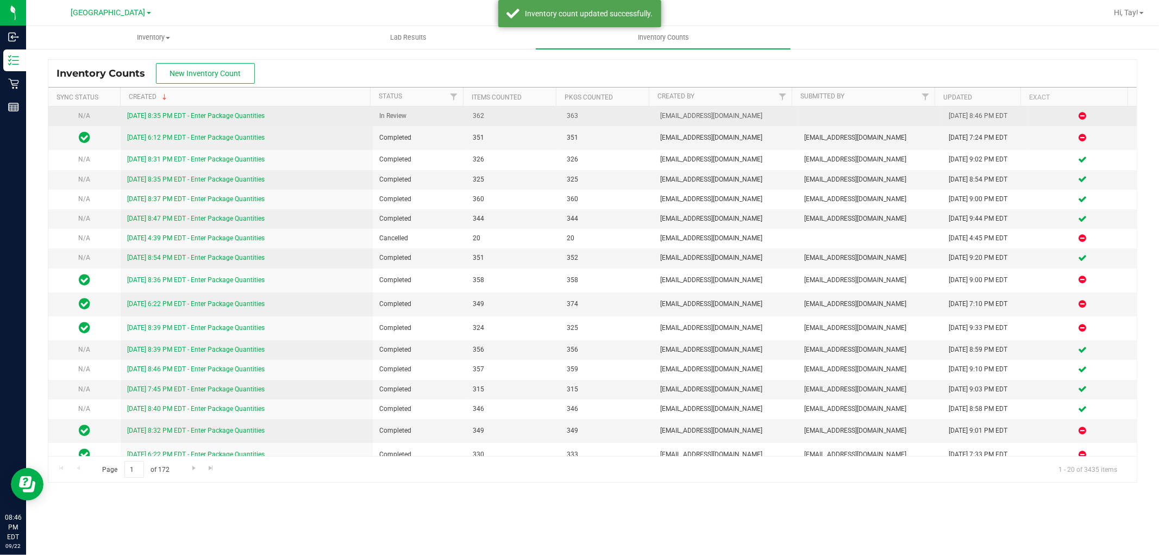
click at [224, 120] on link "9/22/25 8:35 PM EDT - Enter Package Quantities" at bounding box center [195, 116] width 137 height 8
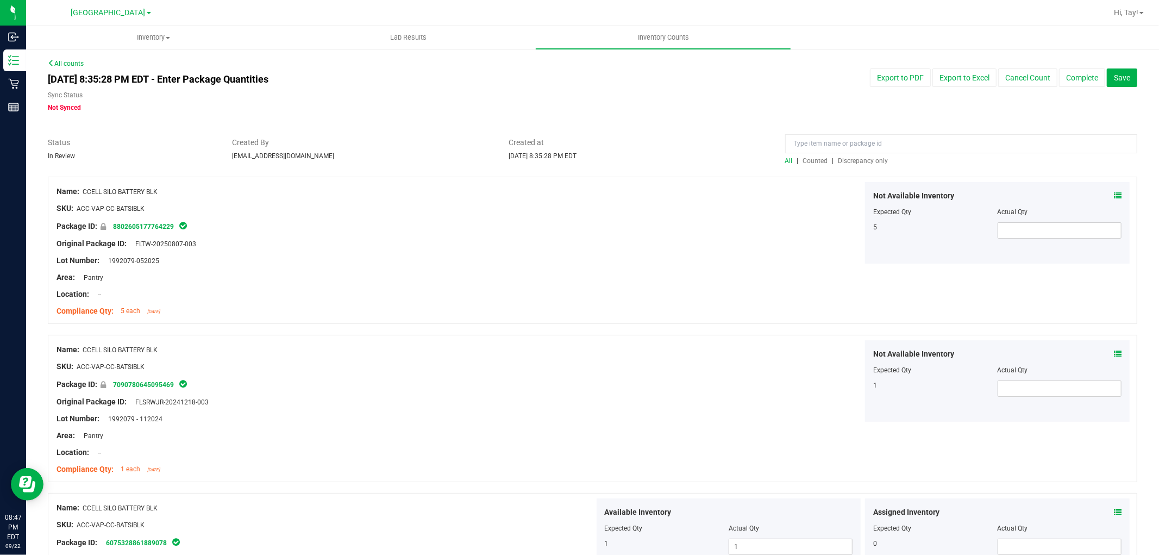
click at [875, 158] on span "Discrepancy only" at bounding box center [863, 161] width 50 height 8
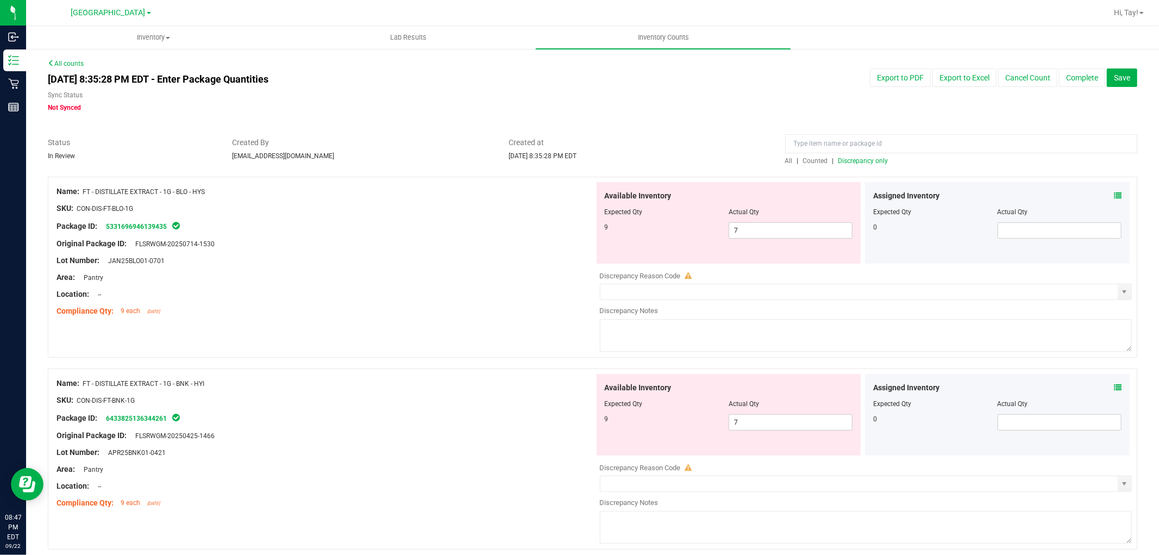
click at [654, 155] on div "Created at Sep 22, 2025 8:35:28 PM EDT" at bounding box center [638, 149] width 277 height 24
click at [493, 253] on div at bounding box center [325, 251] width 538 height 5
click at [739, 231] on span "7 7" at bounding box center [791, 230] width 124 height 16
click at [739, 231] on input "7" at bounding box center [790, 230] width 123 height 15
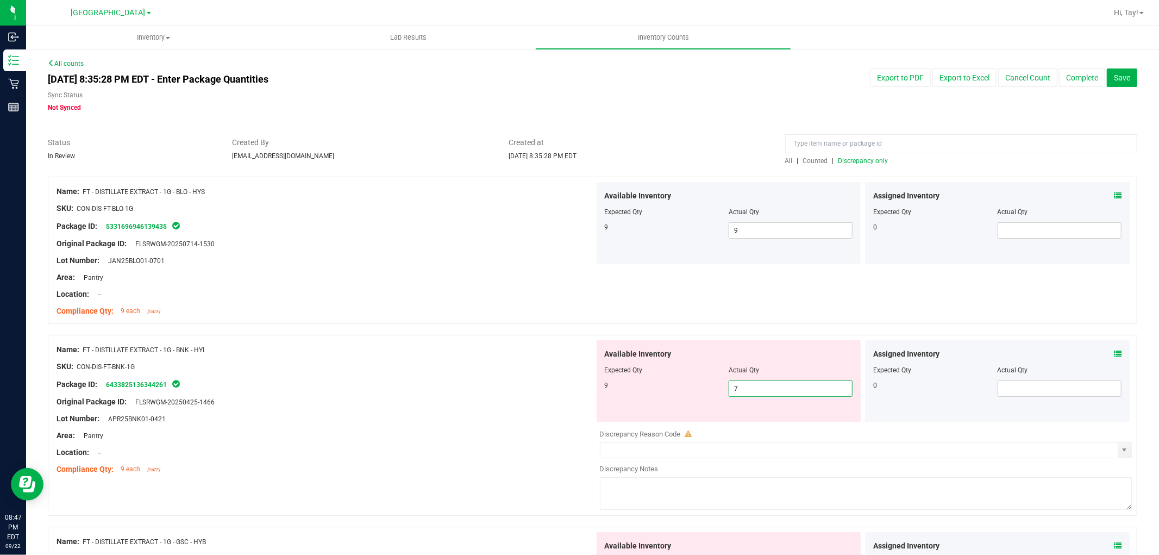
click at [743, 390] on span "7 7" at bounding box center [791, 388] width 124 height 16
click at [743, 390] on input "7" at bounding box center [790, 388] width 123 height 15
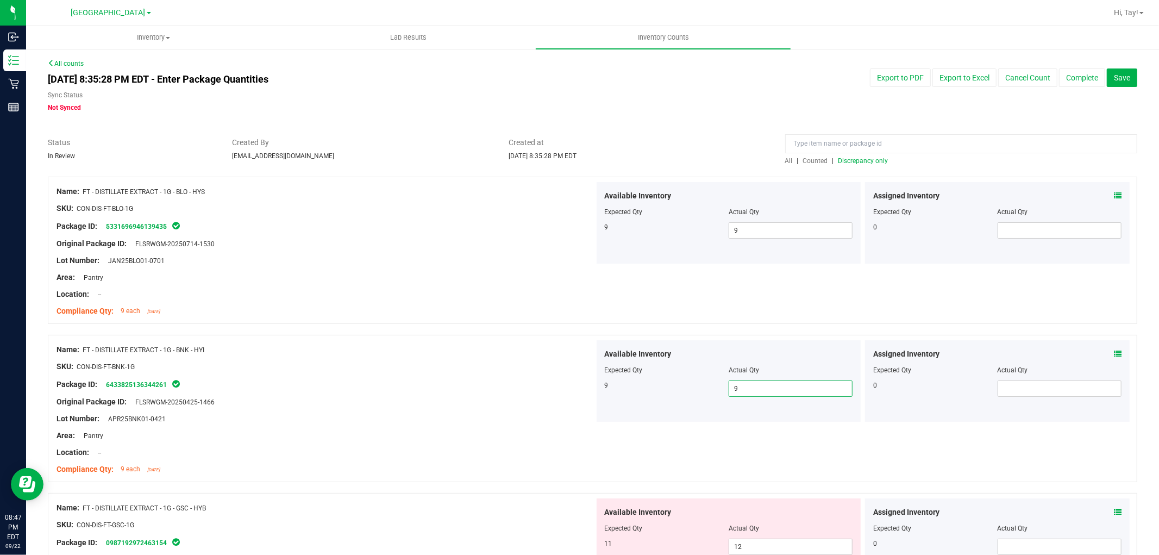
click at [538, 378] on div "Package ID: 6433825136344261" at bounding box center [325, 384] width 538 height 13
click at [855, 161] on span "Discrepancy only" at bounding box center [863, 161] width 50 height 8
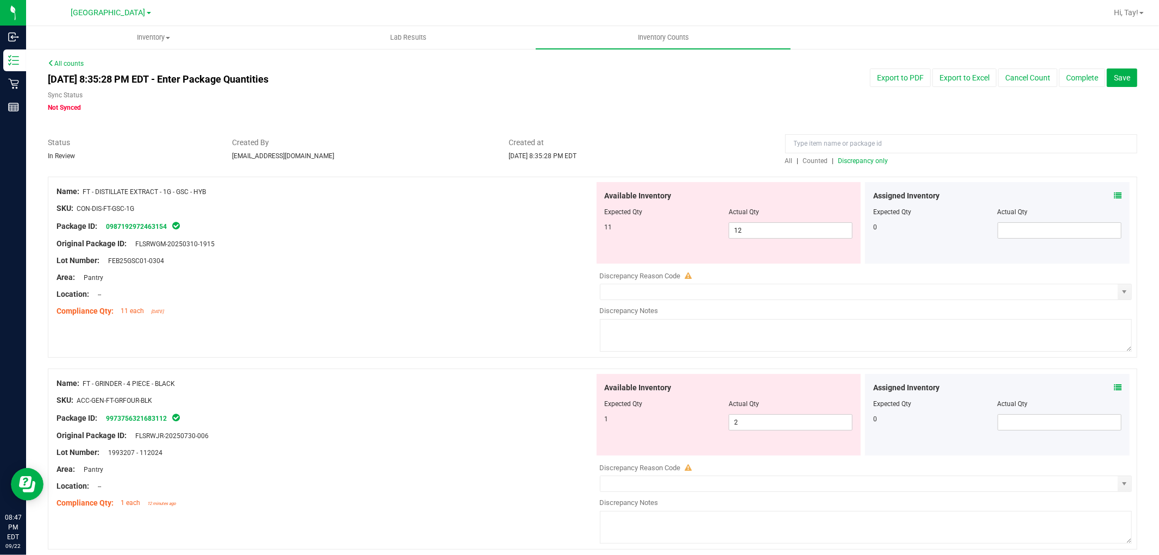
click at [501, 287] on div at bounding box center [325, 285] width 538 height 5
click at [739, 226] on span "12 12" at bounding box center [791, 230] width 124 height 16
click at [739, 226] on input "12" at bounding box center [790, 230] width 123 height 15
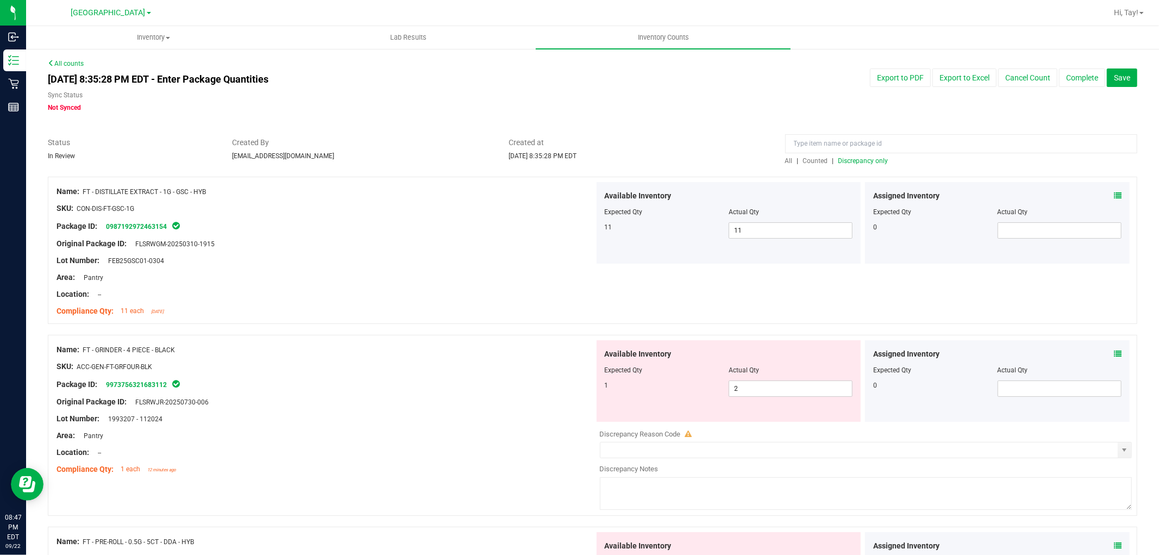
click at [461, 300] on div at bounding box center [325, 302] width 538 height 5
click at [731, 385] on span "2 2" at bounding box center [791, 388] width 124 height 16
click at [731, 385] on input "2" at bounding box center [790, 388] width 123 height 15
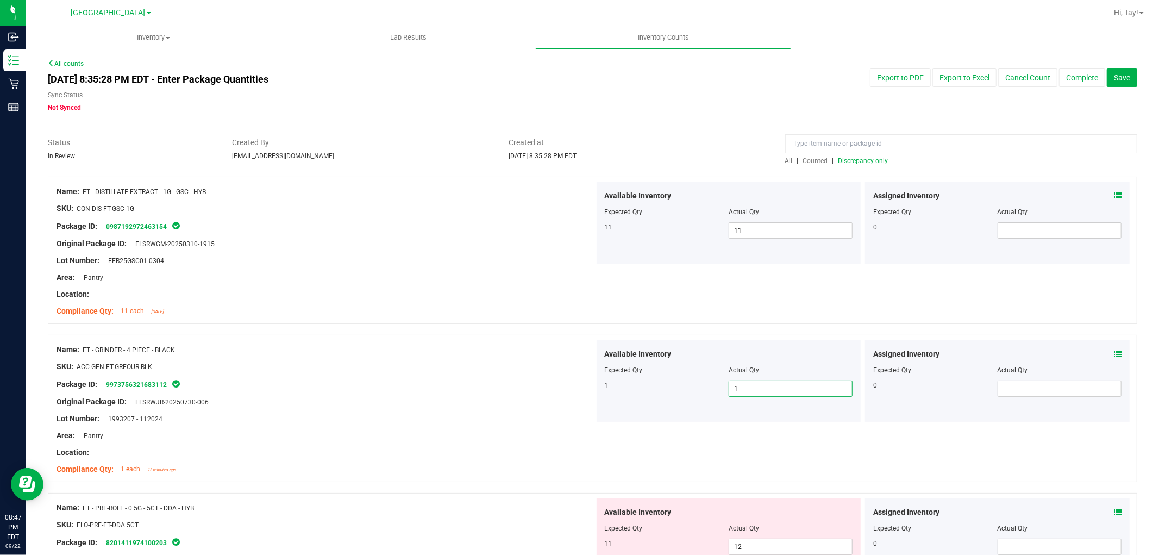
click at [849, 158] on span "Discrepancy only" at bounding box center [863, 161] width 50 height 8
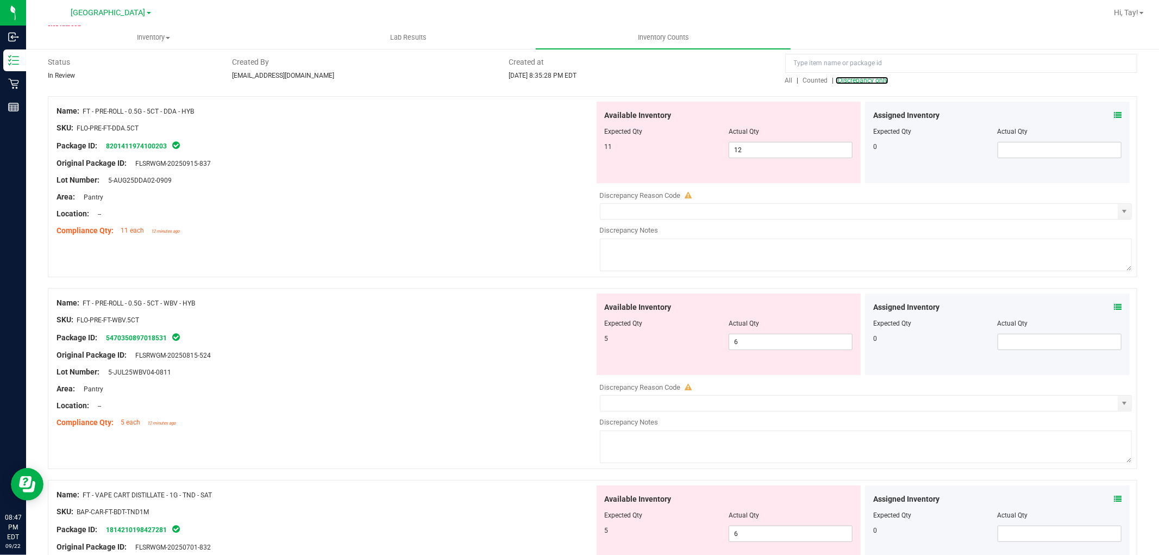
scroll to position [60, 0]
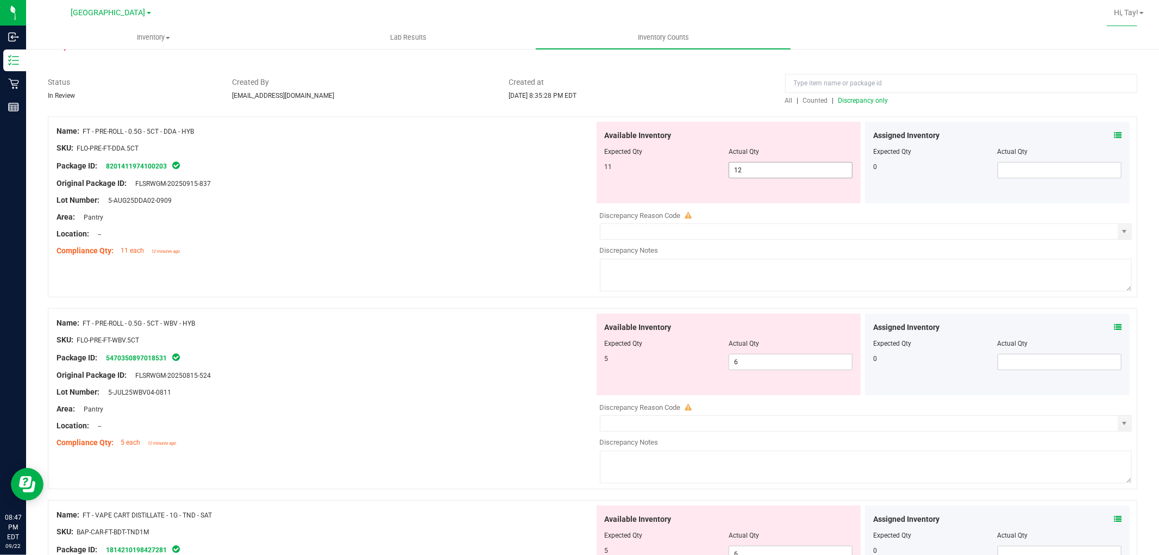
click at [792, 174] on span "12 12" at bounding box center [791, 170] width 124 height 16
click at [792, 174] on input "12" at bounding box center [790, 169] width 123 height 15
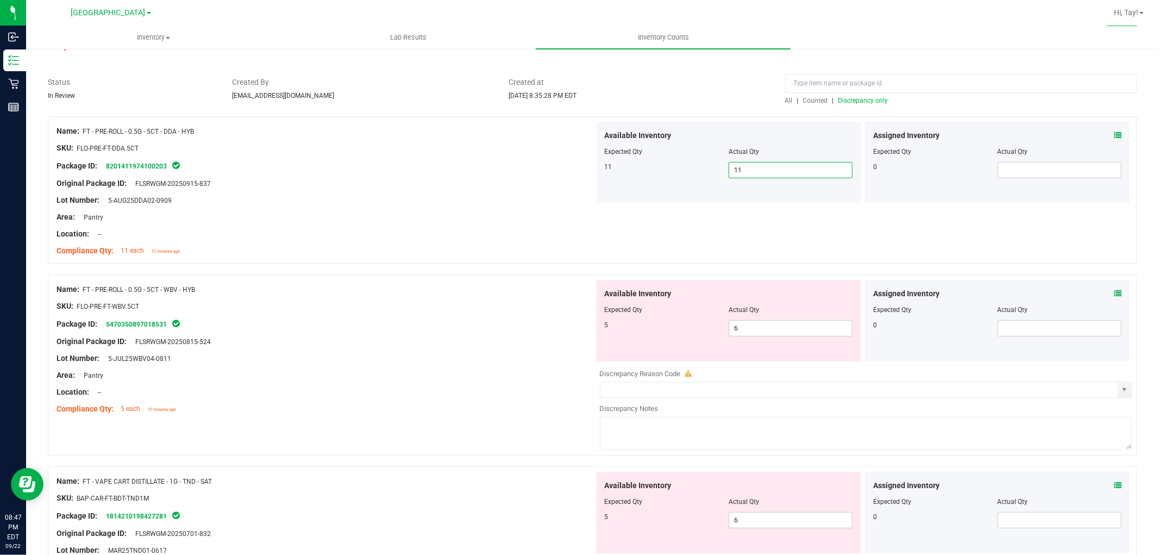
click at [481, 319] on div "Package ID: 5470350897018531" at bounding box center [325, 323] width 538 height 13
click at [734, 325] on span "6 6" at bounding box center [791, 328] width 124 height 16
click at [0, 0] on input "6" at bounding box center [0, 0] width 0 height 0
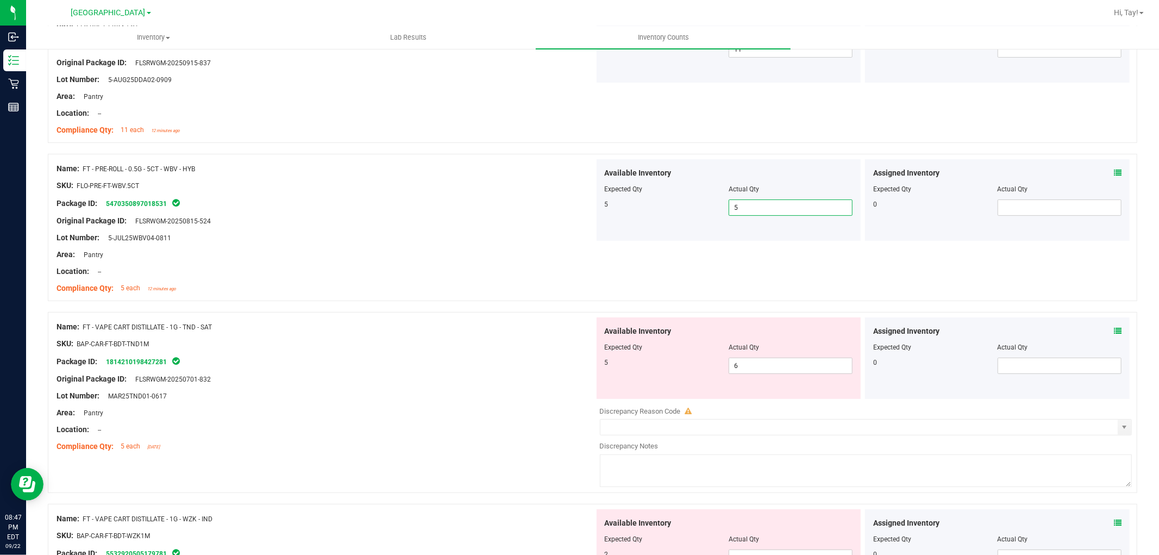
click at [361, 360] on div "Package ID: 1814210198427281" at bounding box center [325, 361] width 538 height 13
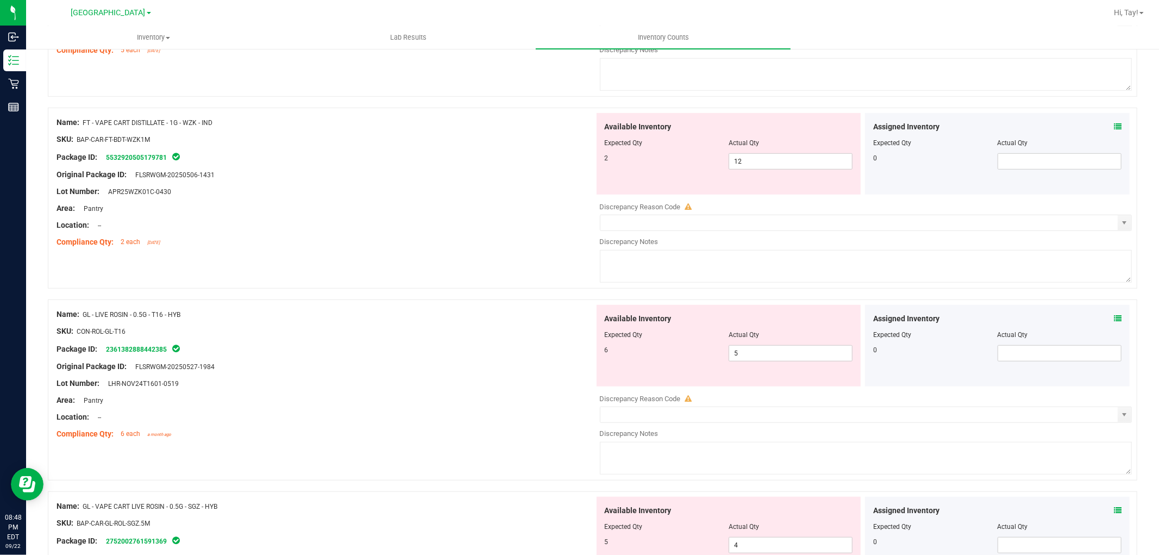
scroll to position [579, 0]
click at [764, 158] on span "12 12" at bounding box center [791, 159] width 124 height 16
click at [764, 158] on input "12" at bounding box center [790, 159] width 123 height 15
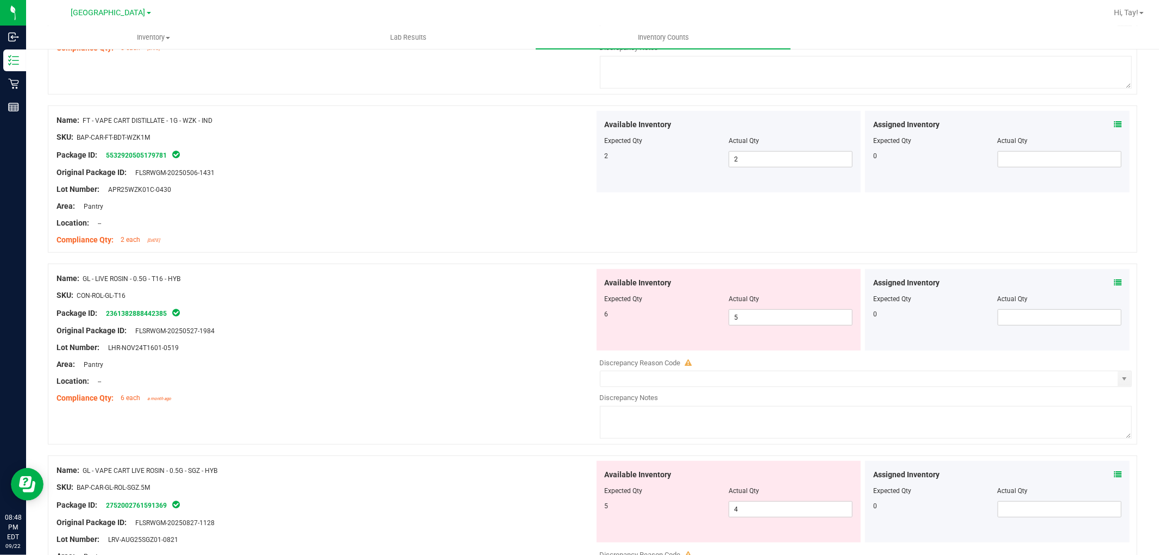
click at [404, 137] on div "SKU: BAP-CAR-FT-BDT-WZK1M" at bounding box center [325, 136] width 538 height 11
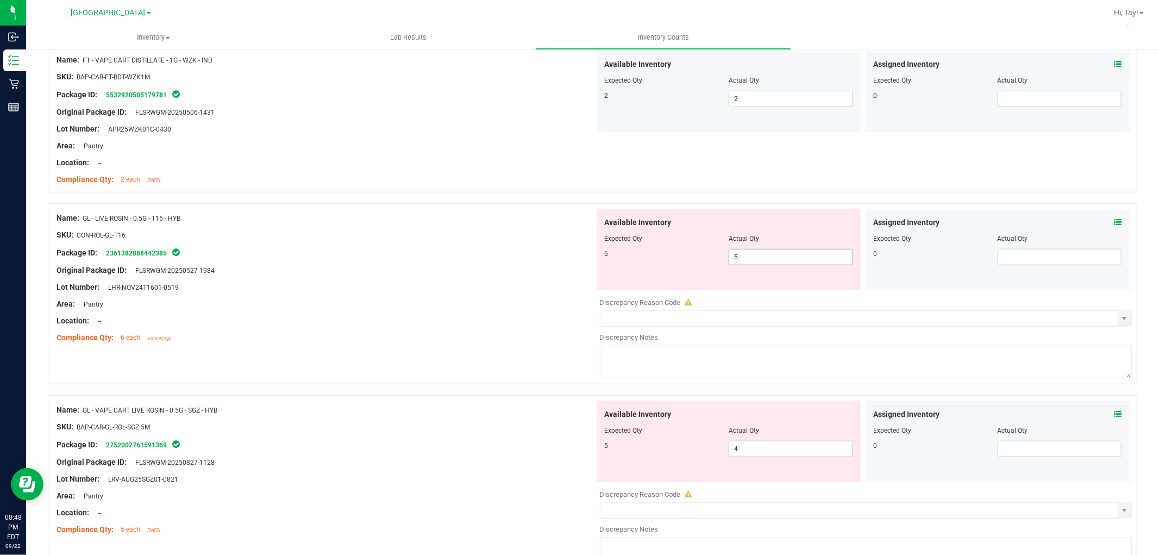
click at [743, 262] on span "5 5" at bounding box center [791, 257] width 124 height 16
click at [743, 262] on input "5" at bounding box center [790, 256] width 123 height 15
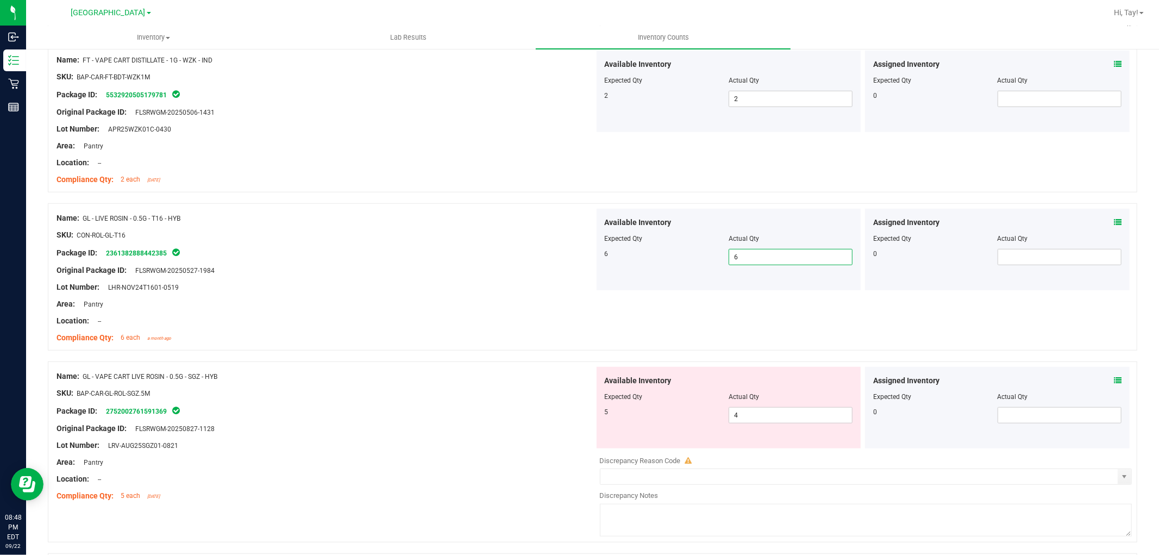
click at [780, 253] on input "6" at bounding box center [790, 256] width 123 height 15
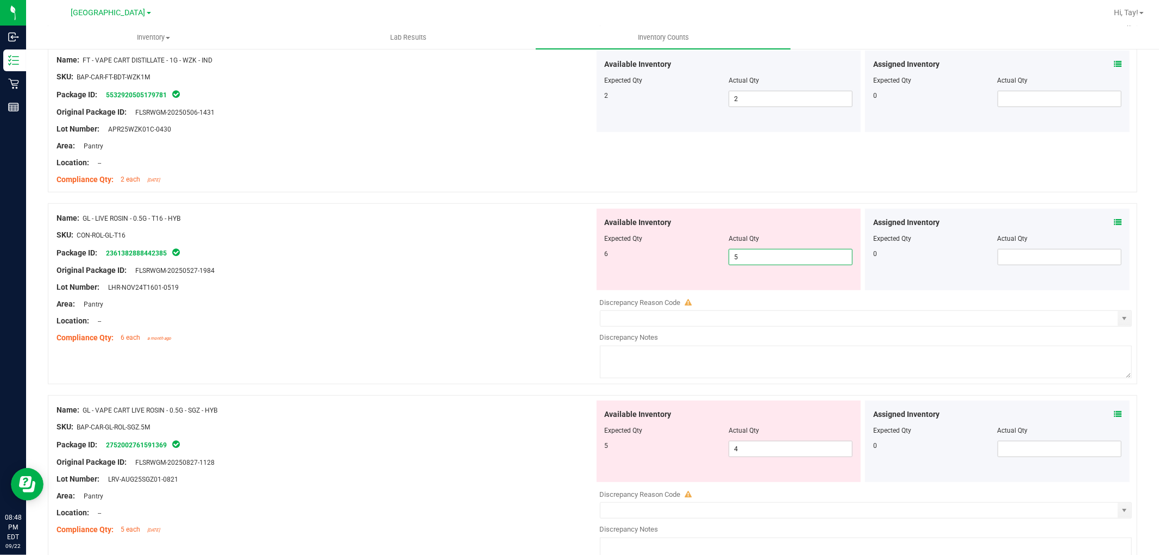
click at [466, 322] on div "Location: --" at bounding box center [325, 320] width 538 height 11
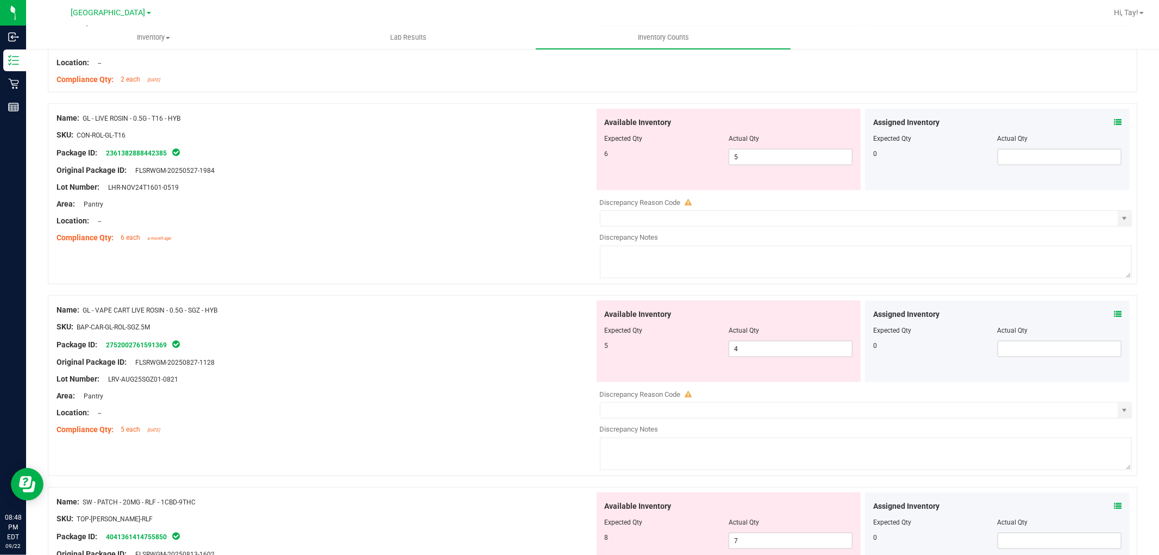
scroll to position [821, 0]
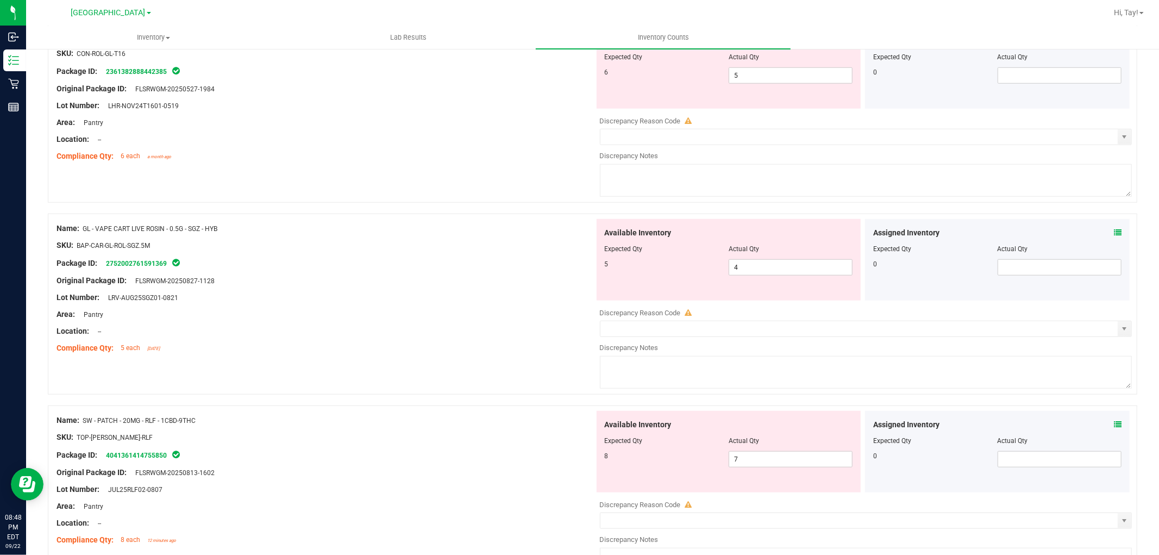
click at [424, 335] on div "Location: --" at bounding box center [325, 330] width 538 height 11
click at [737, 264] on span "4 4" at bounding box center [791, 267] width 124 height 16
click at [737, 264] on input "4" at bounding box center [790, 267] width 123 height 15
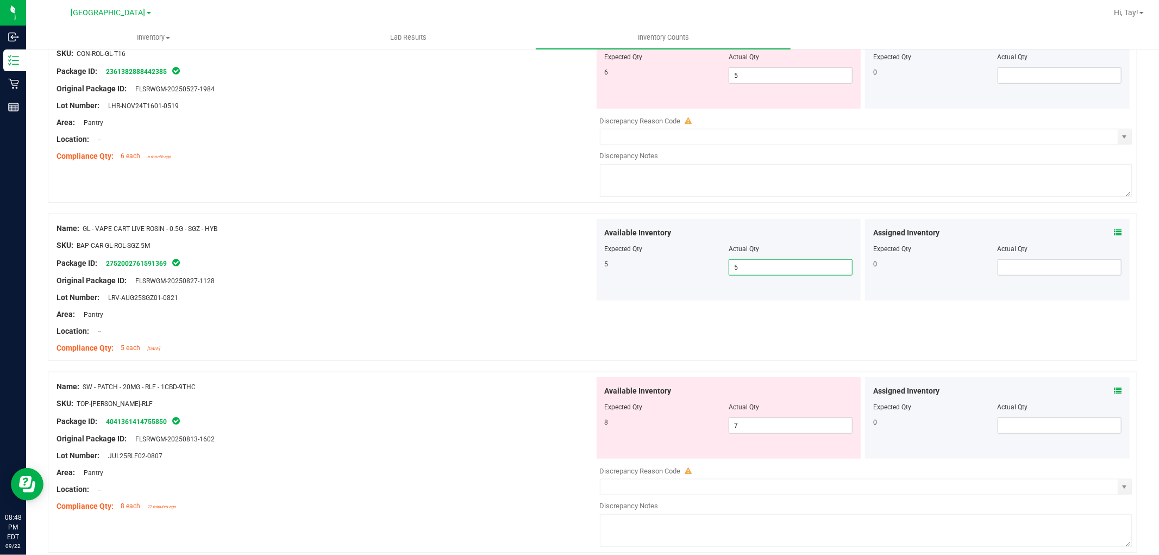
click at [546, 246] on div "SKU: BAP-CAR-GL-ROL-SGZ.5M" at bounding box center [325, 245] width 538 height 11
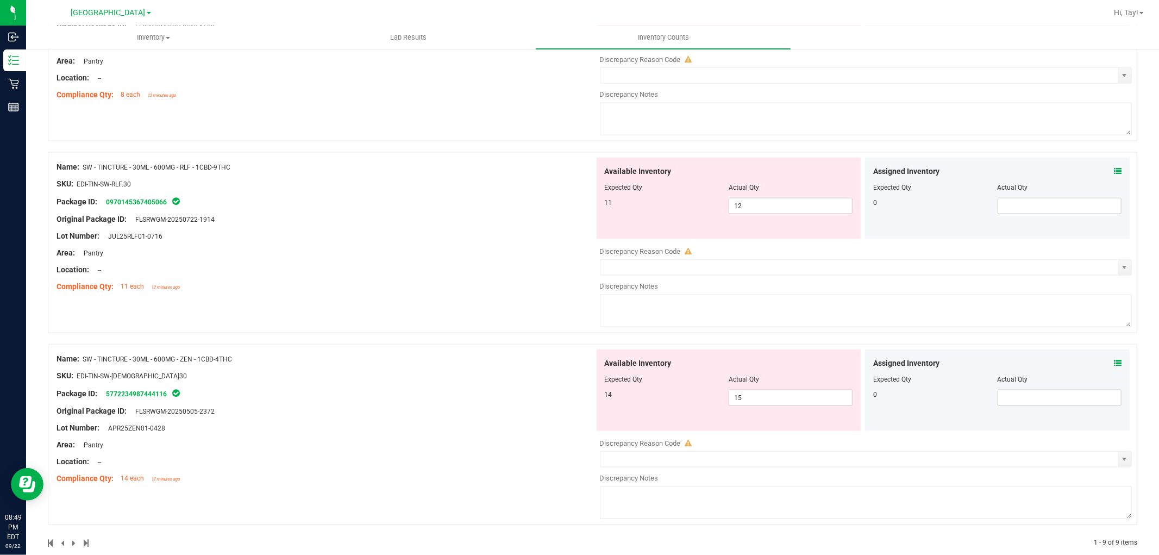
scroll to position [1241, 0]
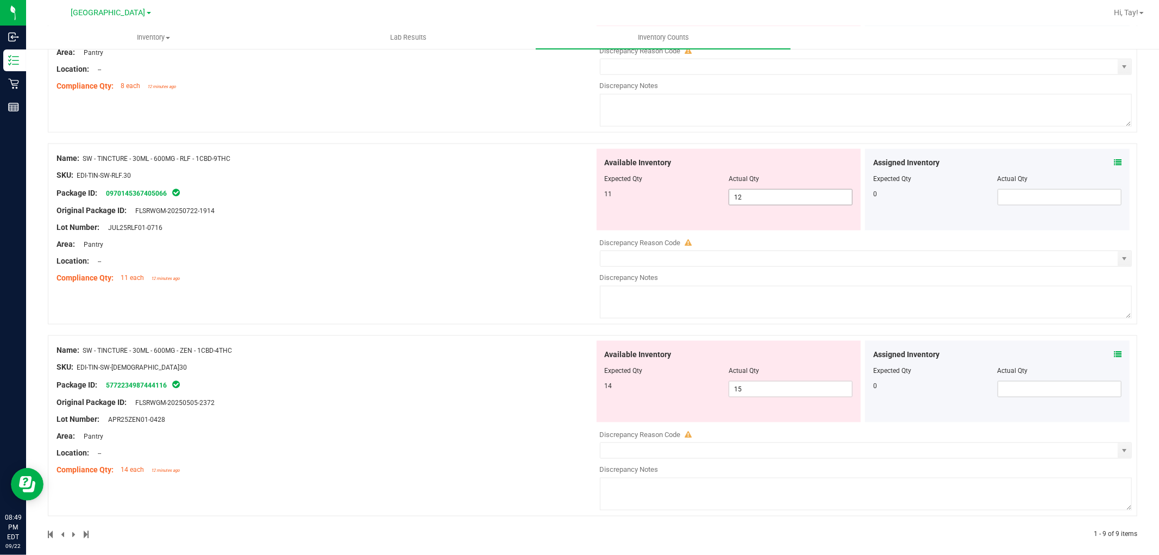
click at [739, 194] on span "12 12" at bounding box center [791, 197] width 124 height 16
click at [739, 194] on input "12" at bounding box center [790, 197] width 123 height 15
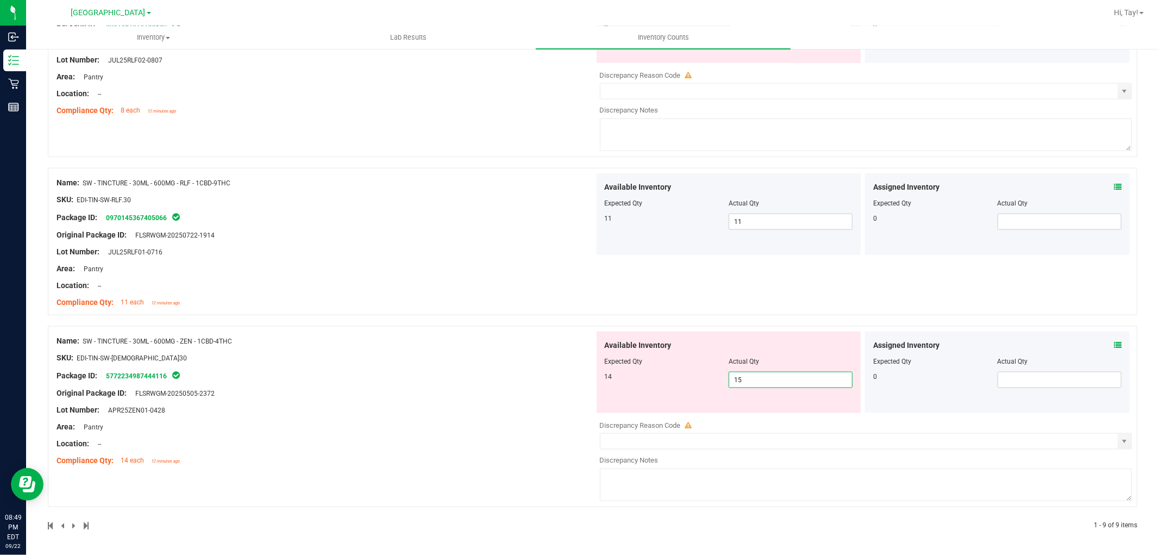
click at [783, 379] on span "15 15" at bounding box center [791, 380] width 124 height 16
click at [783, 379] on input "15" at bounding box center [790, 379] width 123 height 15
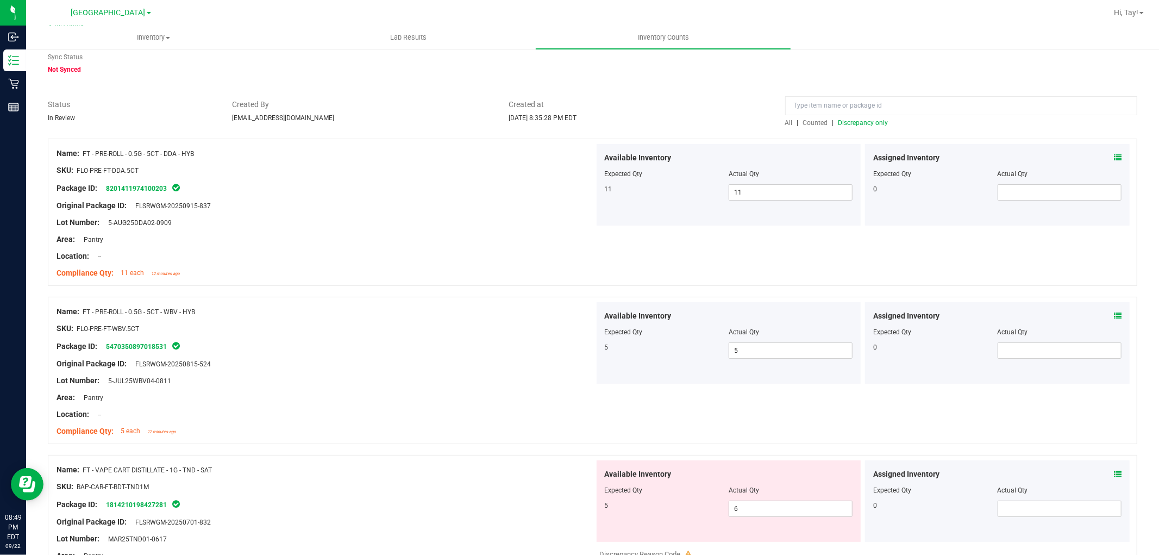
scroll to position [0, 0]
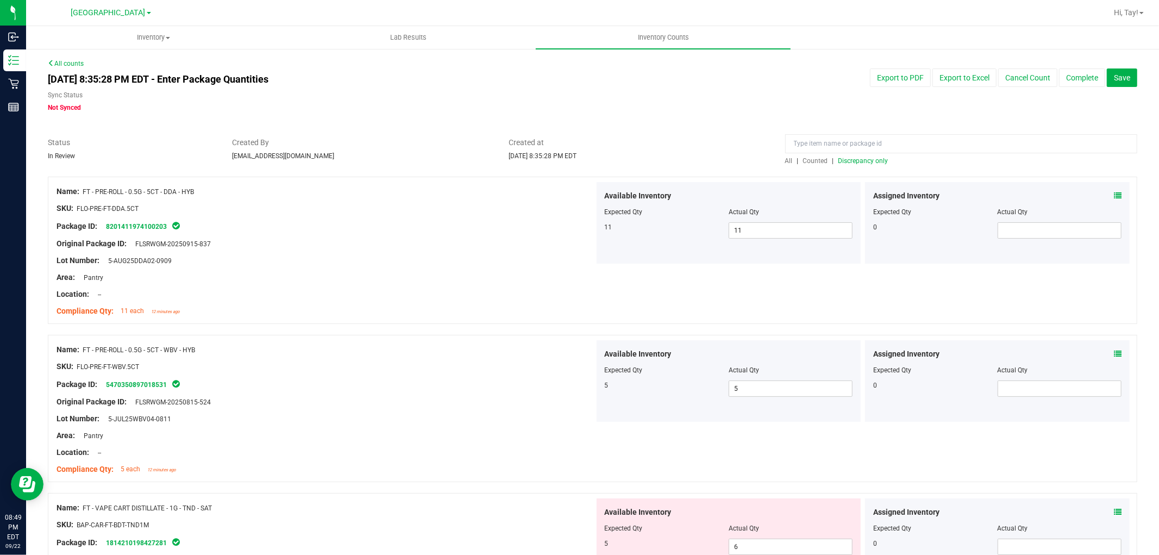
click at [876, 161] on span "Discrepancy only" at bounding box center [863, 161] width 50 height 8
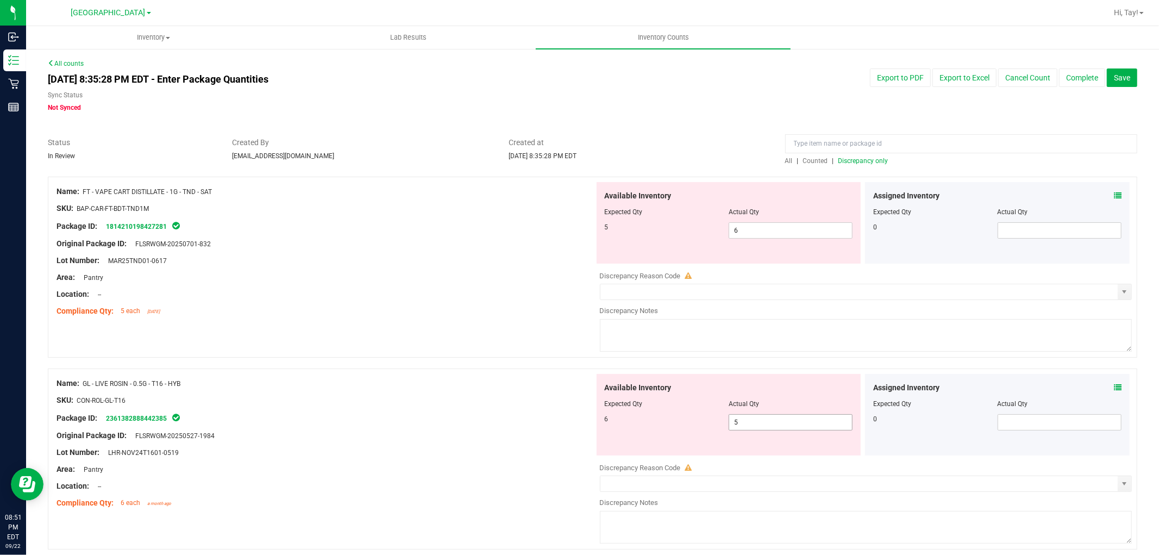
click at [737, 424] on span "5 5" at bounding box center [791, 422] width 124 height 16
click at [738, 424] on input "5" at bounding box center [790, 422] width 123 height 15
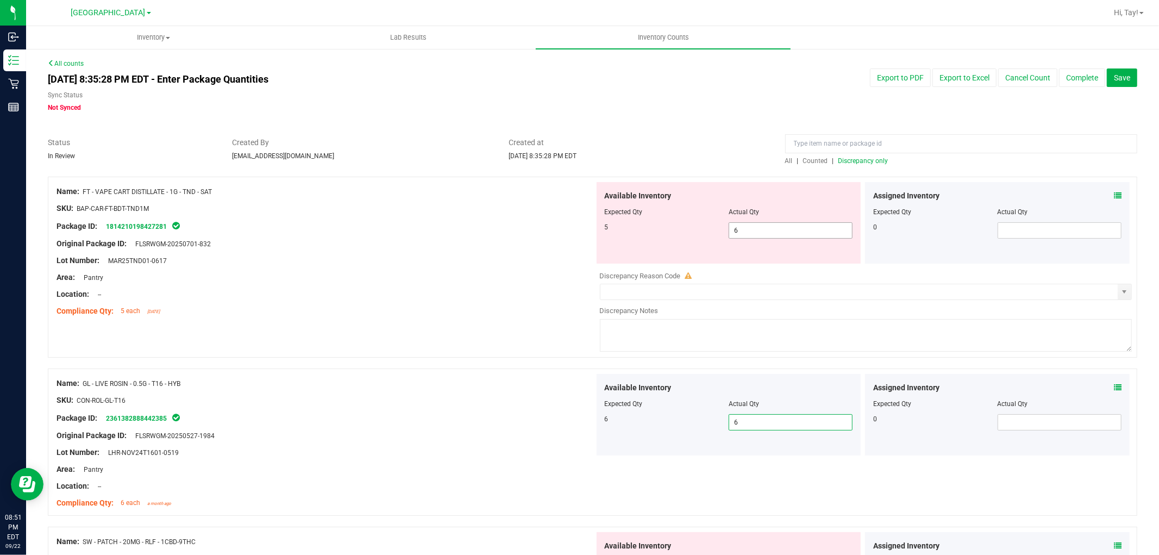
click at [743, 226] on span "6 6" at bounding box center [791, 230] width 124 height 16
click at [743, 226] on input "6" at bounding box center [790, 230] width 123 height 15
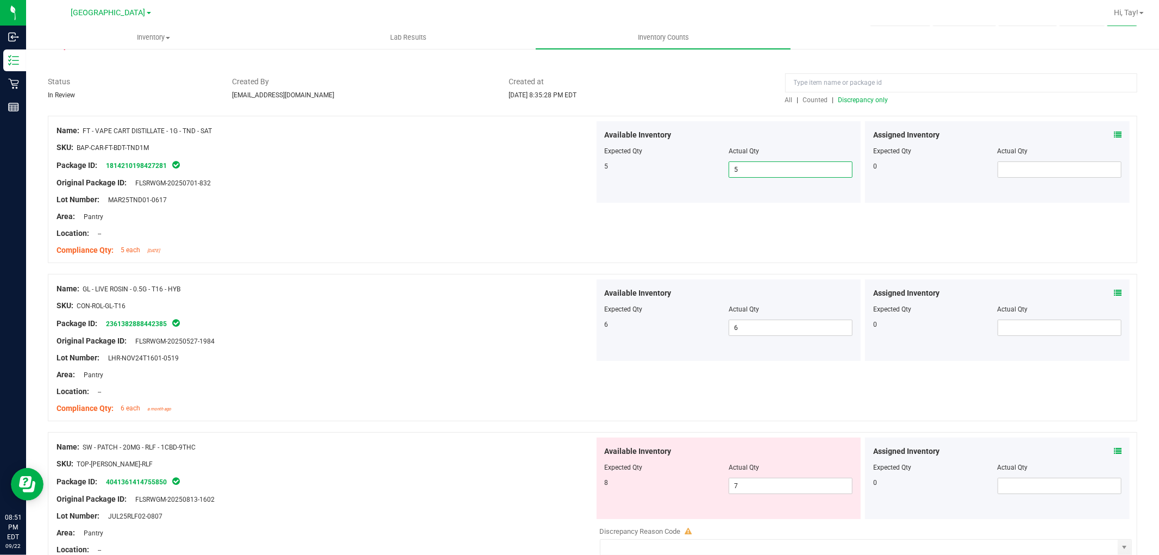
scroll to position [167, 0]
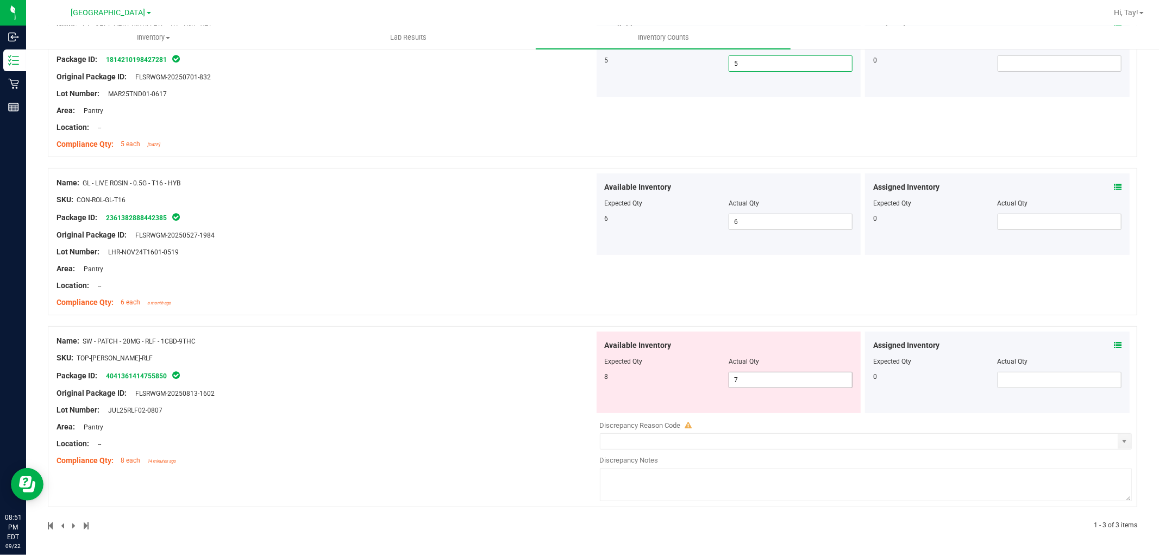
click at [768, 382] on span "7 7" at bounding box center [791, 380] width 124 height 16
click at [768, 382] on input "7" at bounding box center [790, 379] width 123 height 15
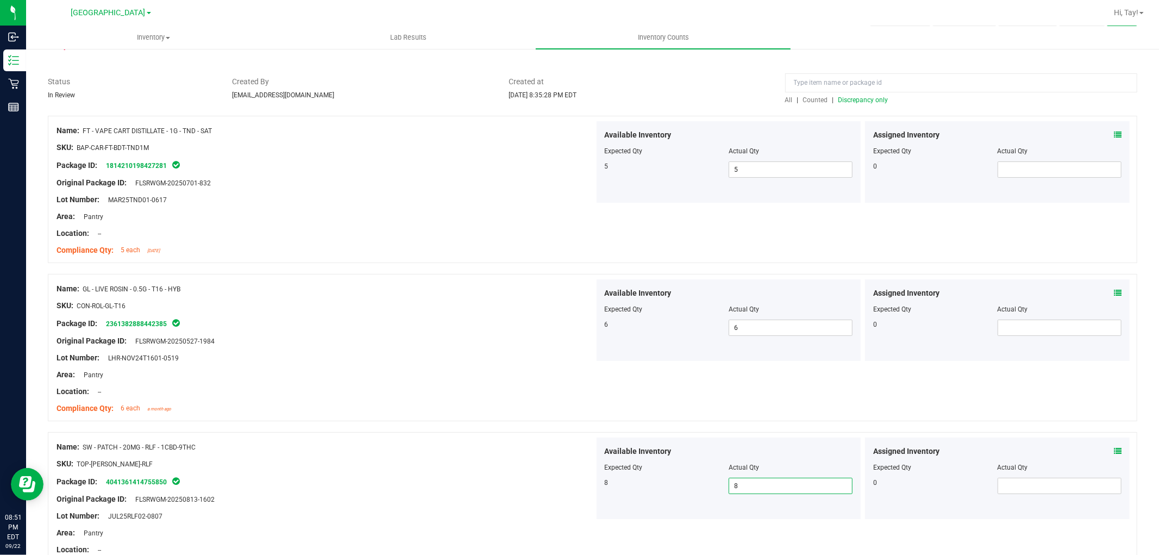
scroll to position [0, 0]
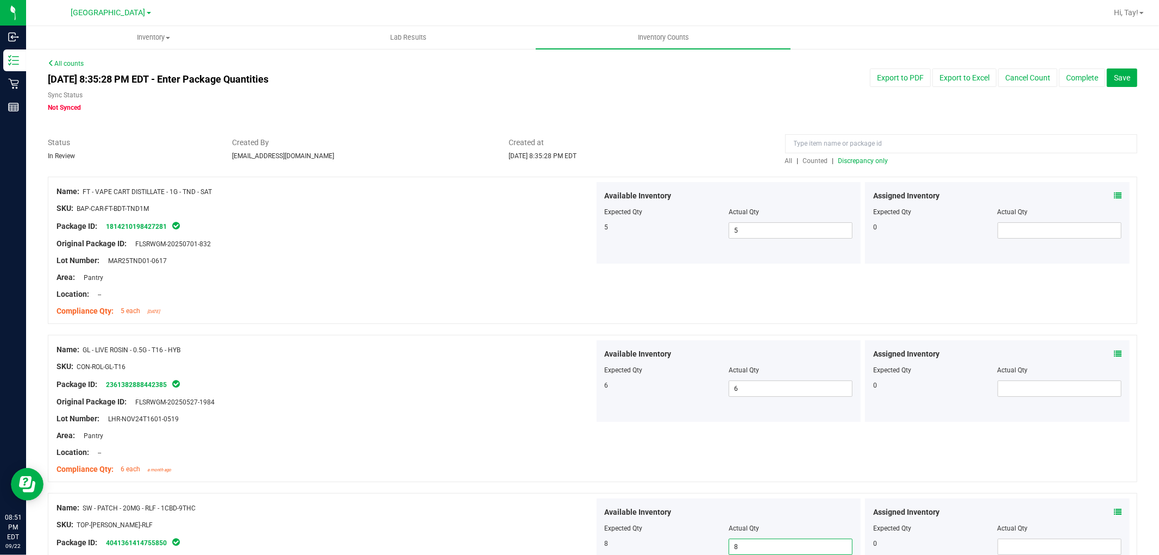
click at [844, 157] on span "Discrepancy only" at bounding box center [863, 161] width 50 height 8
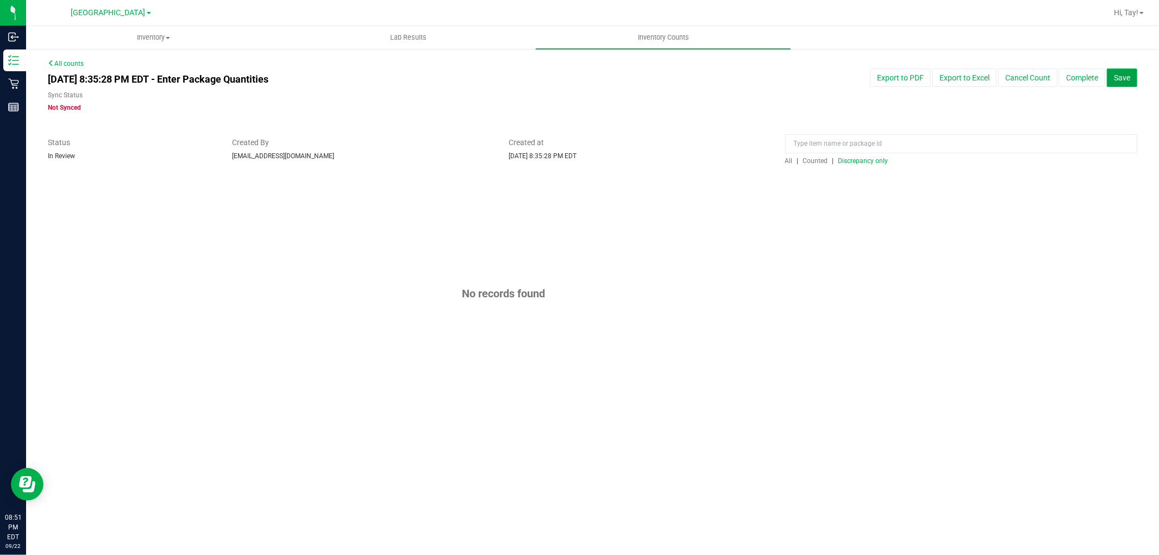
click at [1125, 81] on span "Save" at bounding box center [1122, 77] width 16 height 9
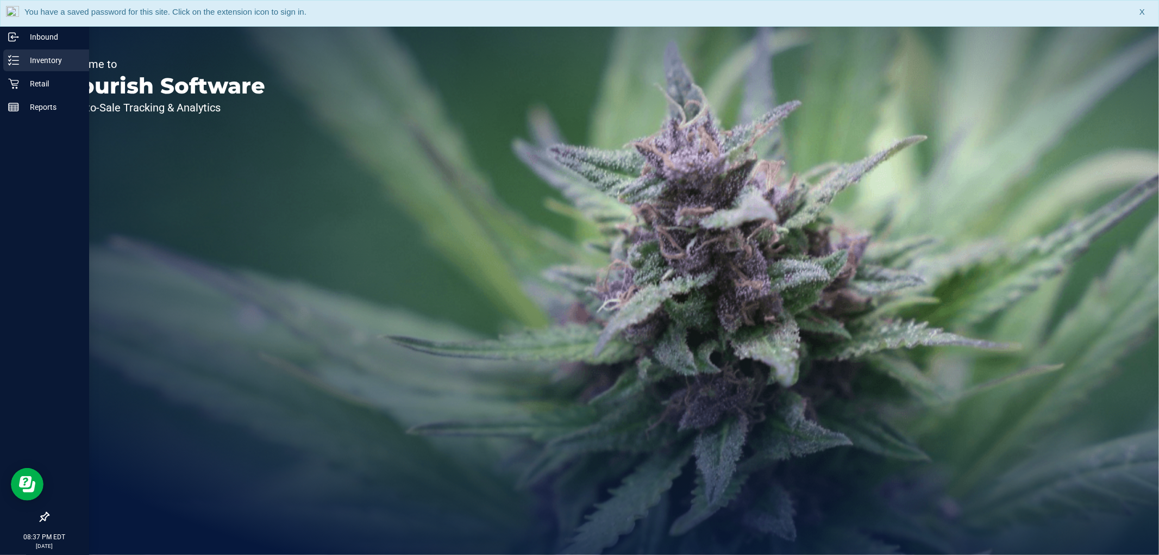
click at [19, 61] on p "Inventory" at bounding box center [51, 60] width 65 height 13
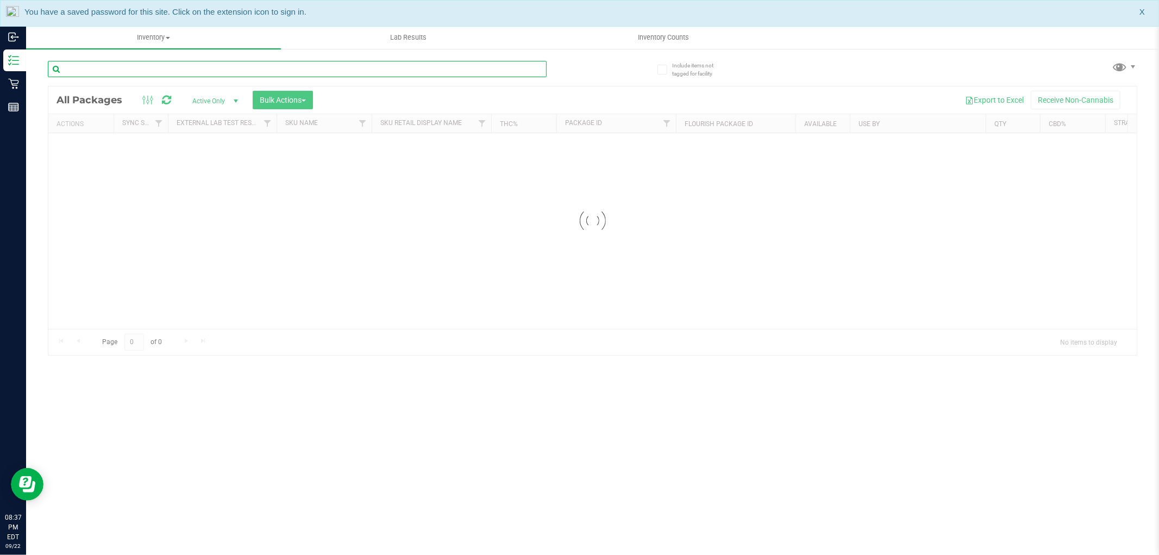
click at [146, 73] on input "text" at bounding box center [297, 69] width 499 height 16
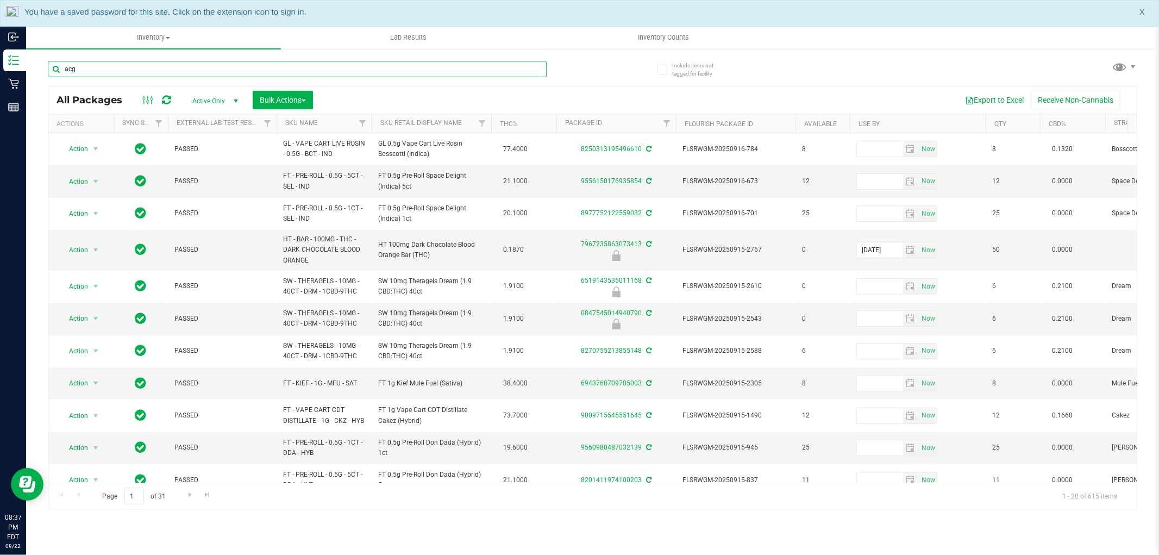
type input "acg"
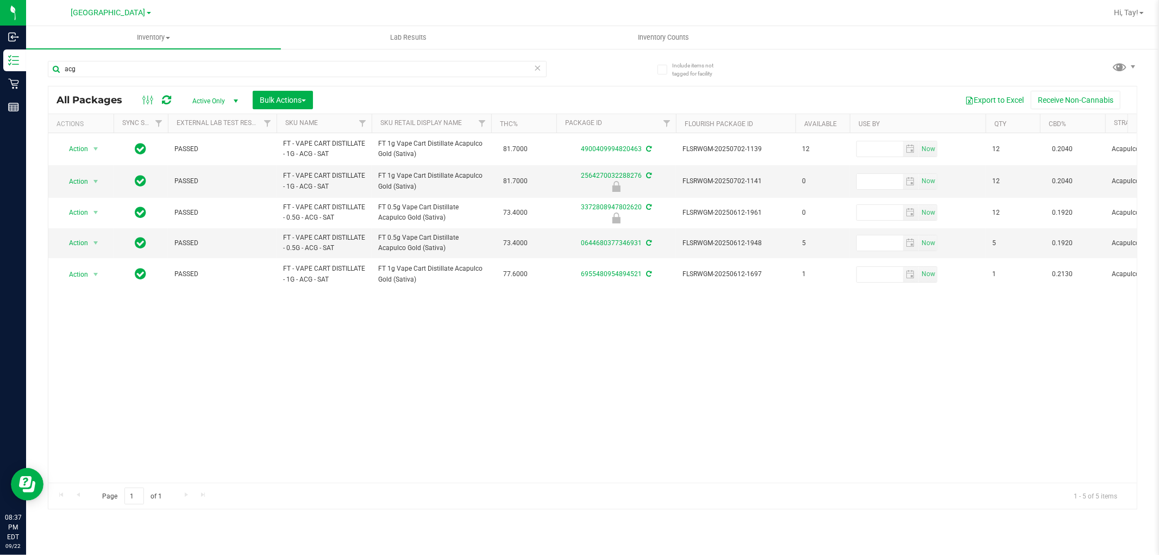
click at [552, 308] on div "Action Action Create package Edit attributes Global inventory Locate package Lo…" at bounding box center [592, 307] width 1088 height 349
click at [462, 121] on link "Sku Retail Display Name" at bounding box center [420, 123] width 81 height 8
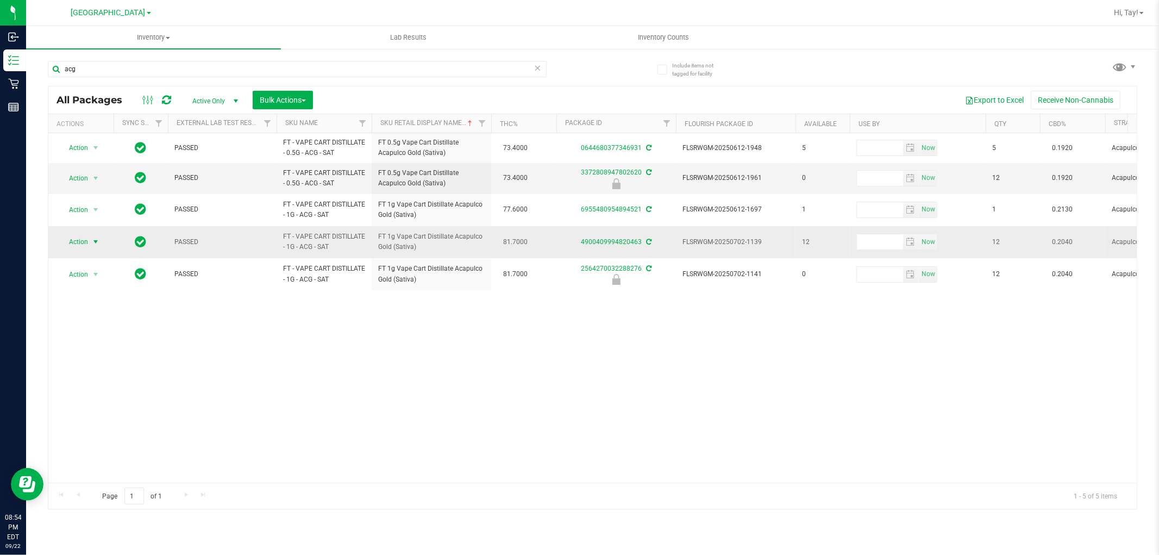
click at [91, 244] on span "select" at bounding box center [95, 241] width 9 height 9
click at [100, 328] on li "Lock package" at bounding box center [102, 325] width 84 height 16
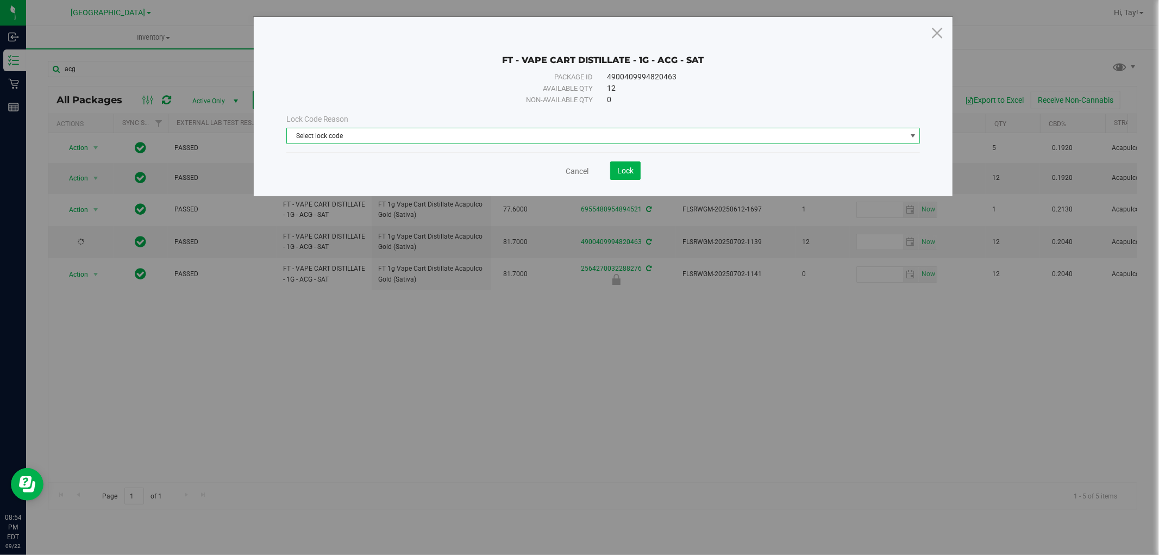
click at [354, 142] on span "Select lock code" at bounding box center [596, 135] width 619 height 15
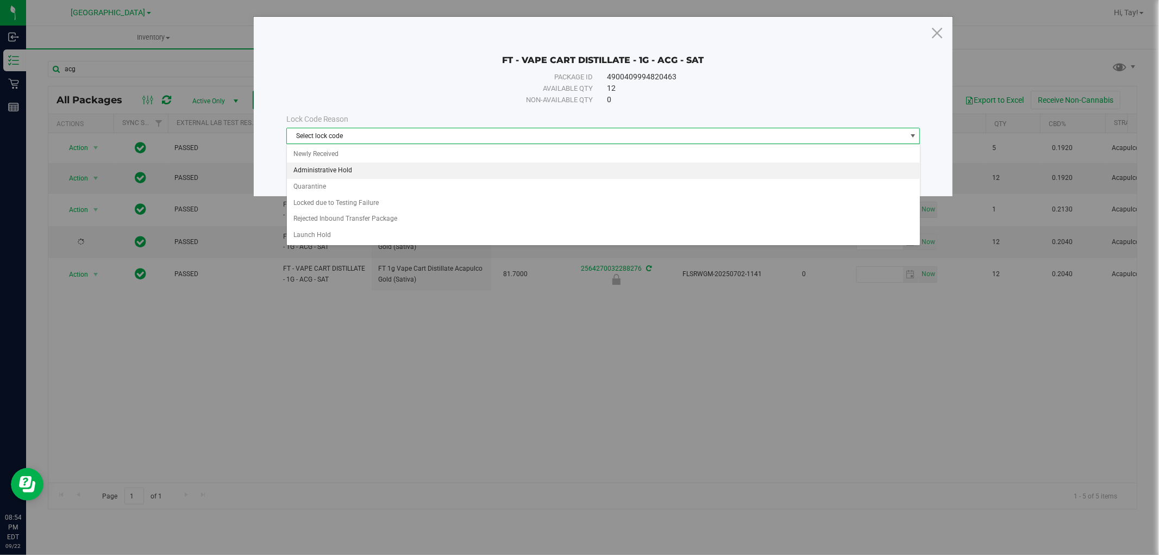
click at [357, 172] on li "Administrative Hold" at bounding box center [603, 170] width 633 height 16
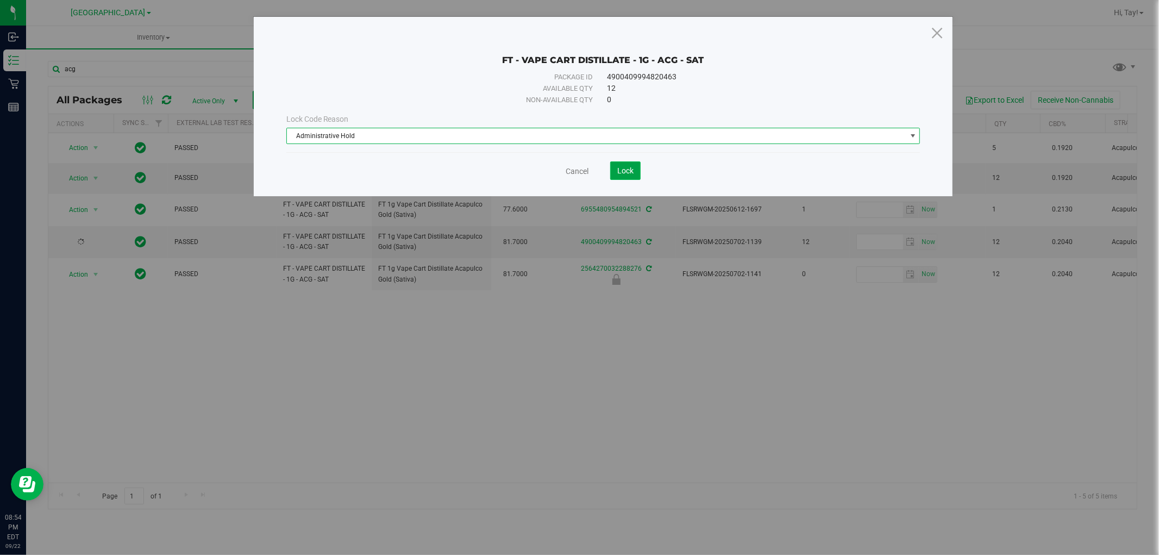
click at [632, 170] on span "Lock" at bounding box center [625, 170] width 16 height 9
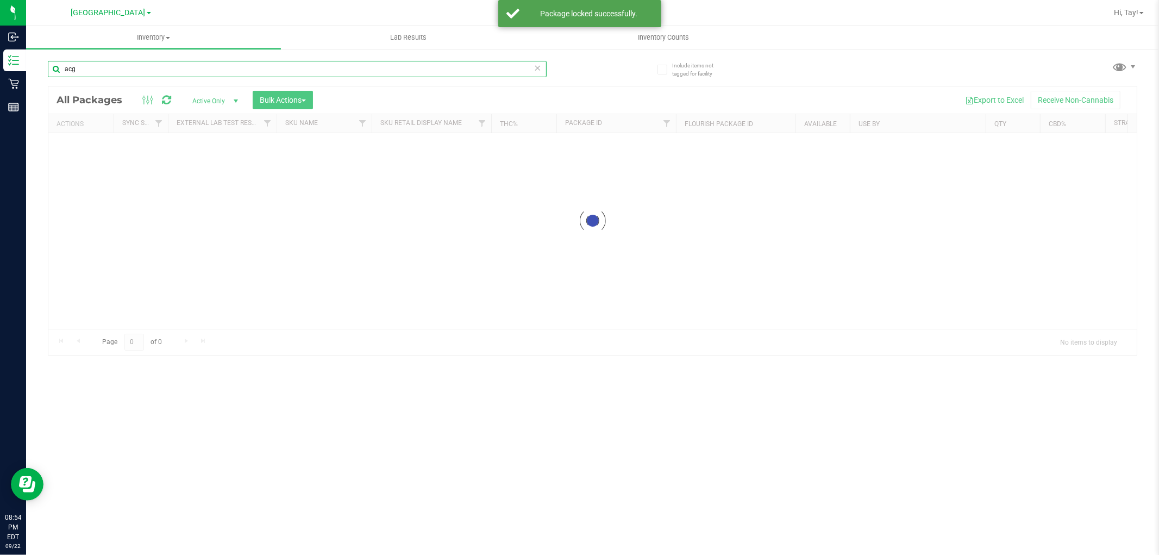
click at [155, 71] on input "acg" at bounding box center [297, 69] width 499 height 16
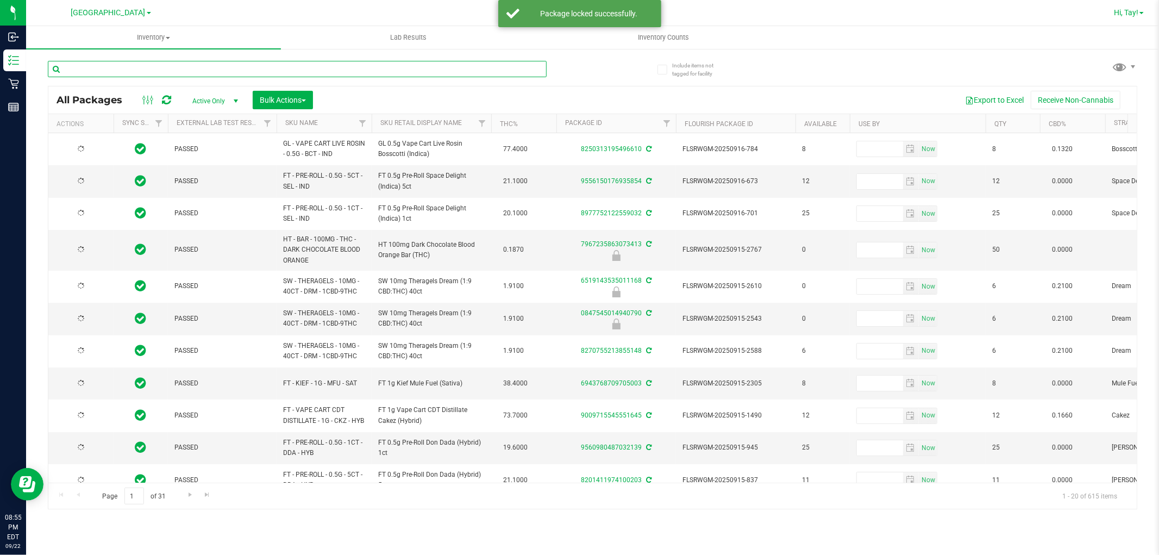
type input "[DATE]"
click at [1121, 9] on span "Hi, Tay!" at bounding box center [1126, 12] width 24 height 9
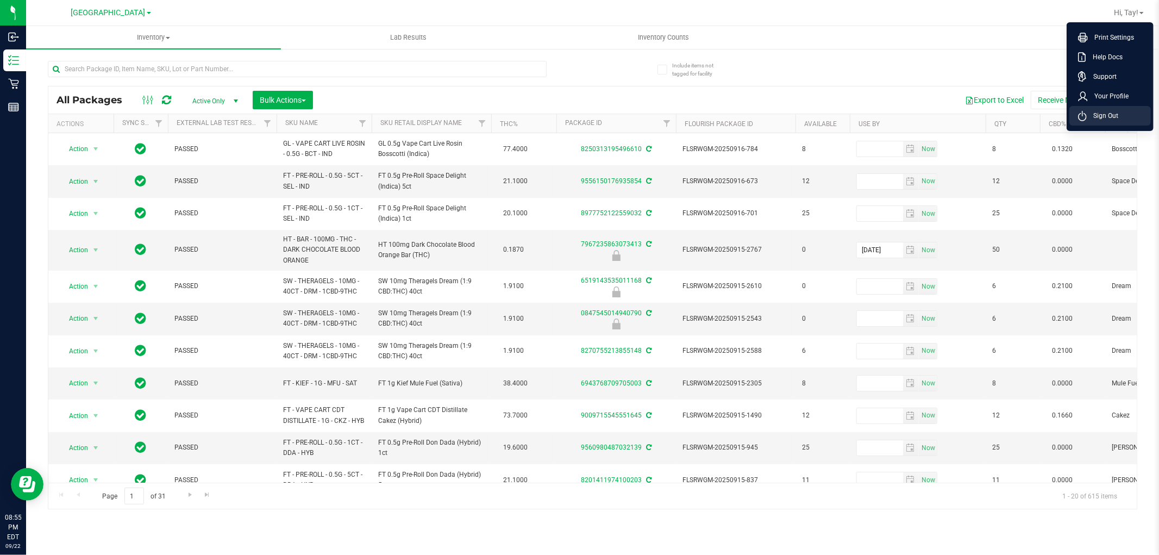
click at [1101, 117] on span "Sign Out" at bounding box center [1103, 115] width 32 height 11
